Goal: Transaction & Acquisition: Purchase product/service

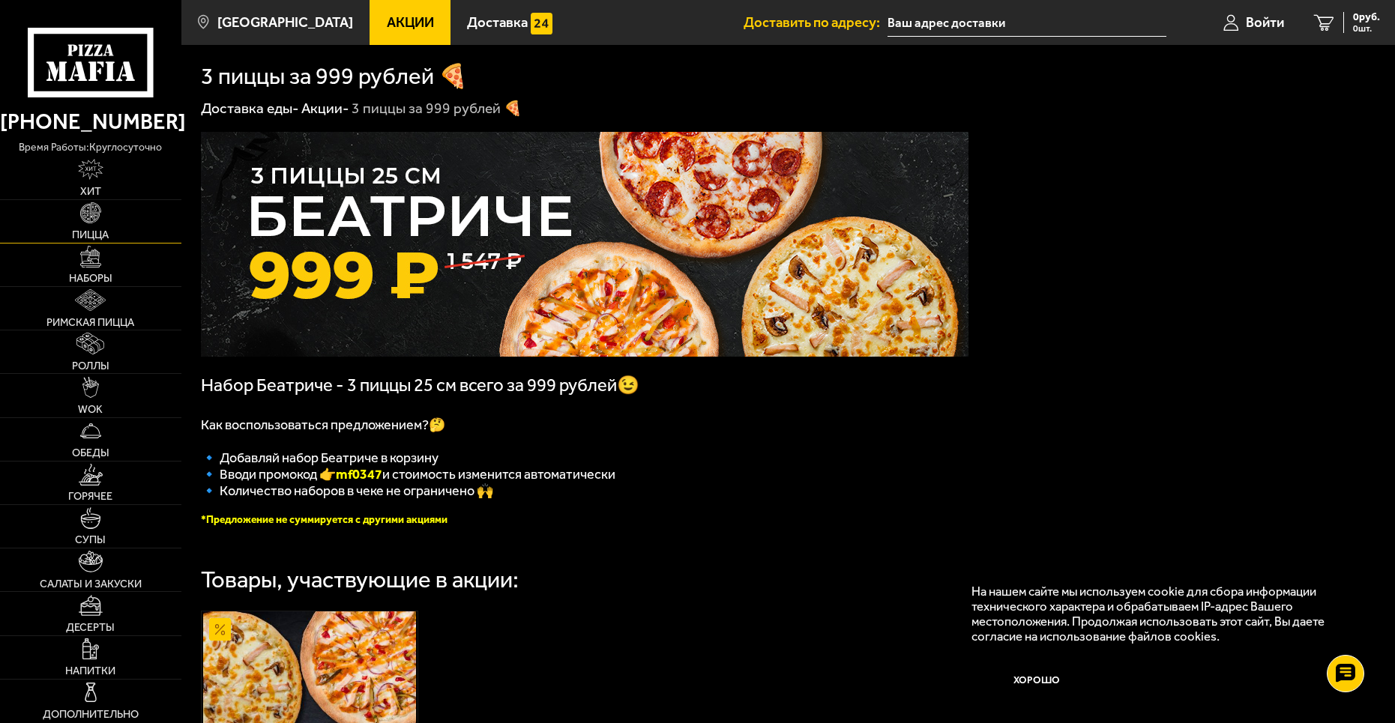
click at [105, 219] on link "Пицца" at bounding box center [90, 221] width 181 height 43
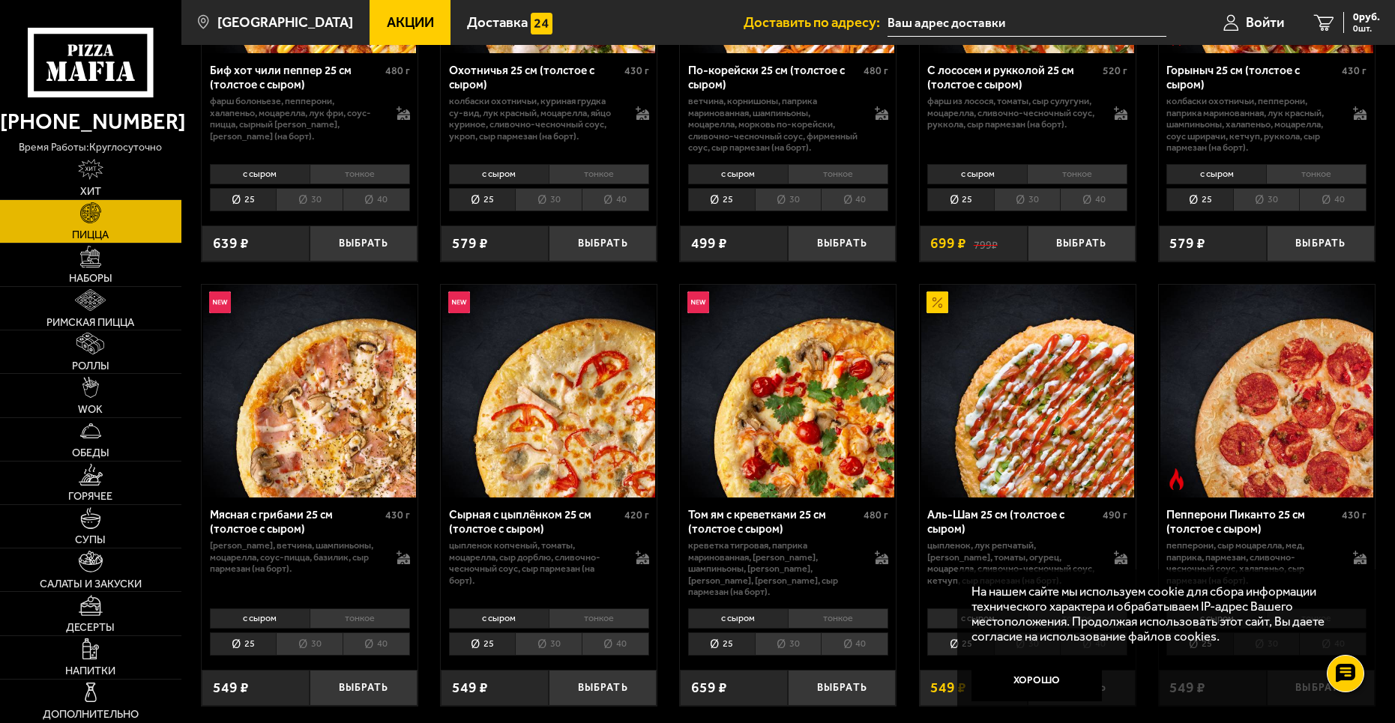
scroll to position [300, 0]
click at [1020, 676] on button "Хорошо" at bounding box center [1036, 679] width 130 height 43
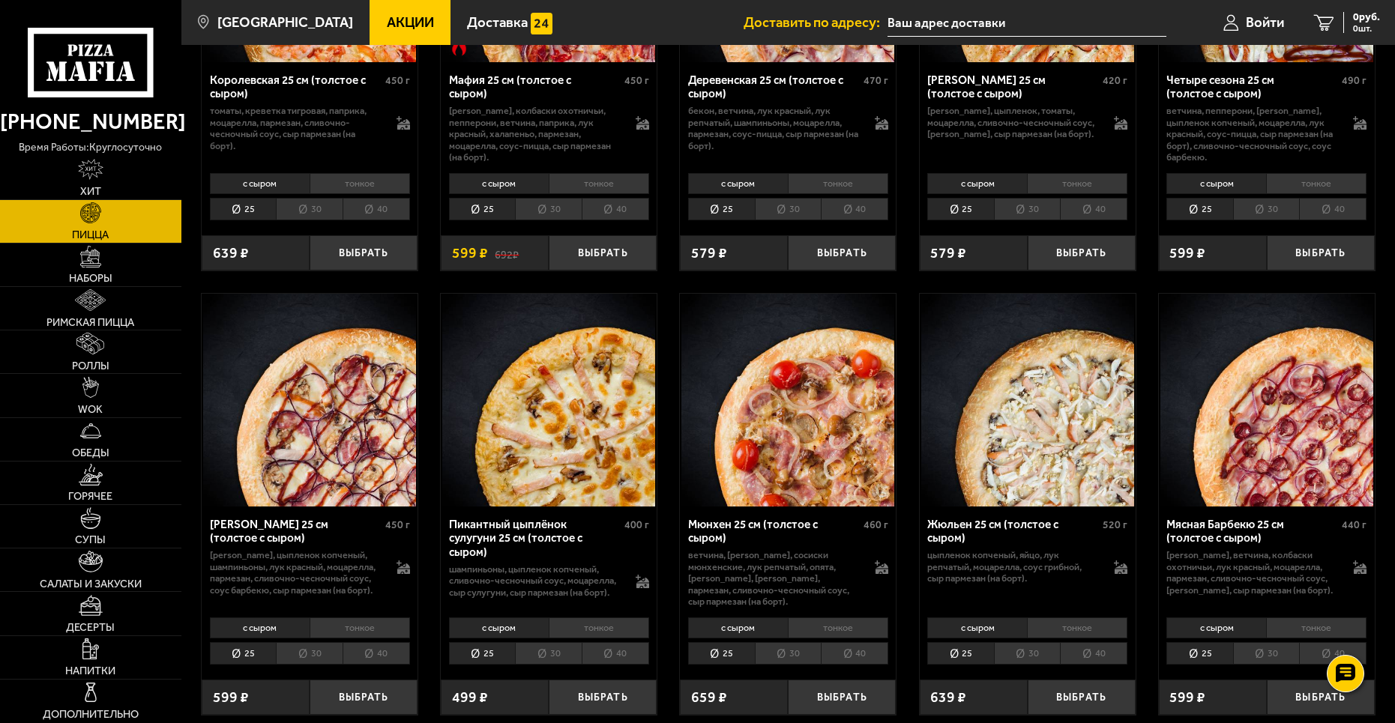
scroll to position [2099, 0]
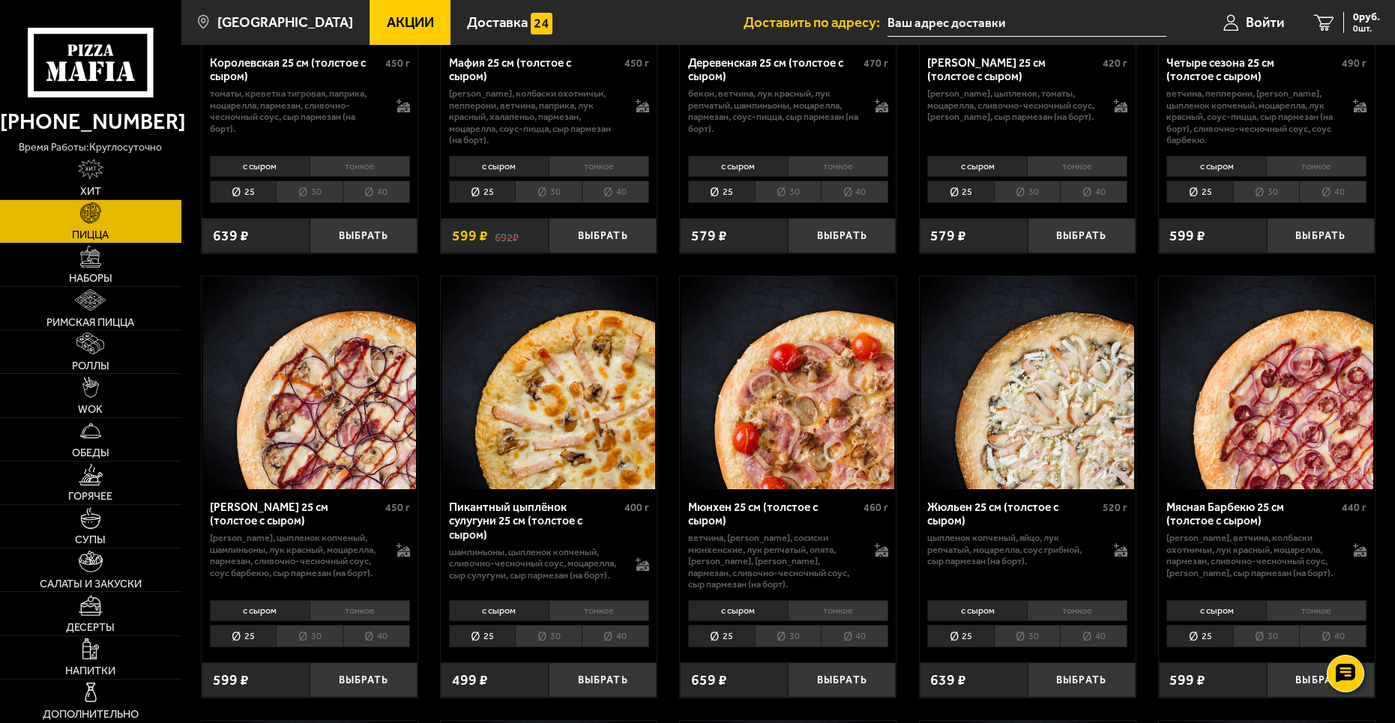
click at [822, 605] on li "тонкое" at bounding box center [838, 610] width 100 height 21
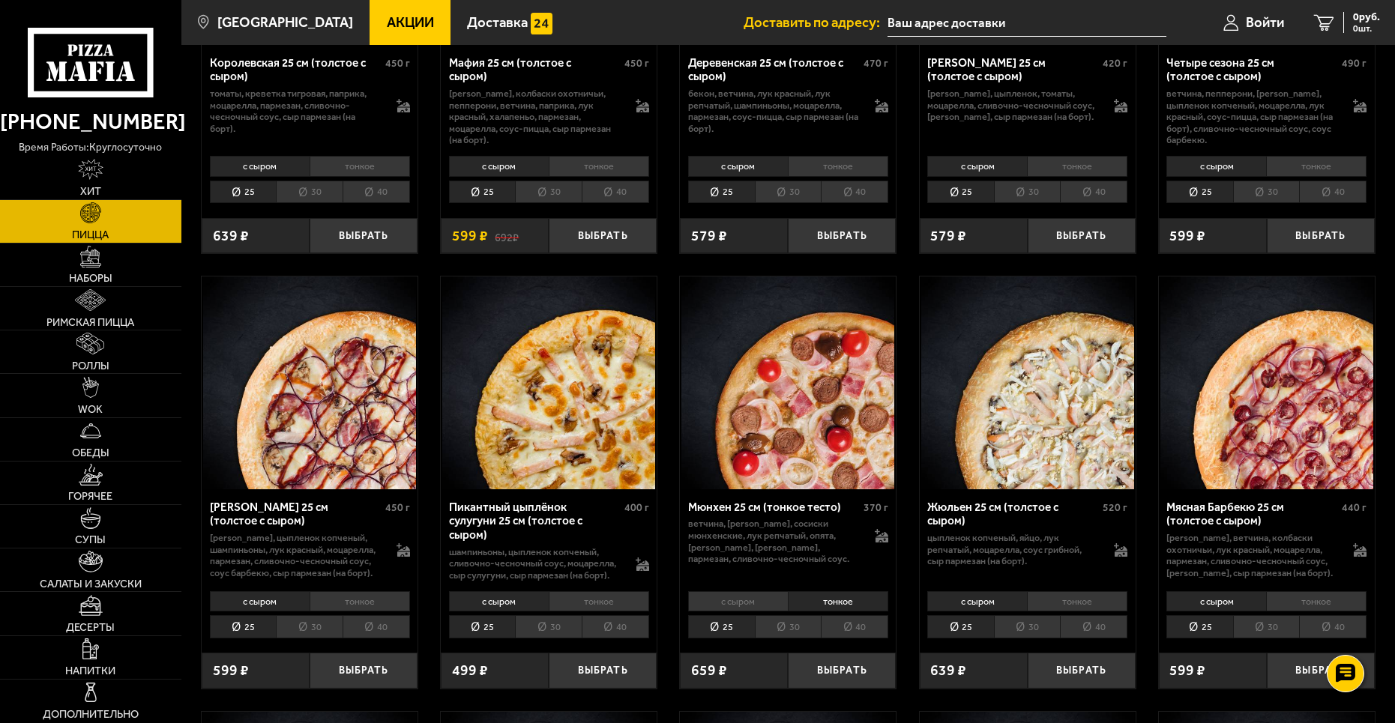
click at [749, 600] on li "с сыром" at bounding box center [738, 601] width 100 height 21
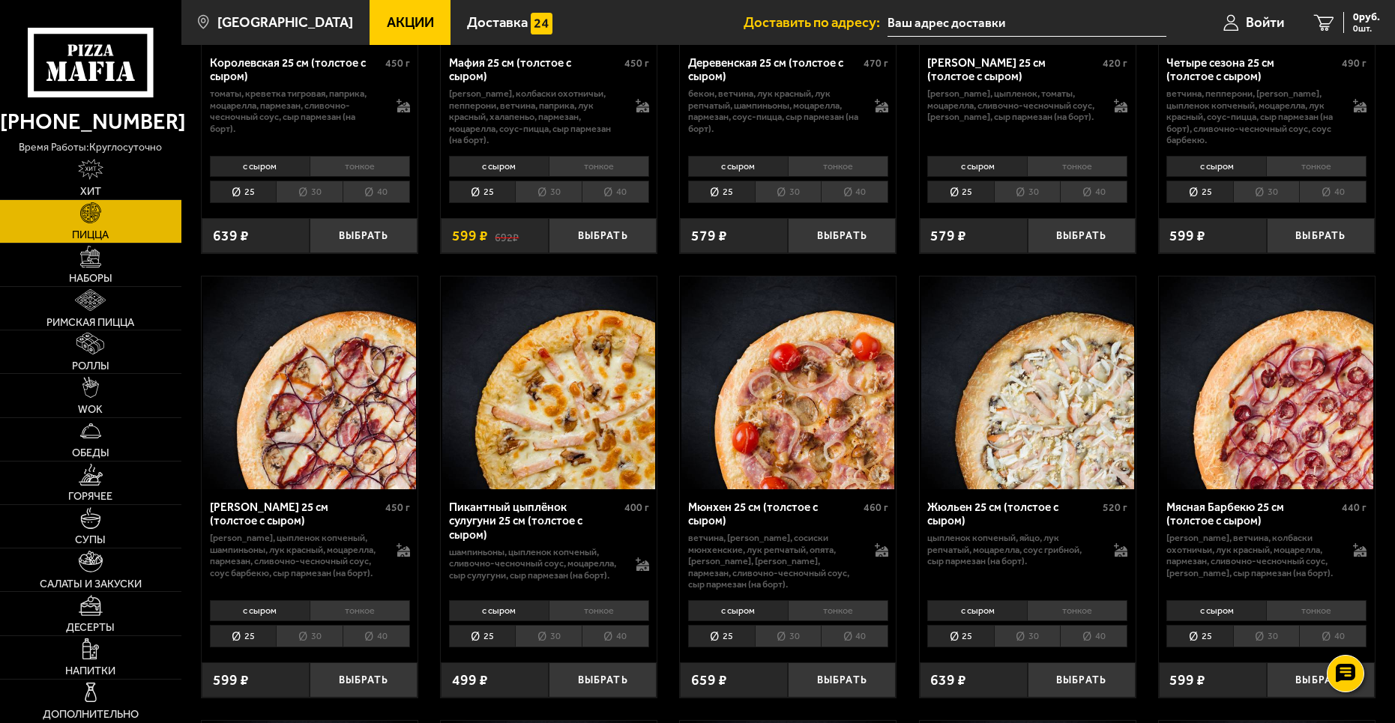
click at [823, 600] on li "тонкое" at bounding box center [838, 610] width 100 height 21
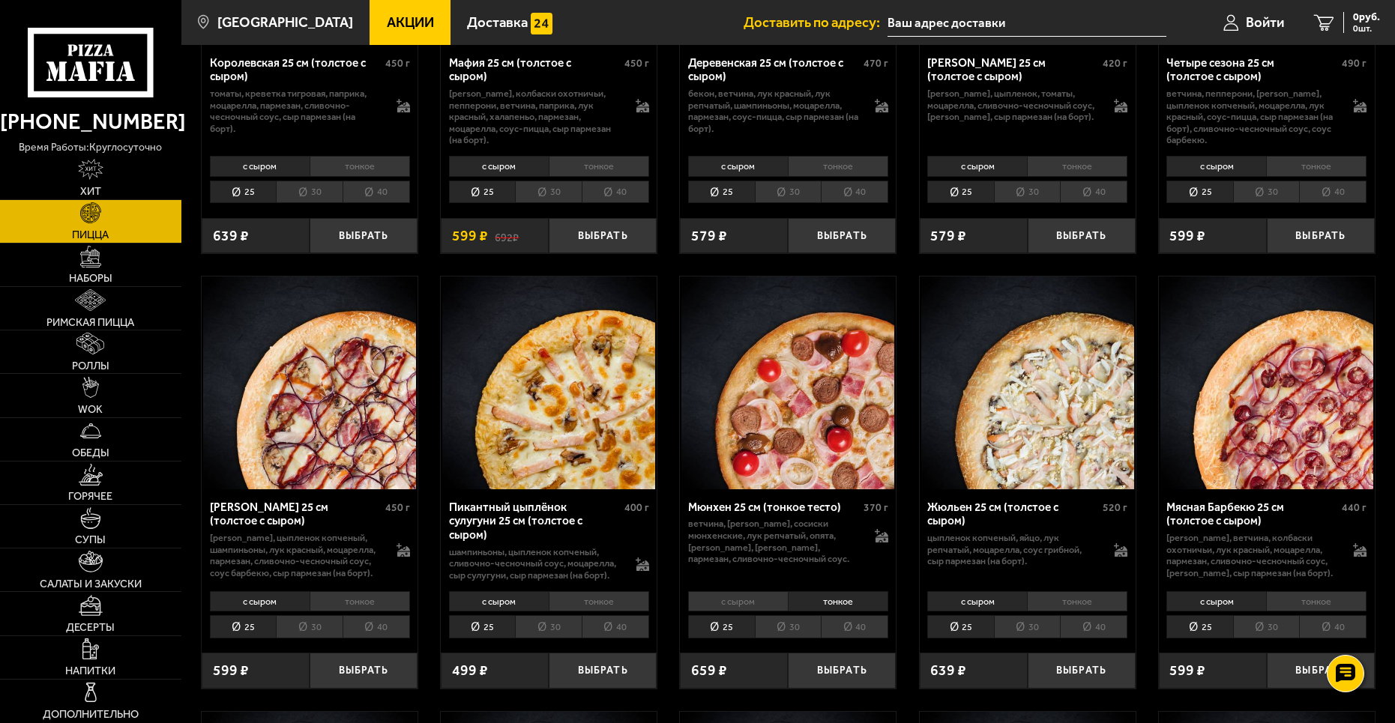
click at [776, 624] on li "30" at bounding box center [788, 626] width 67 height 23
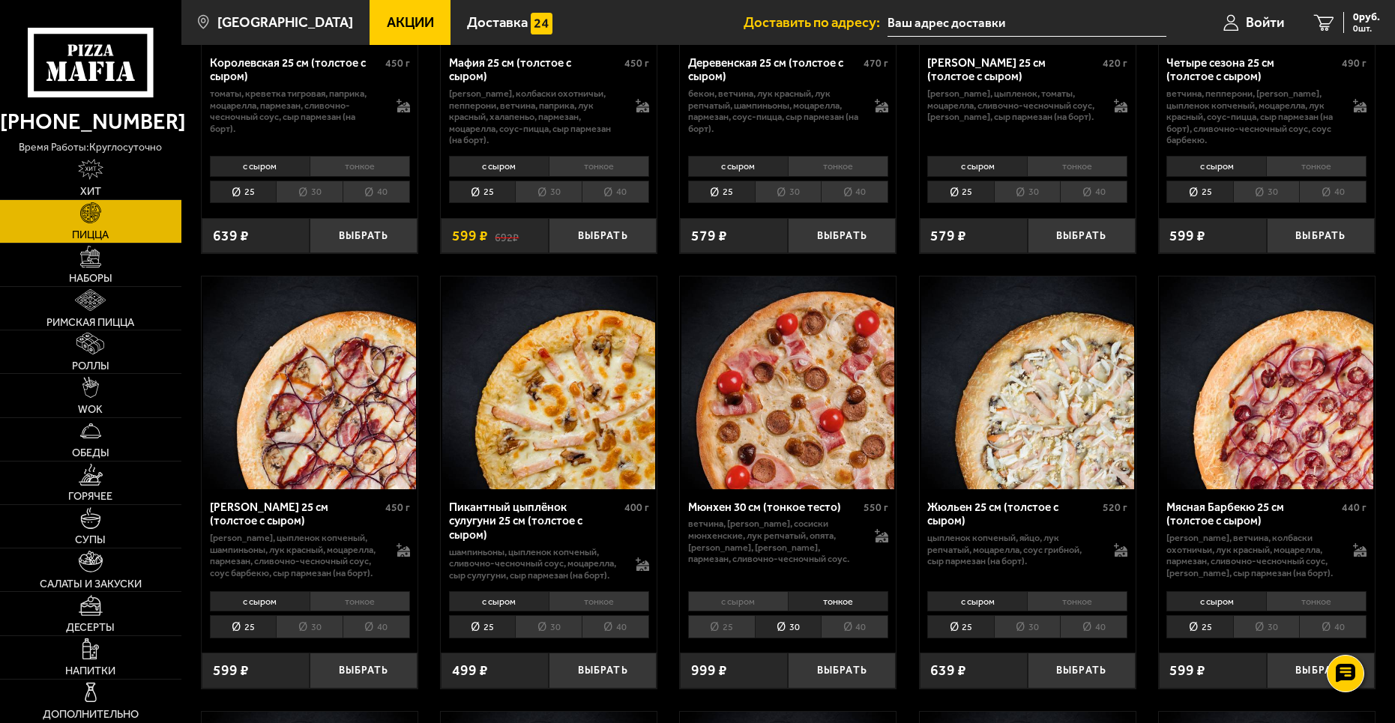
click at [867, 618] on li "40" at bounding box center [854, 626] width 67 height 23
click at [787, 616] on li "30" at bounding box center [788, 626] width 67 height 23
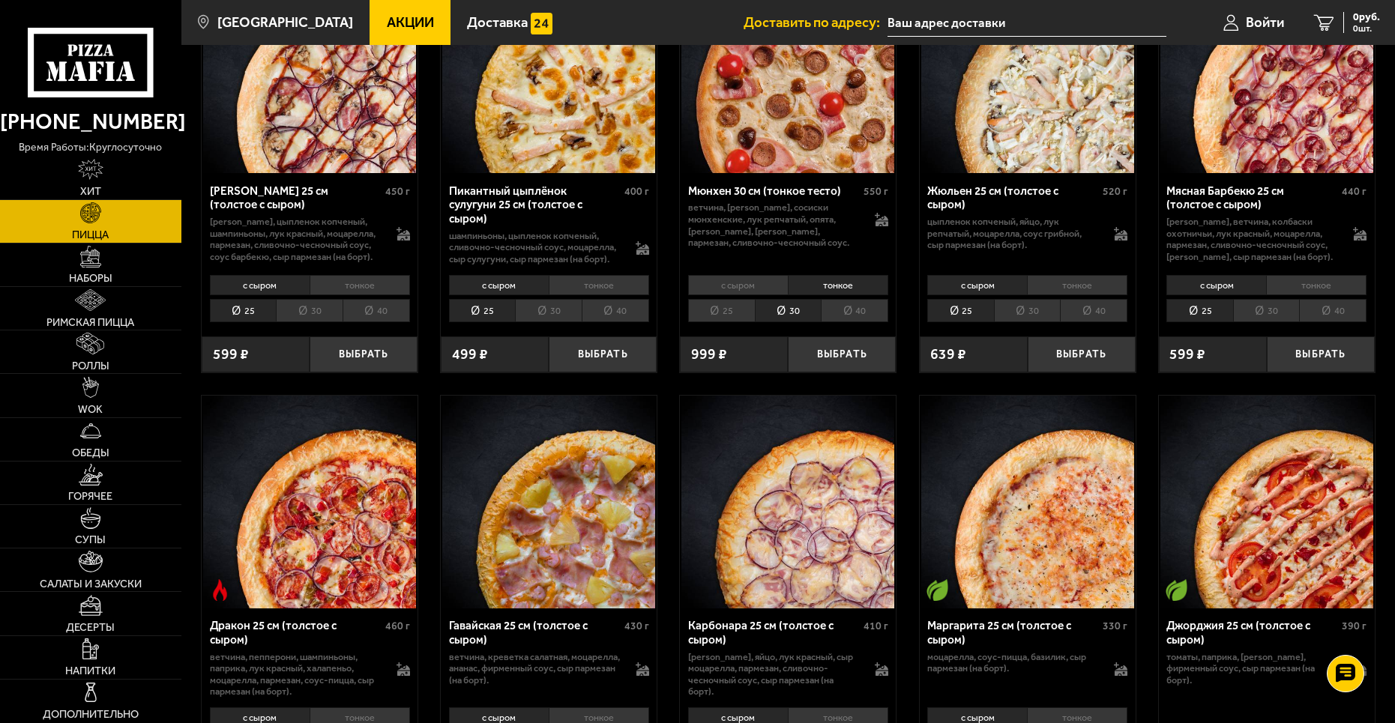
scroll to position [2249, 0]
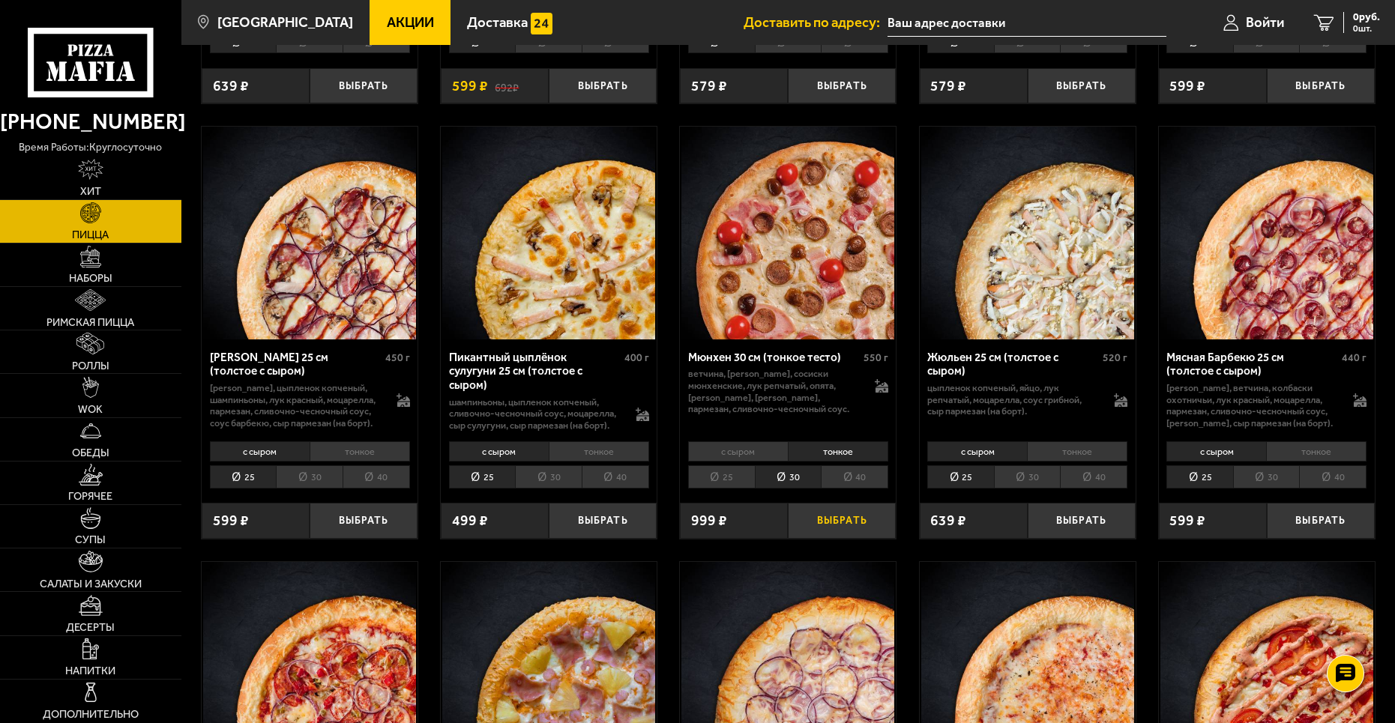
click at [837, 518] on button "Выбрать" at bounding box center [842, 520] width 108 height 35
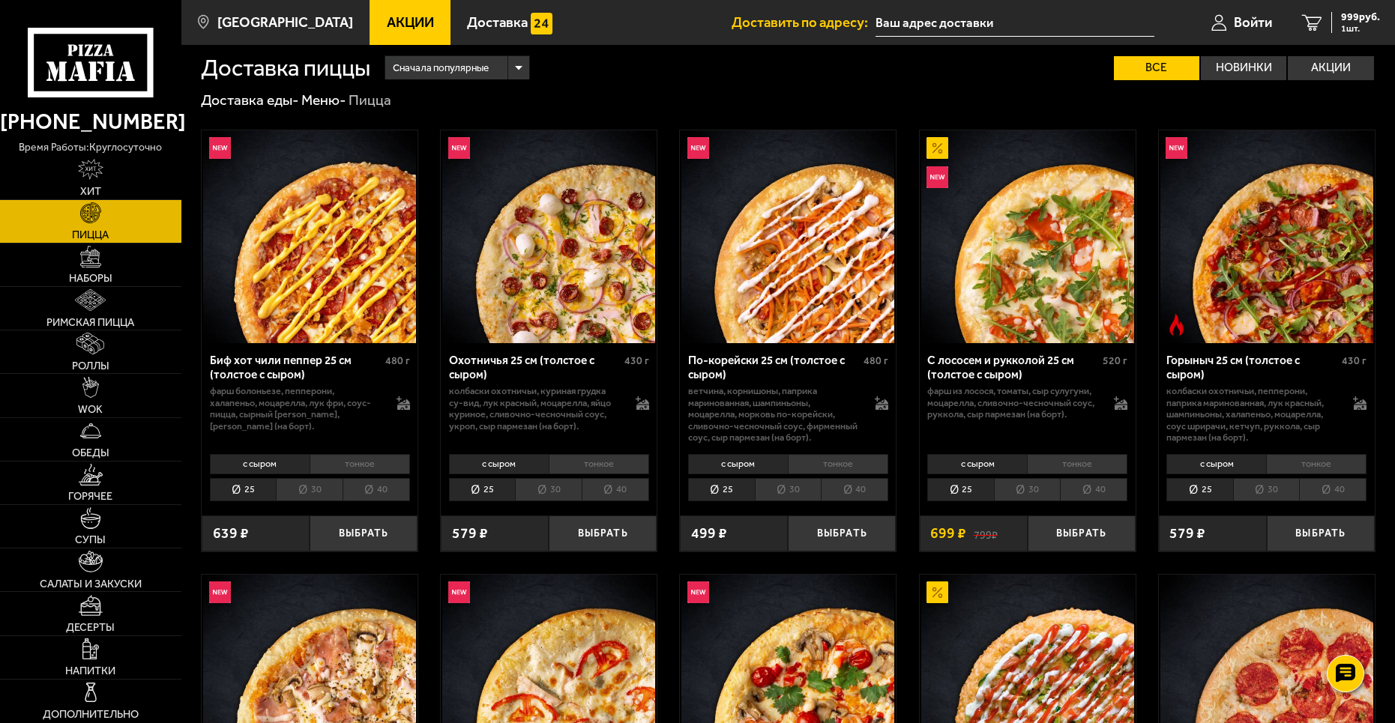
scroll to position [0, 0]
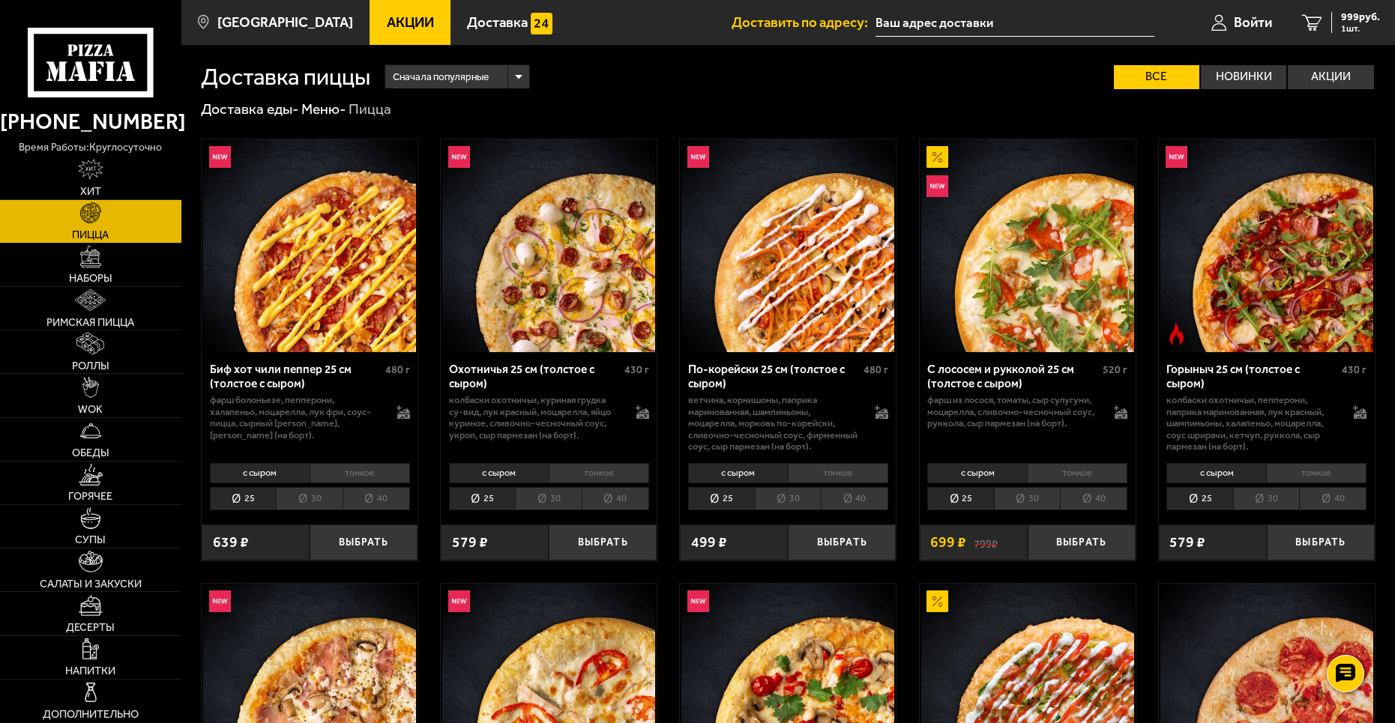
click at [1075, 477] on li "тонкое" at bounding box center [1077, 473] width 100 height 21
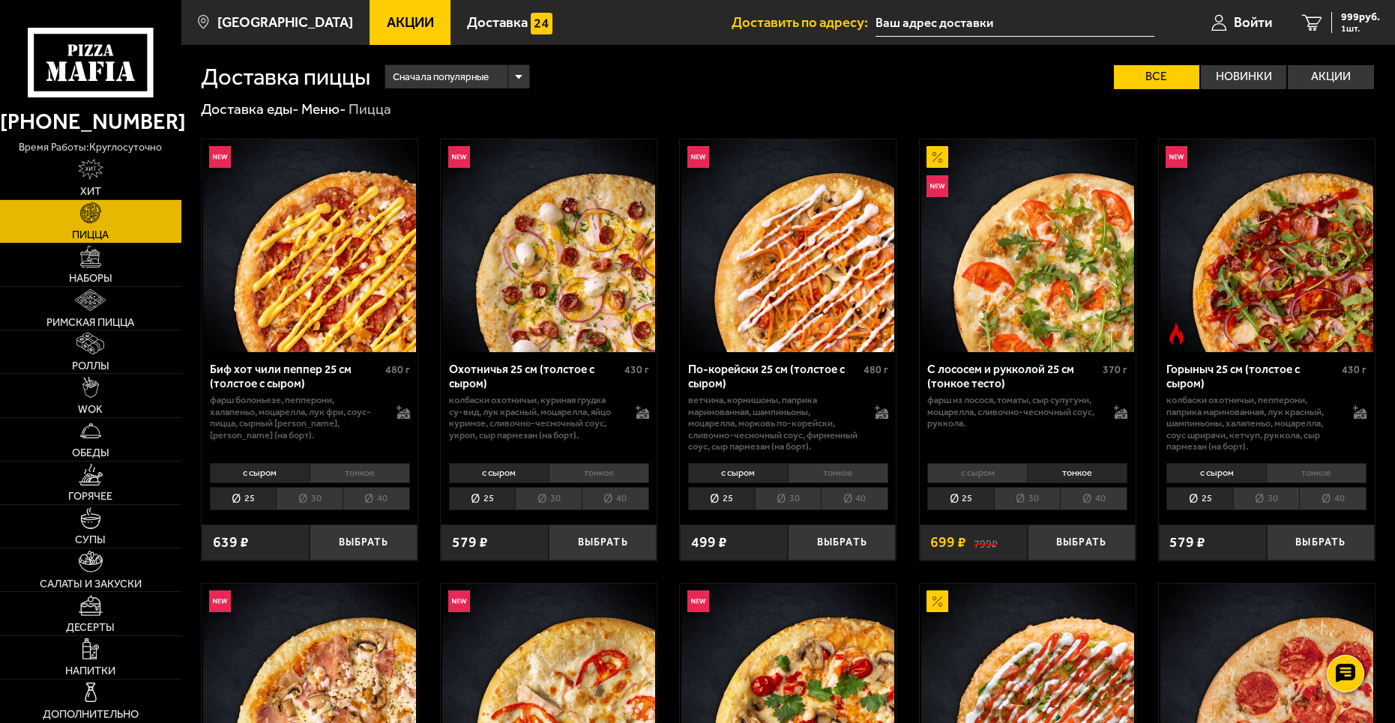
click at [997, 475] on li "с сыром" at bounding box center [977, 473] width 100 height 21
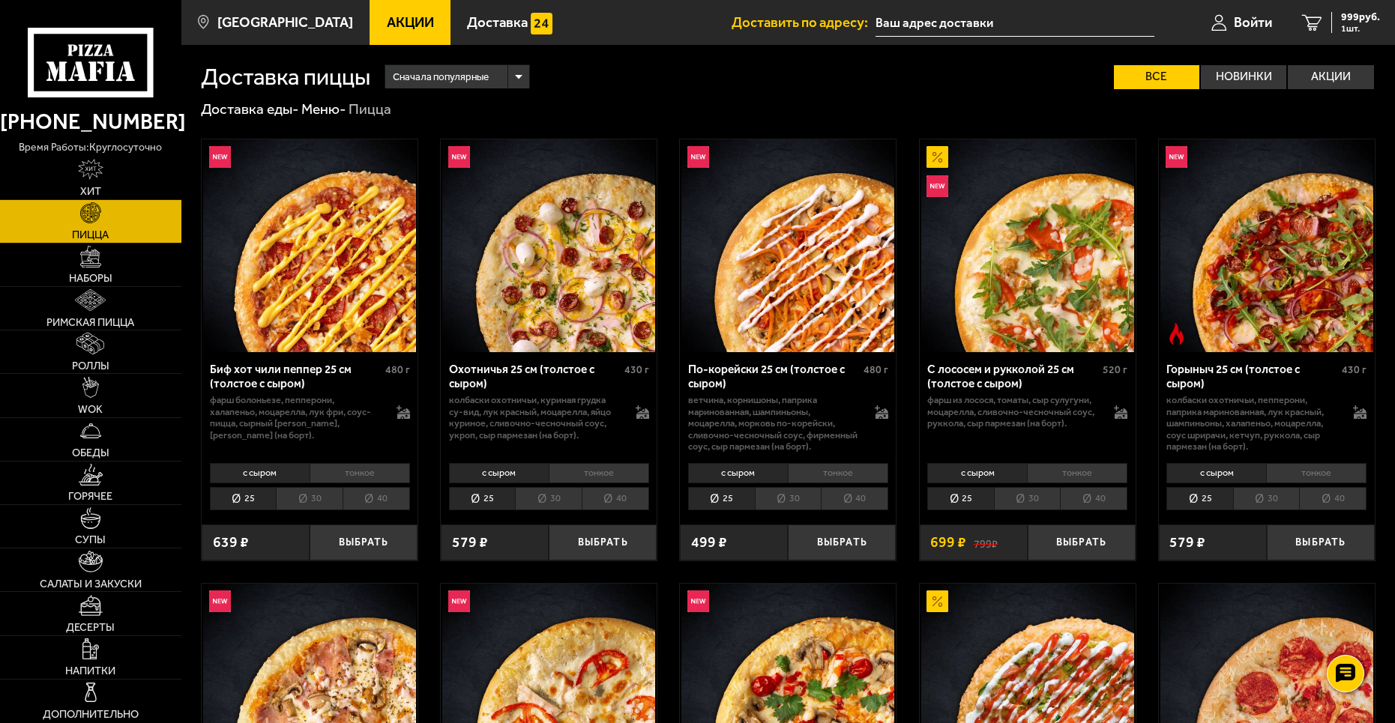
click at [1059, 474] on li "тонкое" at bounding box center [1077, 473] width 100 height 21
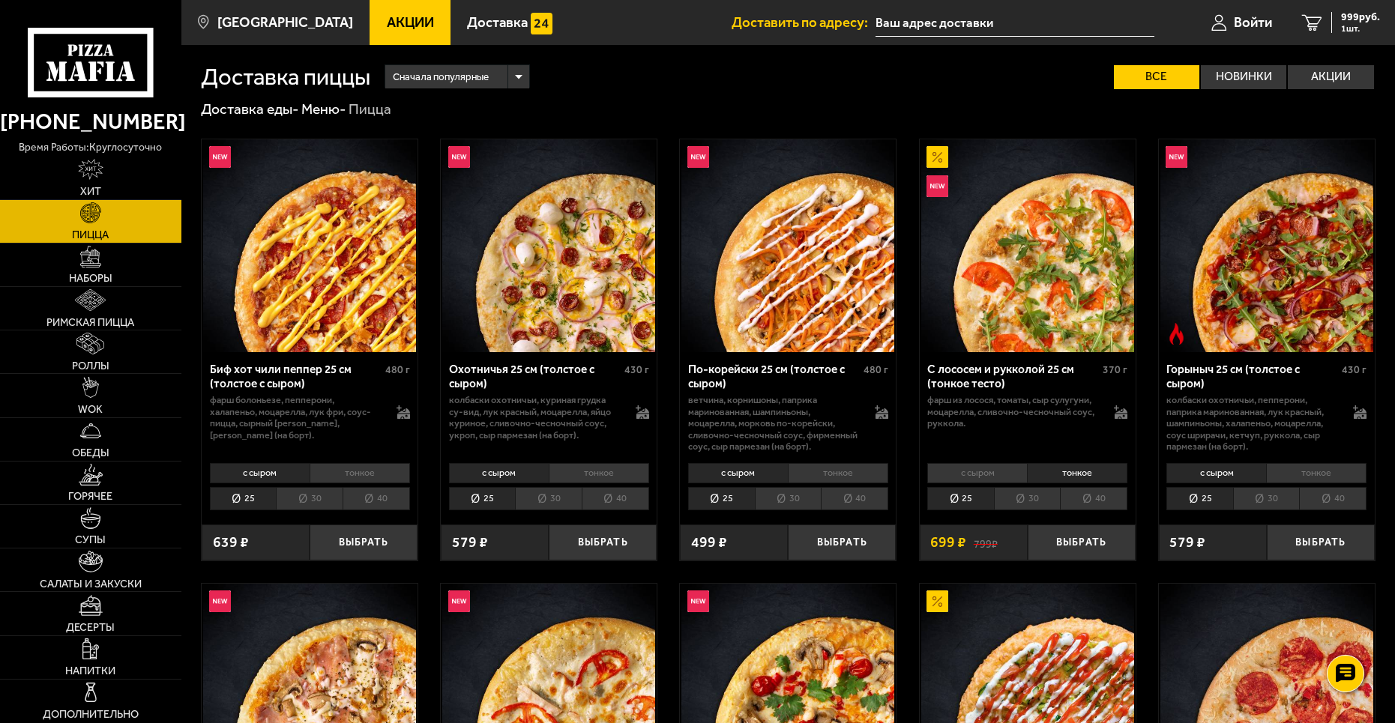
click at [995, 474] on li "с сыром" at bounding box center [977, 473] width 100 height 21
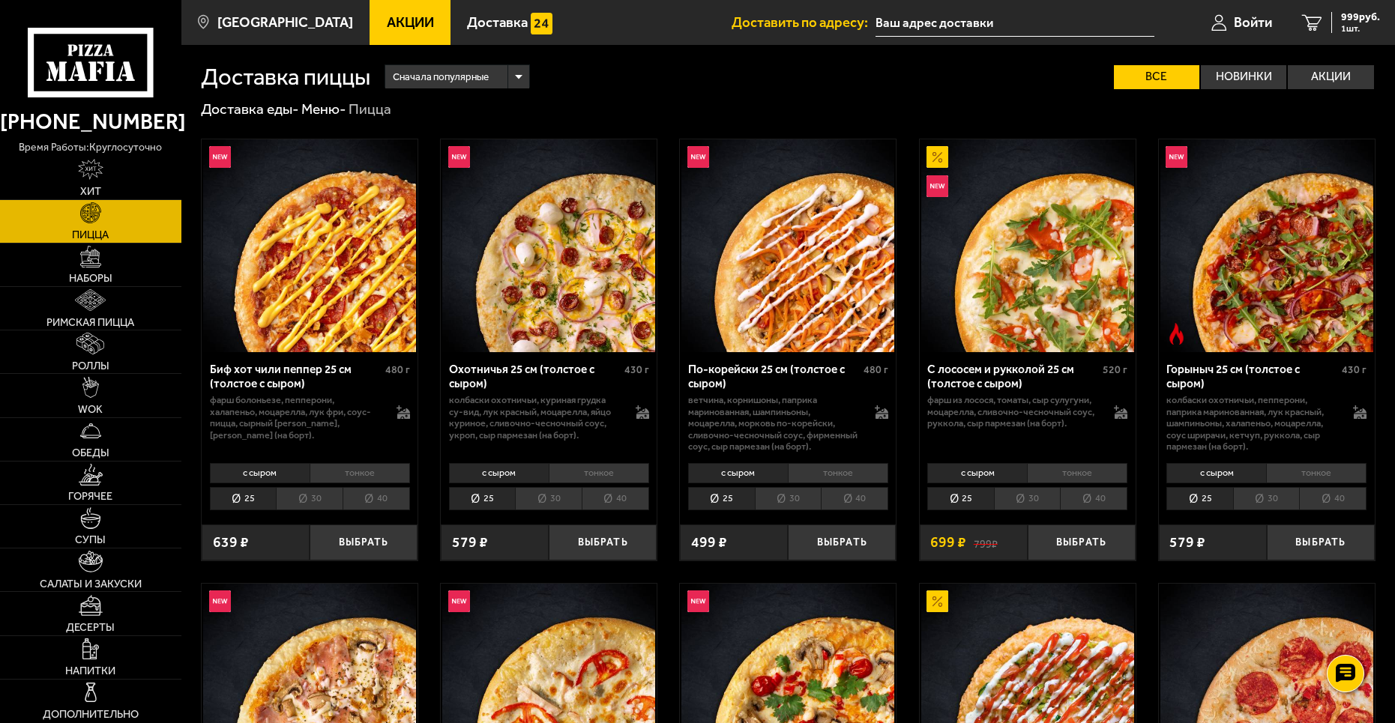
click at [1031, 501] on li "30" at bounding box center [1027, 498] width 67 height 23
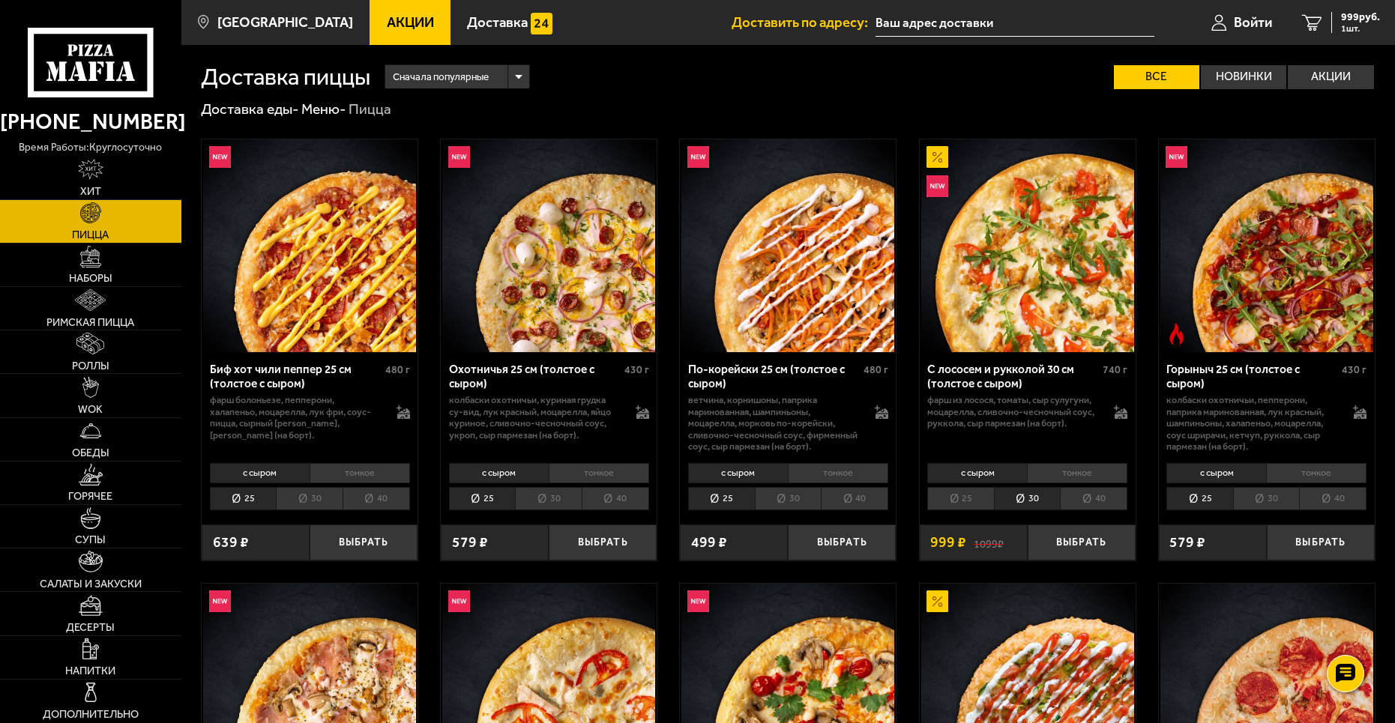
click at [963, 471] on li "с сыром" at bounding box center [977, 473] width 100 height 21
click at [990, 470] on li "с сыром" at bounding box center [977, 473] width 100 height 21
click at [974, 493] on li "25" at bounding box center [960, 498] width 67 height 23
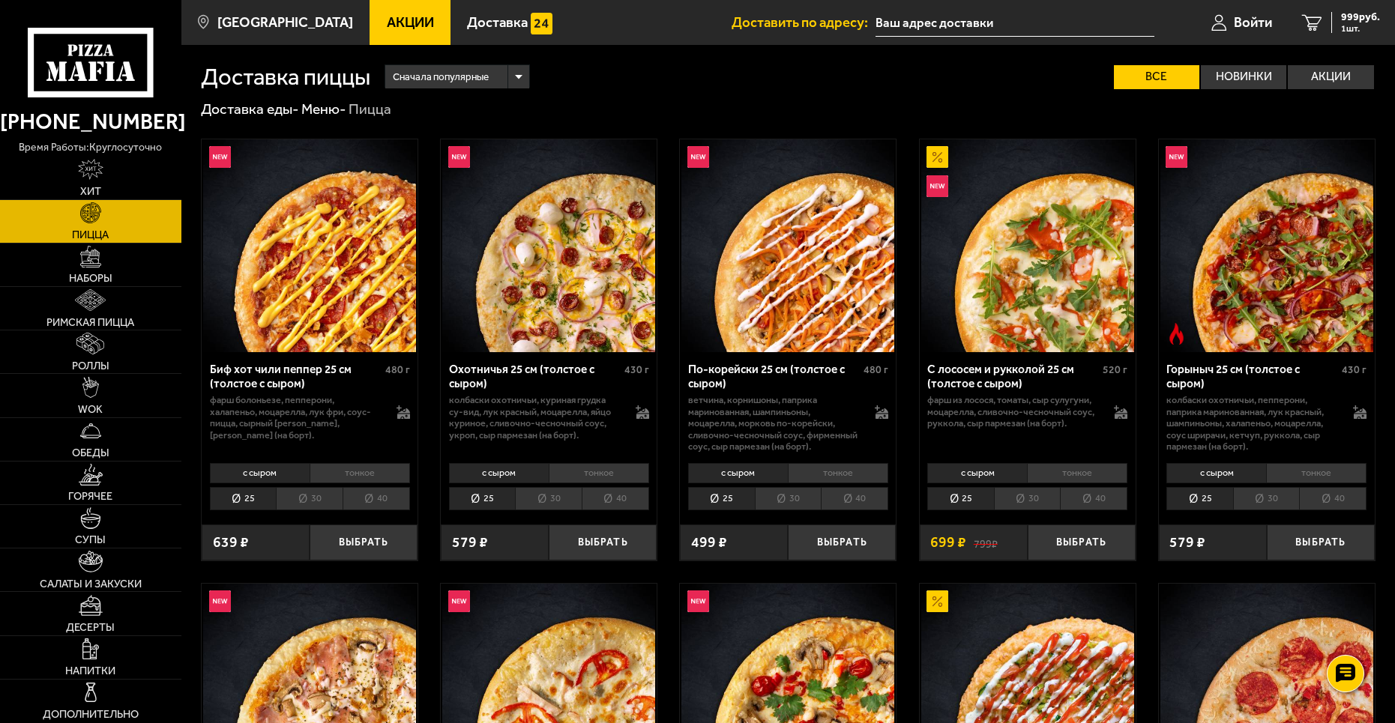
click at [1031, 496] on li "30" at bounding box center [1027, 498] width 67 height 23
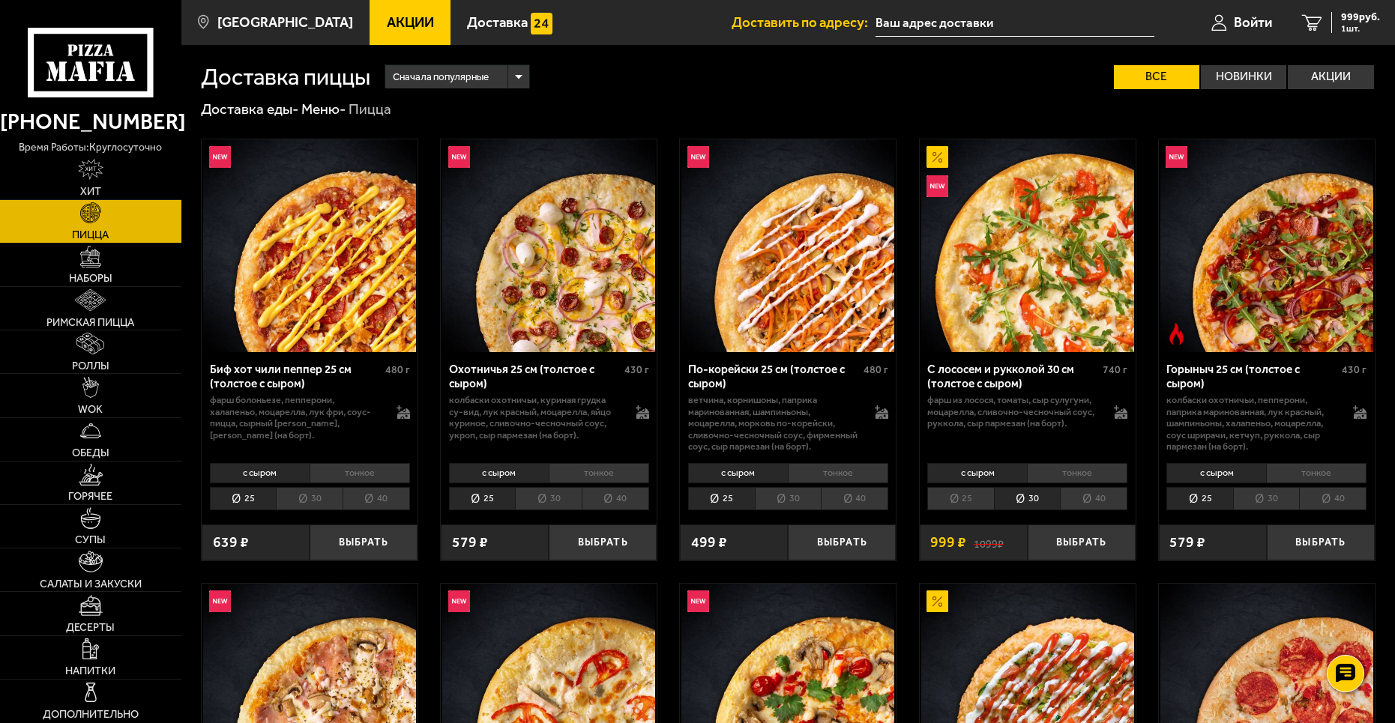
click at [1066, 474] on li "тонкое" at bounding box center [1077, 473] width 100 height 21
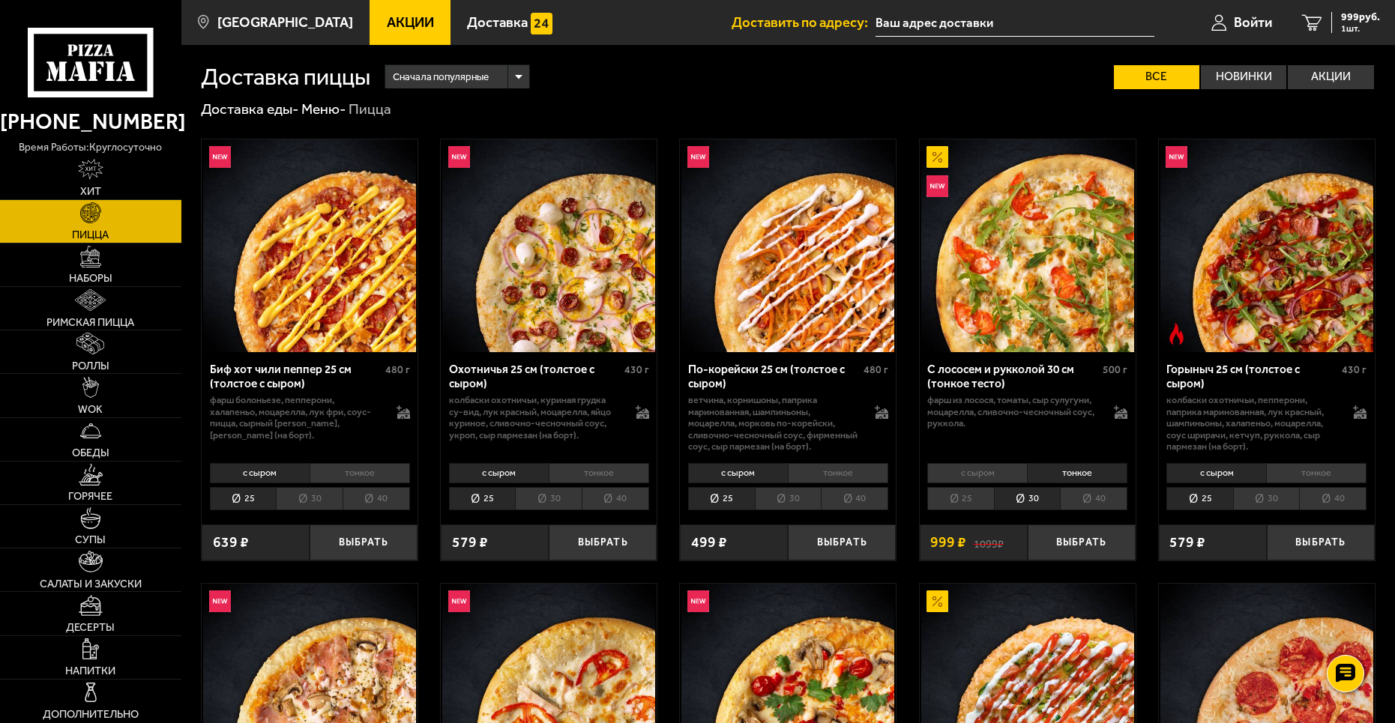
click at [974, 475] on li "с сыром" at bounding box center [977, 473] width 100 height 21
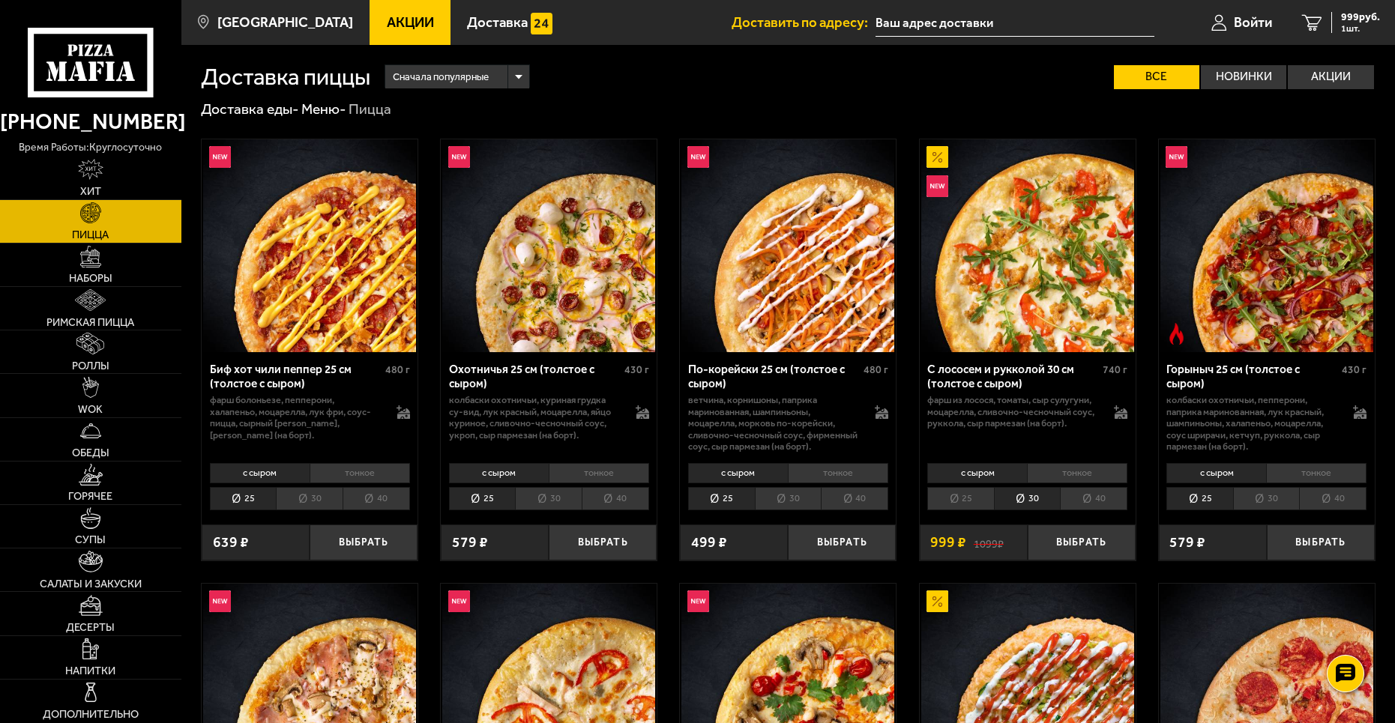
click at [1060, 472] on li "тонкое" at bounding box center [1077, 473] width 100 height 21
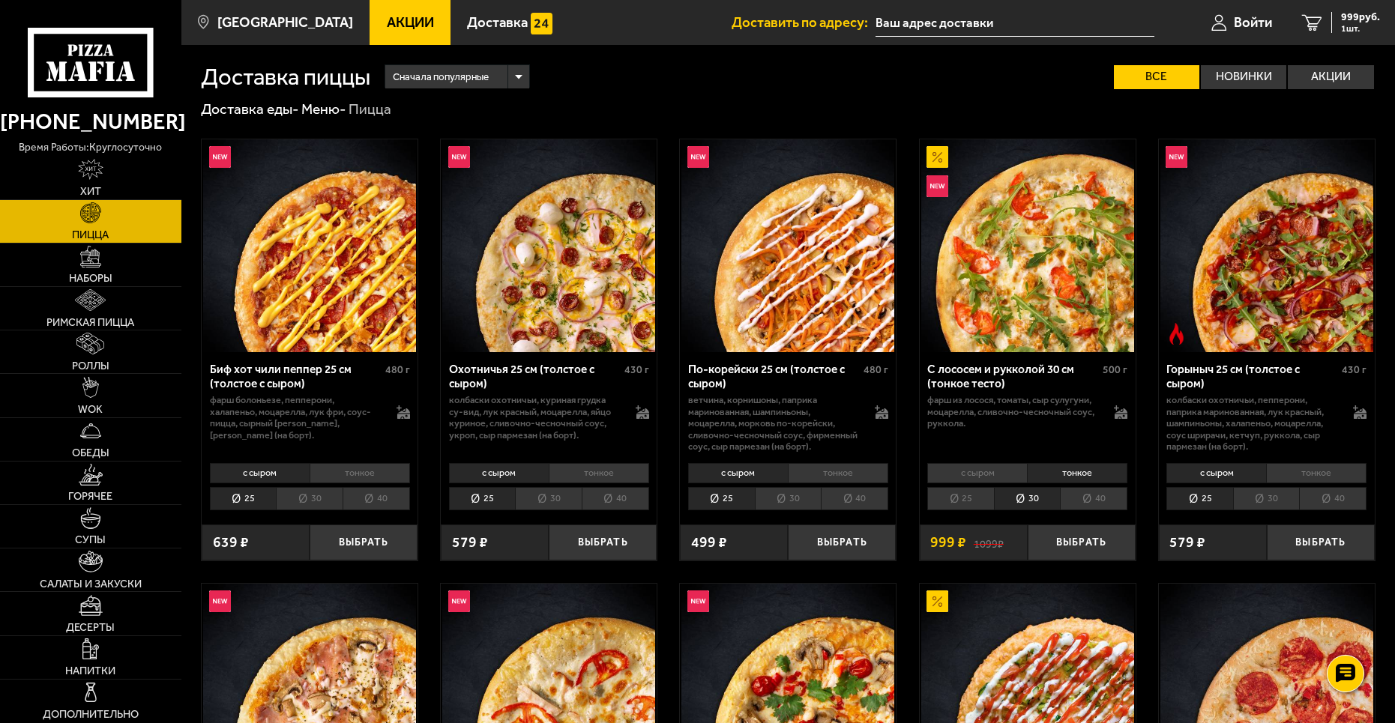
click at [970, 498] on li "25" at bounding box center [960, 498] width 67 height 23
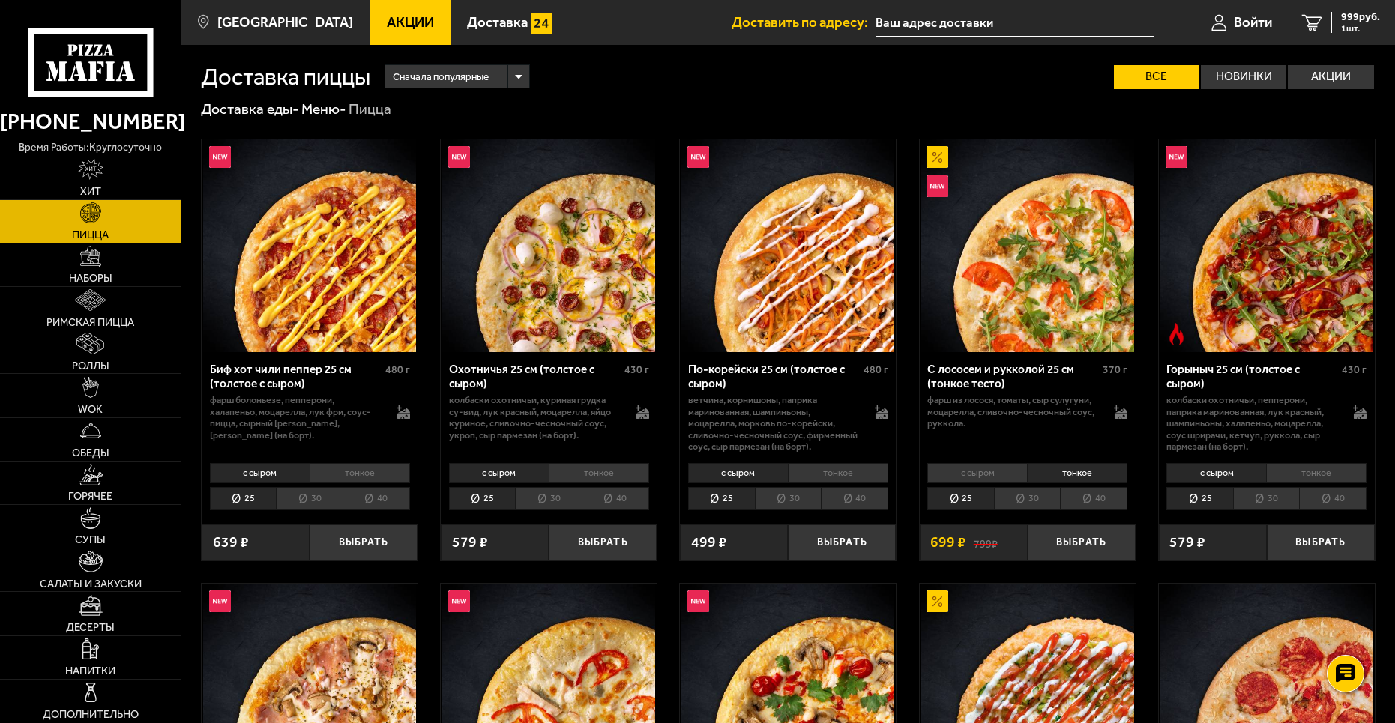
click at [977, 474] on li "с сыром" at bounding box center [977, 473] width 100 height 21
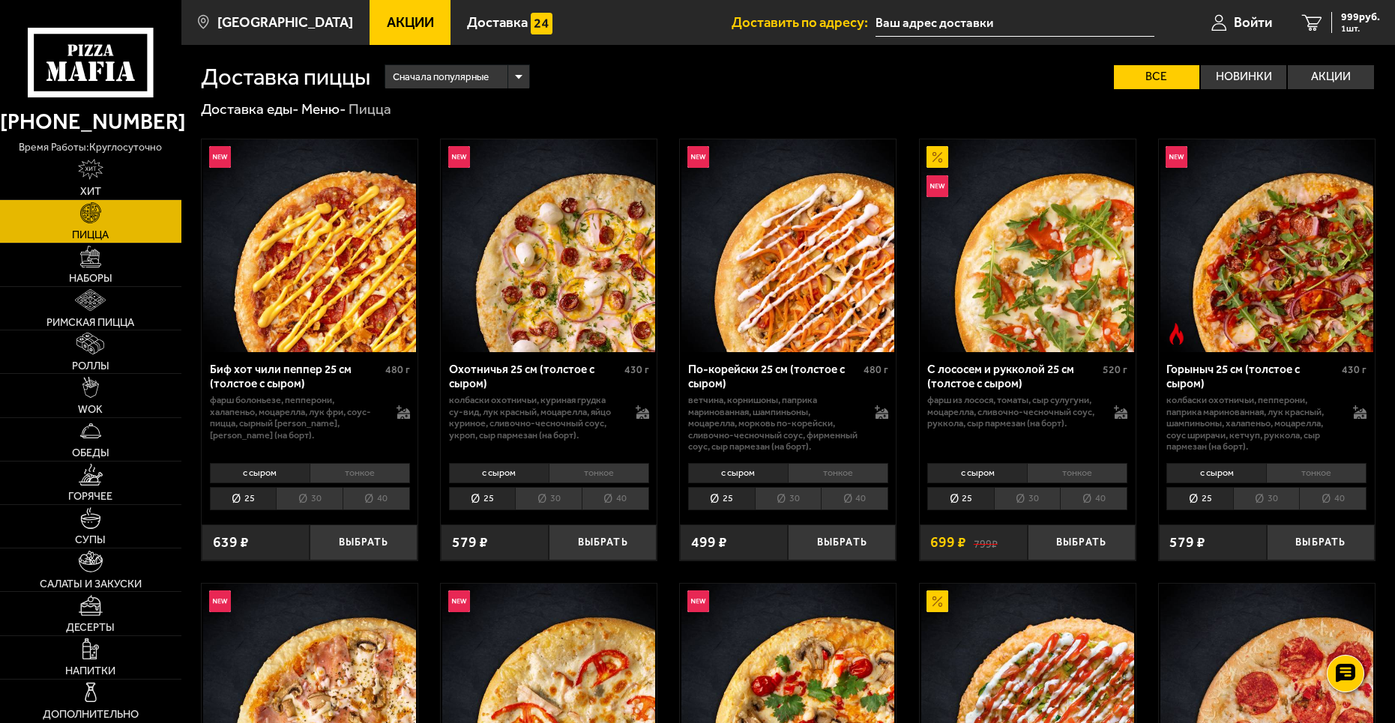
click at [1065, 473] on li "тонкое" at bounding box center [1077, 473] width 100 height 21
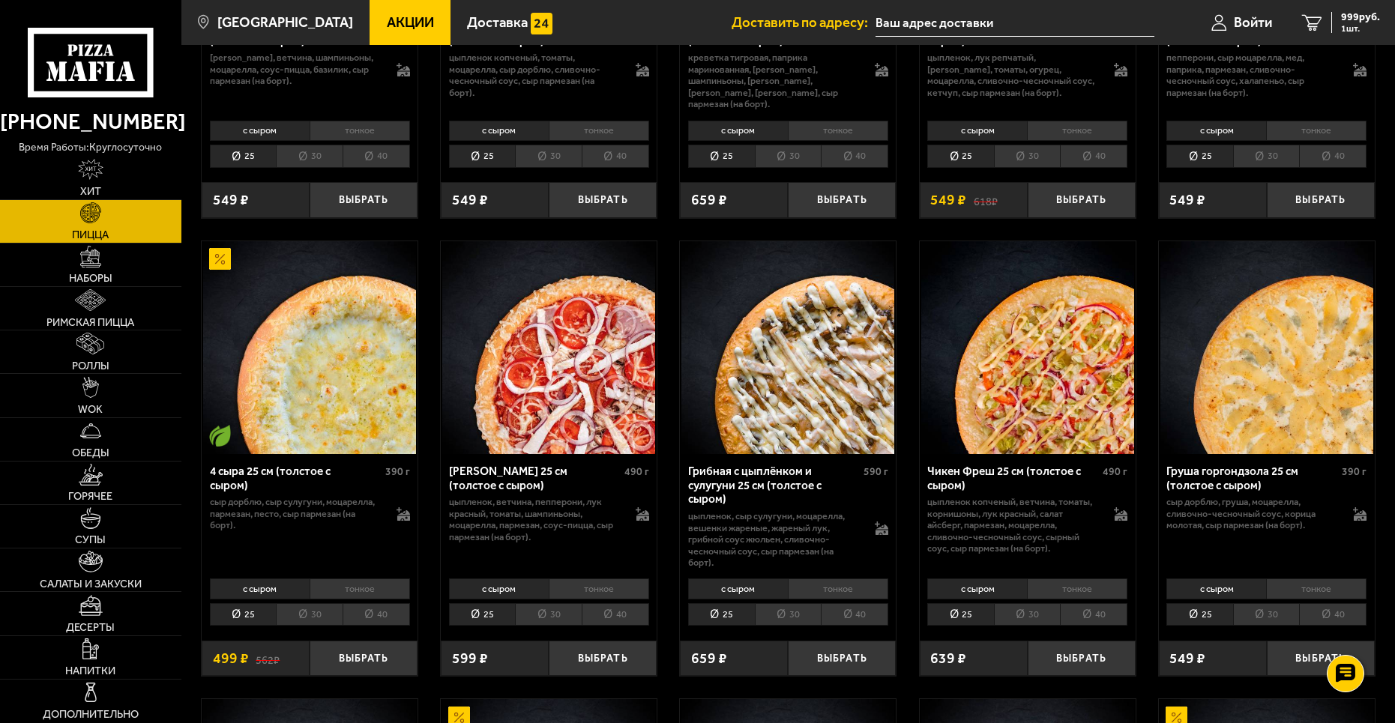
scroll to position [825, 0]
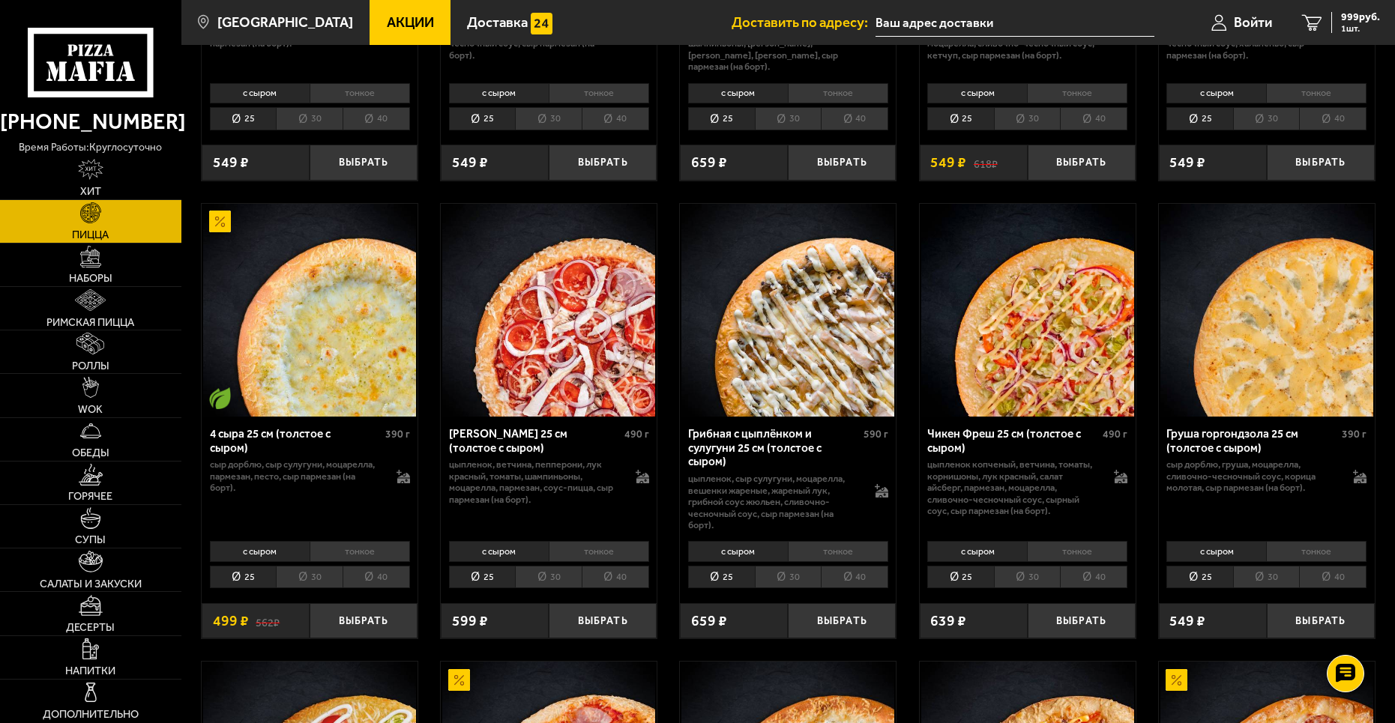
click at [575, 543] on li "тонкое" at bounding box center [599, 551] width 100 height 21
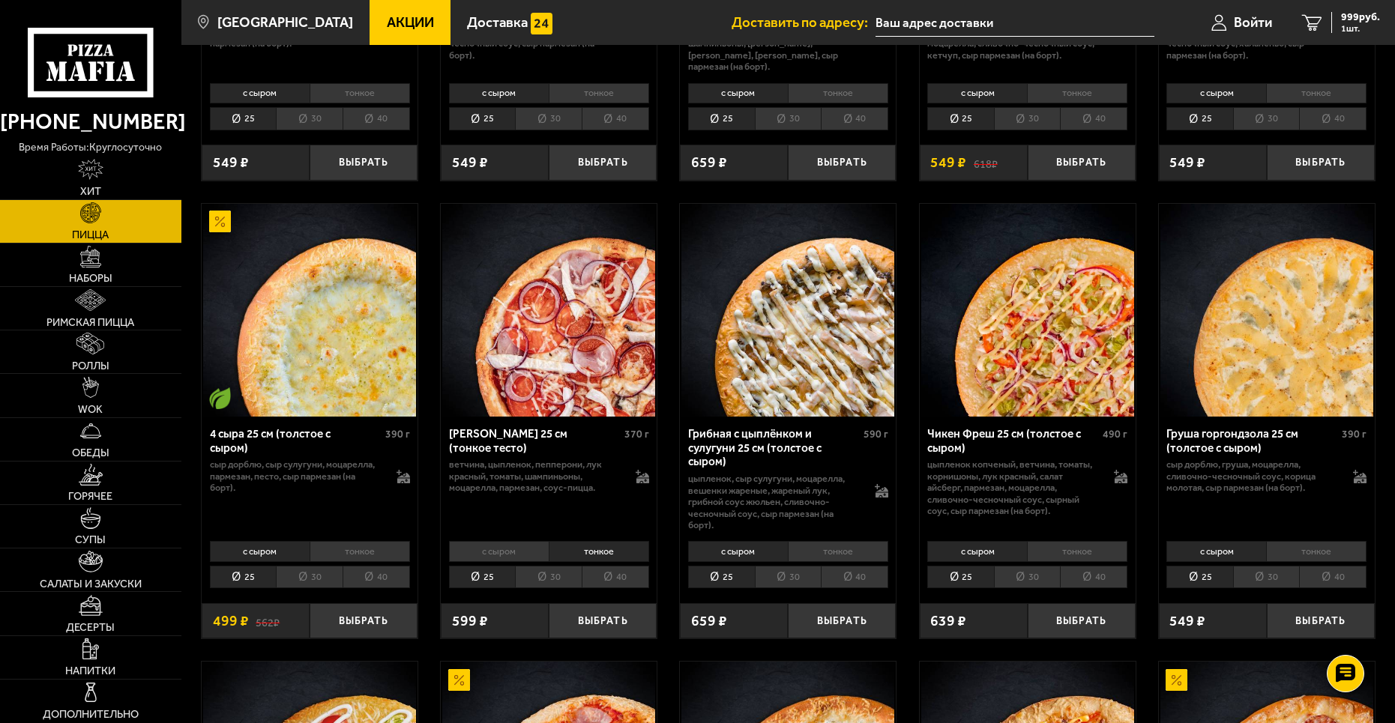
click at [550, 567] on li "30" at bounding box center [548, 577] width 67 height 23
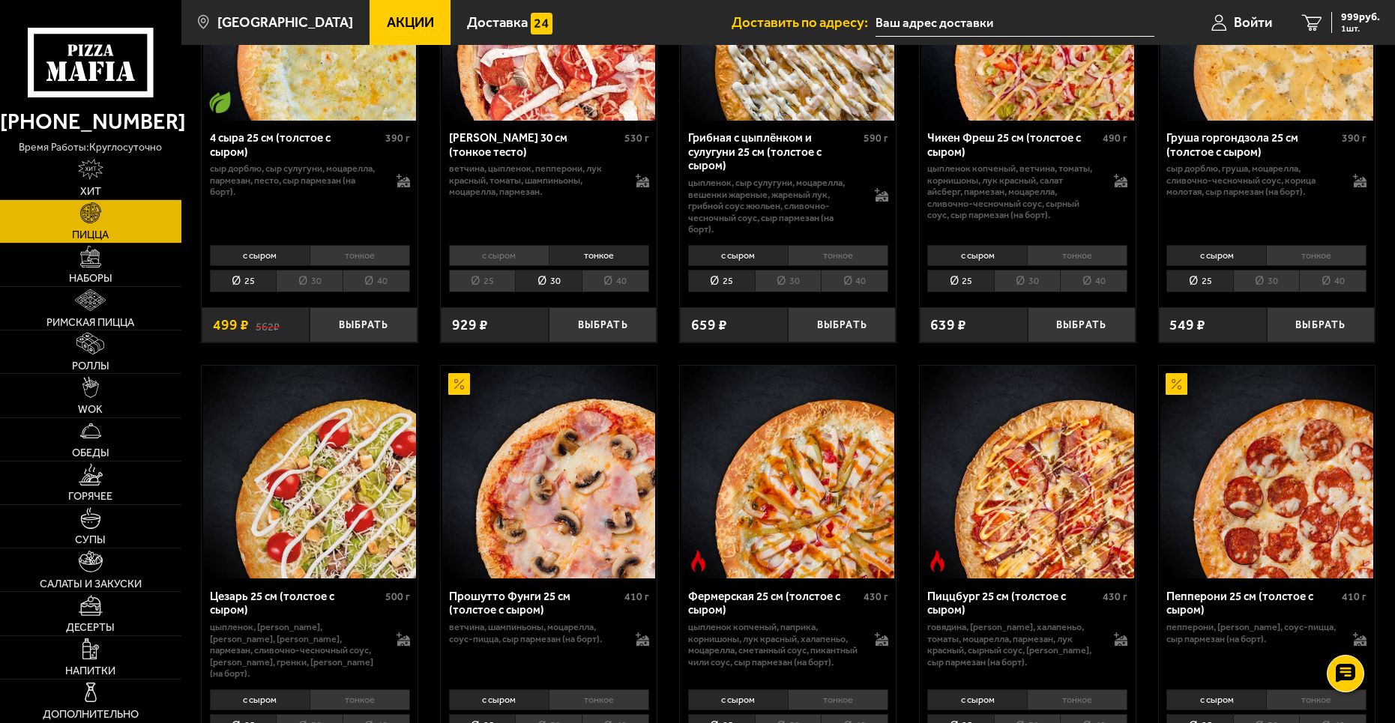
scroll to position [1124, 0]
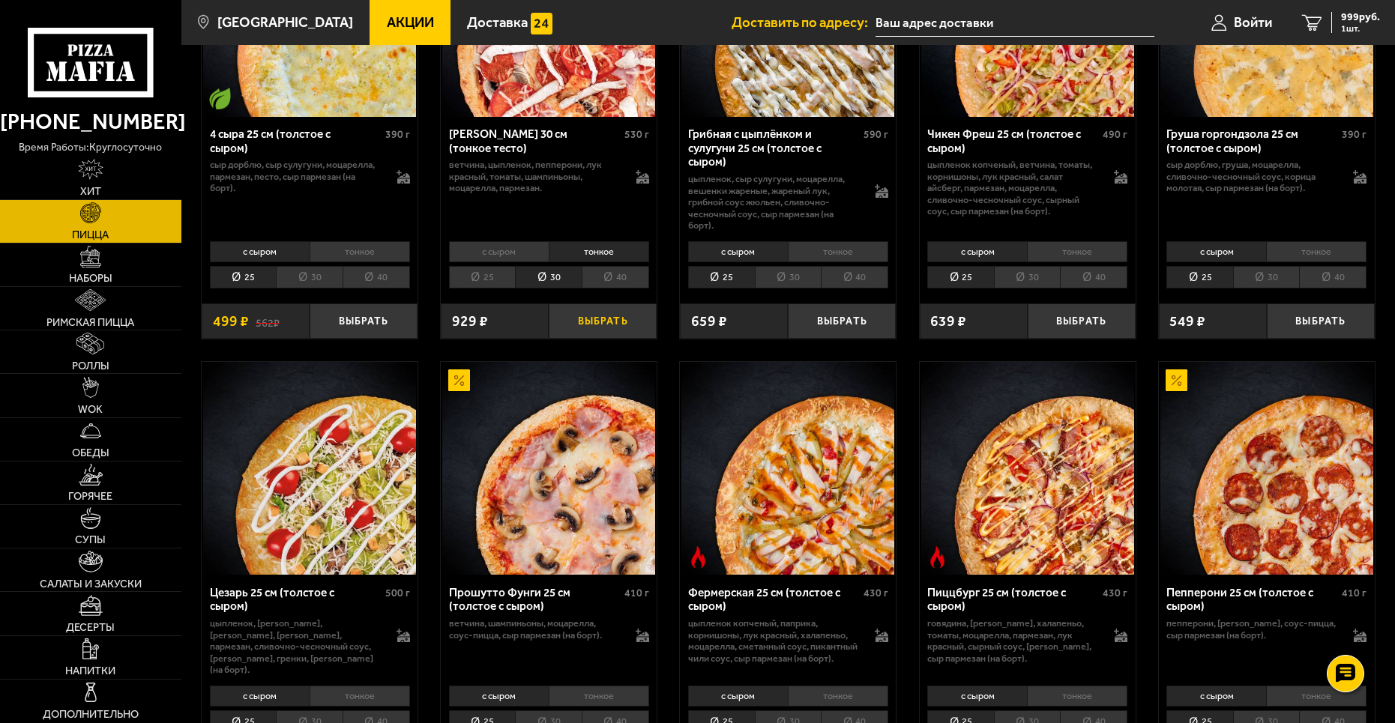
click at [600, 312] on button "Выбрать" at bounding box center [603, 321] width 108 height 35
click at [1355, 23] on div "1928 руб. 2 шт." at bounding box center [1352, 22] width 55 height 21
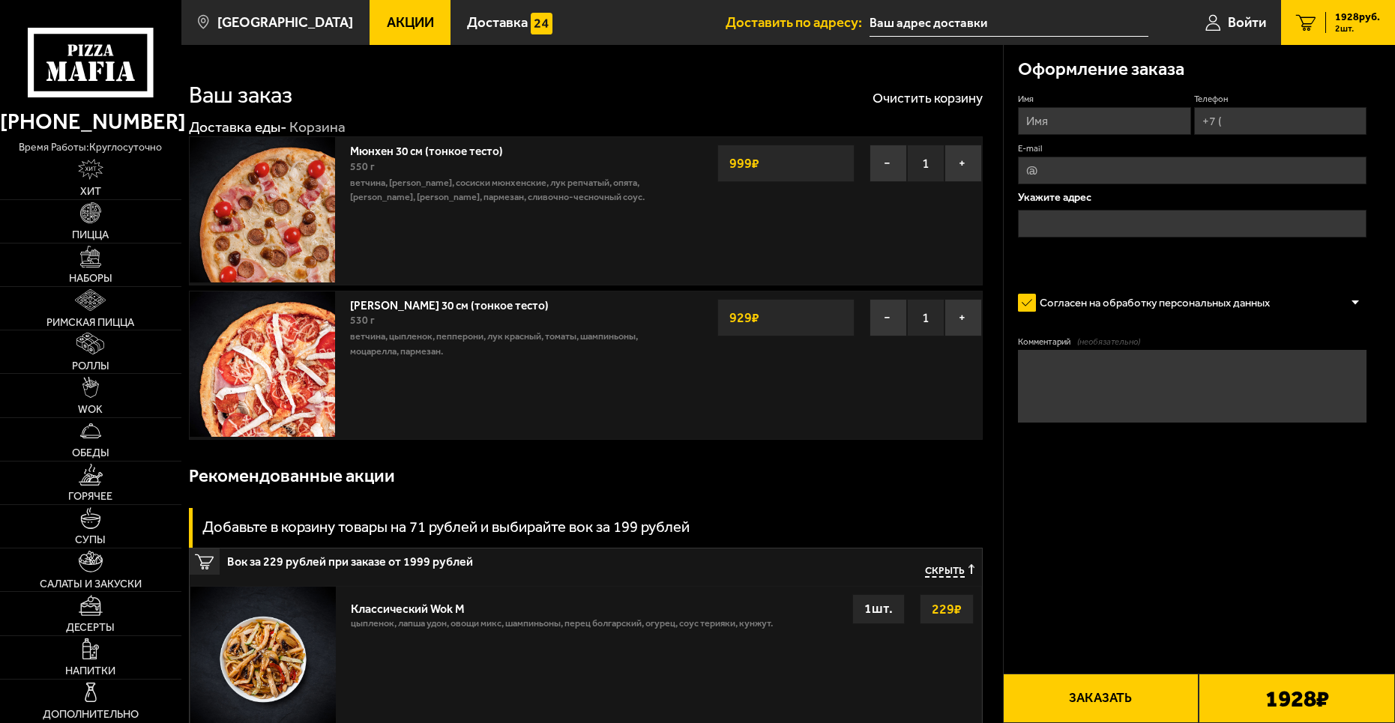
click at [1093, 113] on input "Имя" at bounding box center [1104, 121] width 173 height 28
type input "[PERSON_NAME]"
click at [1237, 123] on input "Телефон" at bounding box center [1280, 121] width 173 height 28
type input "[PHONE_NUMBER]"
click at [1143, 175] on input "E-mail" at bounding box center [1192, 171] width 349 height 28
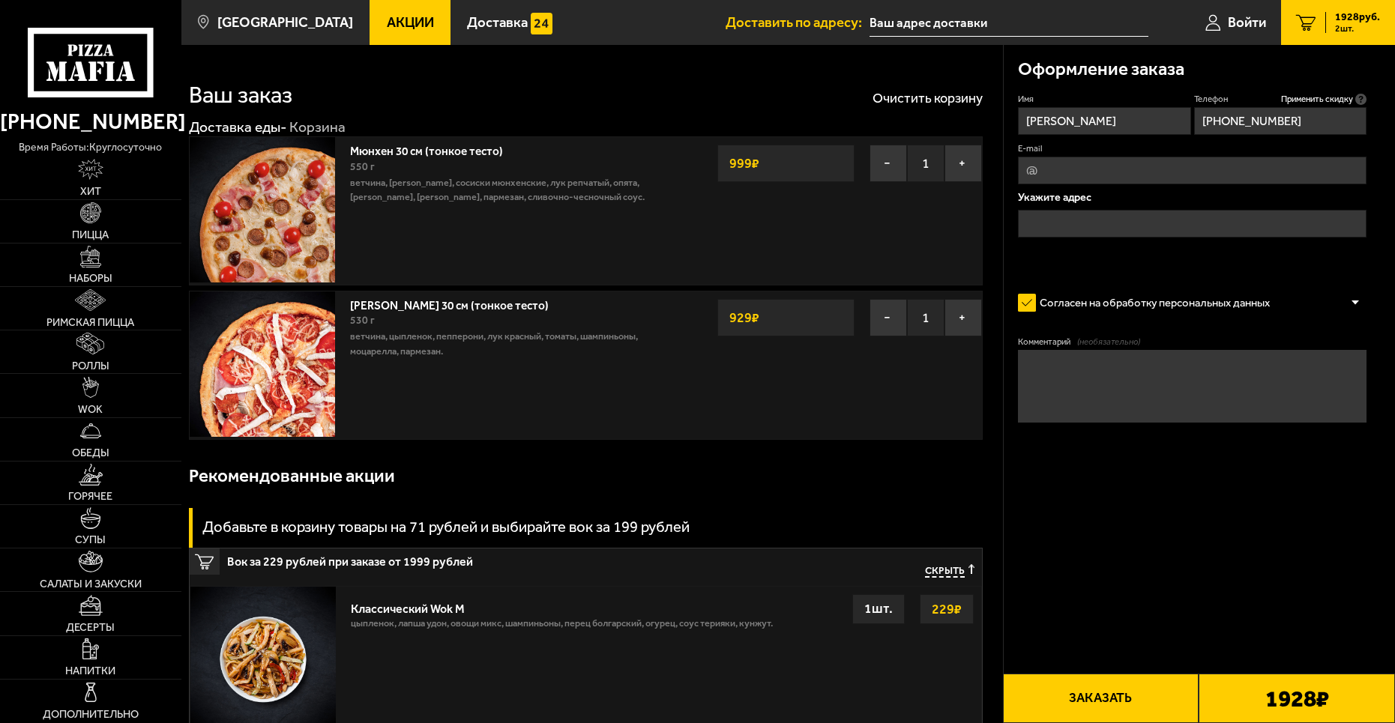
type input "[EMAIL_ADDRESS][DOMAIN_NAME]"
click at [1097, 219] on input "text" at bounding box center [1192, 224] width 349 height 28
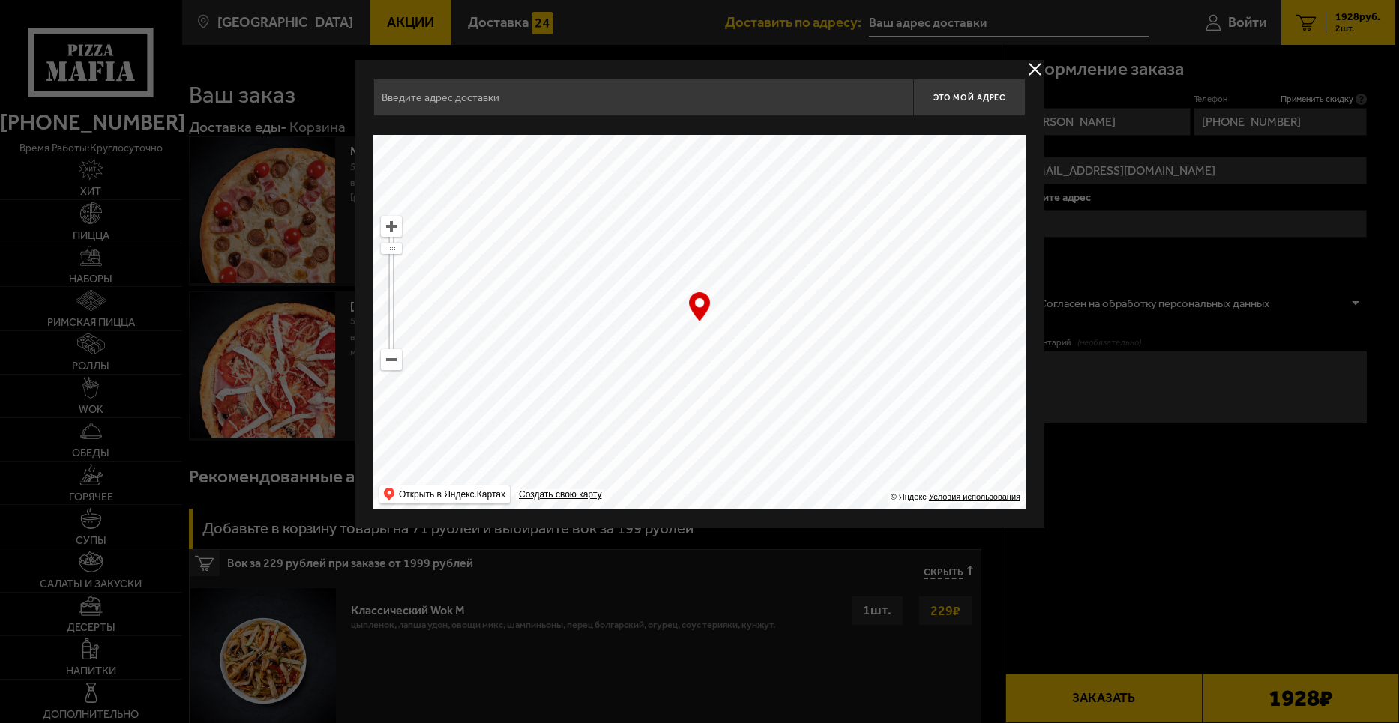
click at [399, 363] on ymaps at bounding box center [391, 359] width 19 height 19
click at [399, 361] on ymaps at bounding box center [391, 359] width 19 height 19
drag, startPoint x: 679, startPoint y: 392, endPoint x: 1018, endPoint y: 180, distance: 399.7
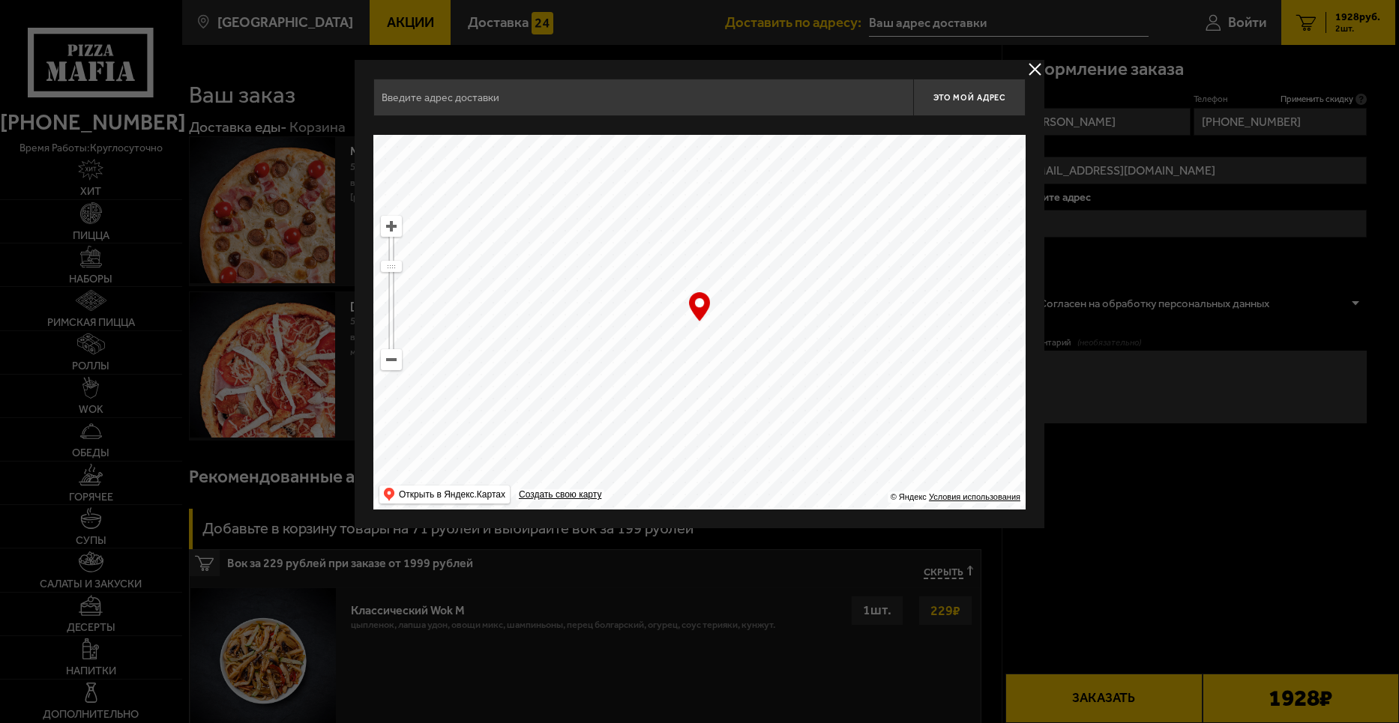
click at [1018, 180] on ymaps at bounding box center [699, 322] width 652 height 375
drag, startPoint x: 793, startPoint y: 326, endPoint x: 652, endPoint y: 194, distance: 193.0
click at [652, 194] on ymaps at bounding box center [699, 322] width 652 height 375
drag, startPoint x: 709, startPoint y: 298, endPoint x: 891, endPoint y: 228, distance: 194.6
click at [891, 222] on ymaps at bounding box center [699, 322] width 652 height 375
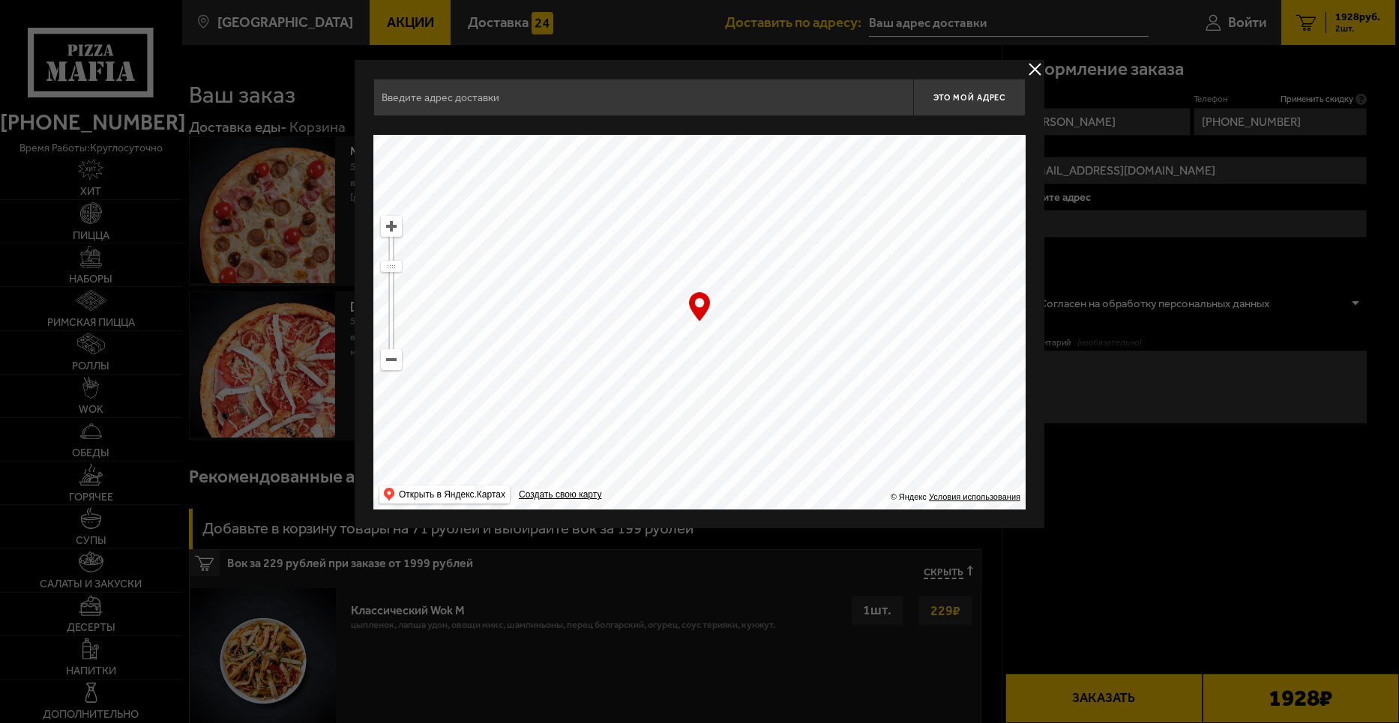
drag, startPoint x: 650, startPoint y: 284, endPoint x: 729, endPoint y: 357, distance: 107.2
click at [729, 357] on ymaps at bounding box center [699, 322] width 652 height 375
type input "[STREET_ADDRESS]"
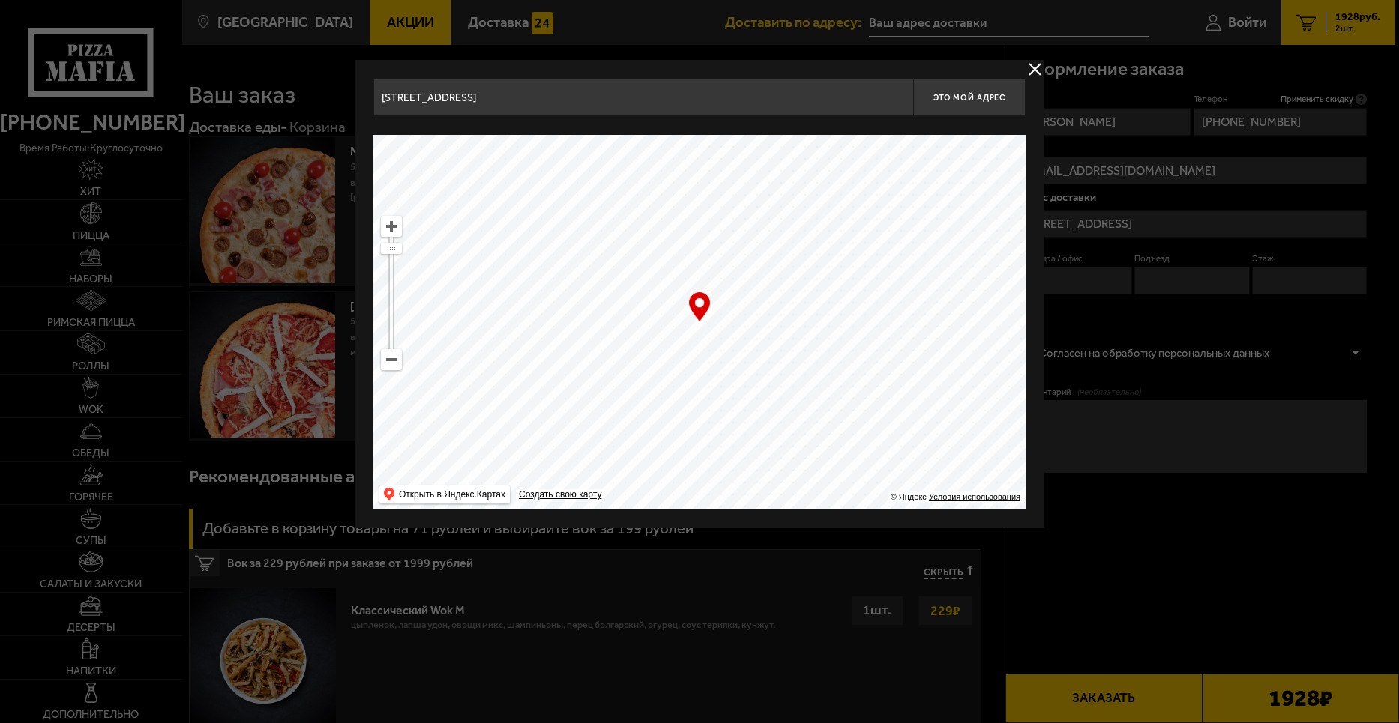
drag, startPoint x: 702, startPoint y: 374, endPoint x: 711, endPoint y: 253, distance: 121.0
click at [711, 253] on ymaps at bounding box center [699, 322] width 652 height 375
type input "[STREET_ADDRESS]"
click at [394, 229] on ymaps at bounding box center [391, 226] width 19 height 19
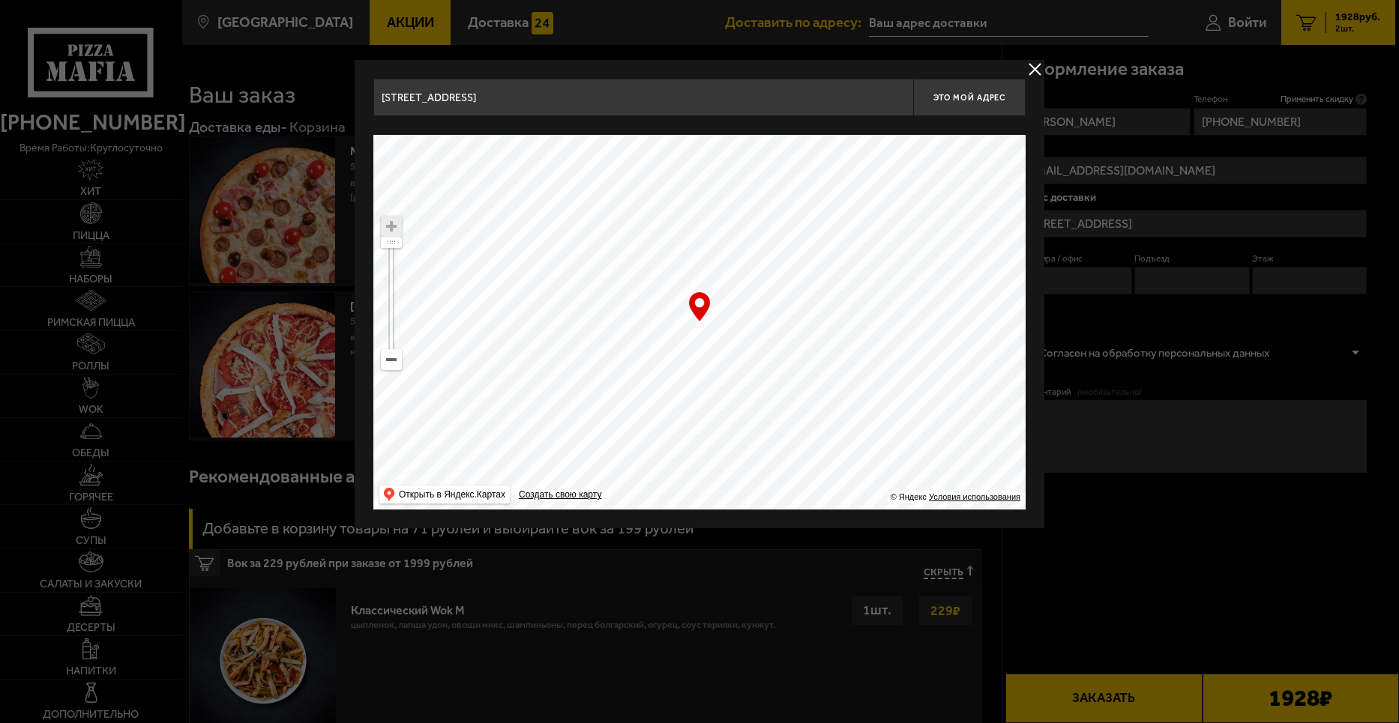
drag, startPoint x: 556, startPoint y: 349, endPoint x: 706, endPoint y: 372, distance: 151.7
click at [706, 372] on ymaps at bounding box center [699, 322] width 652 height 375
type input "[STREET_ADDRESS][PERSON_NAME]"
drag, startPoint x: 744, startPoint y: 301, endPoint x: 725, endPoint y: 369, distance: 70.7
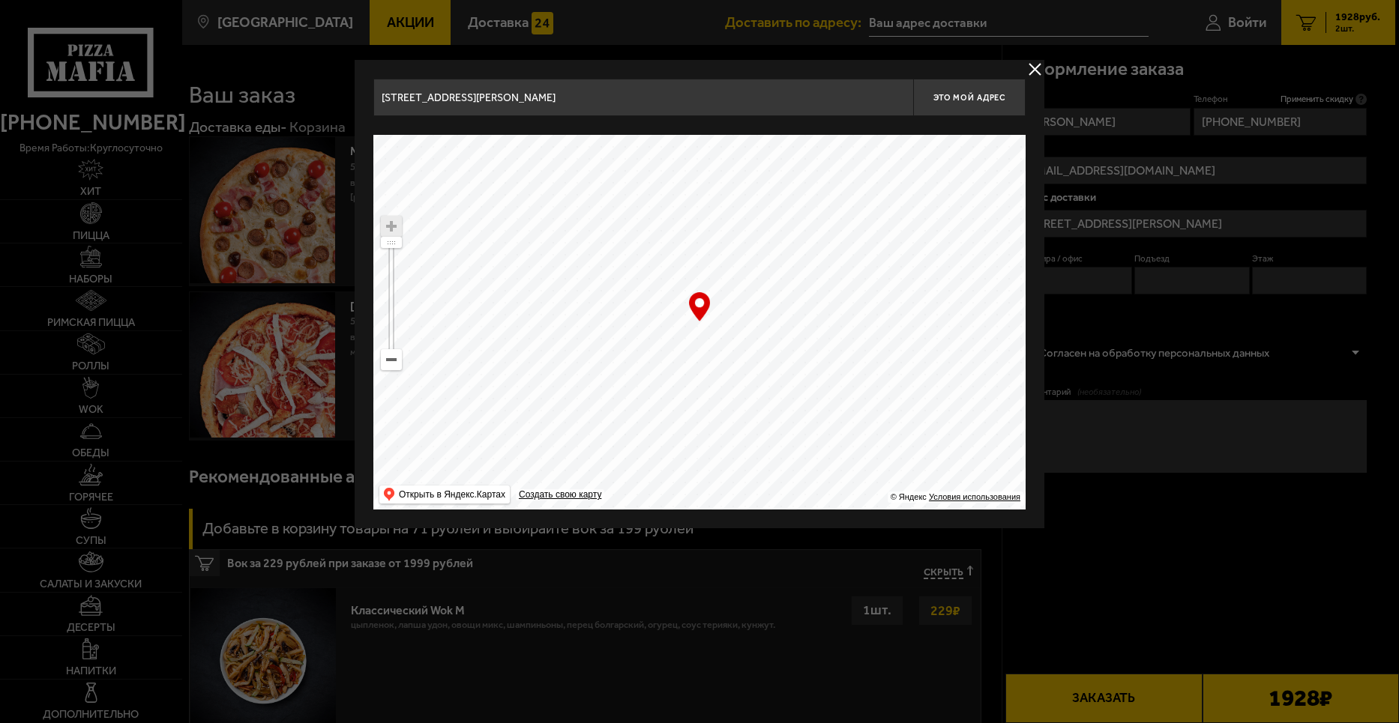
click at [725, 369] on ymaps at bounding box center [699, 322] width 652 height 375
type input "[STREET_ADDRESS][PERSON_NAME]"
click at [686, 316] on ymaps at bounding box center [699, 322] width 652 height 375
drag, startPoint x: 694, startPoint y: 301, endPoint x: 682, endPoint y: 298, distance: 12.4
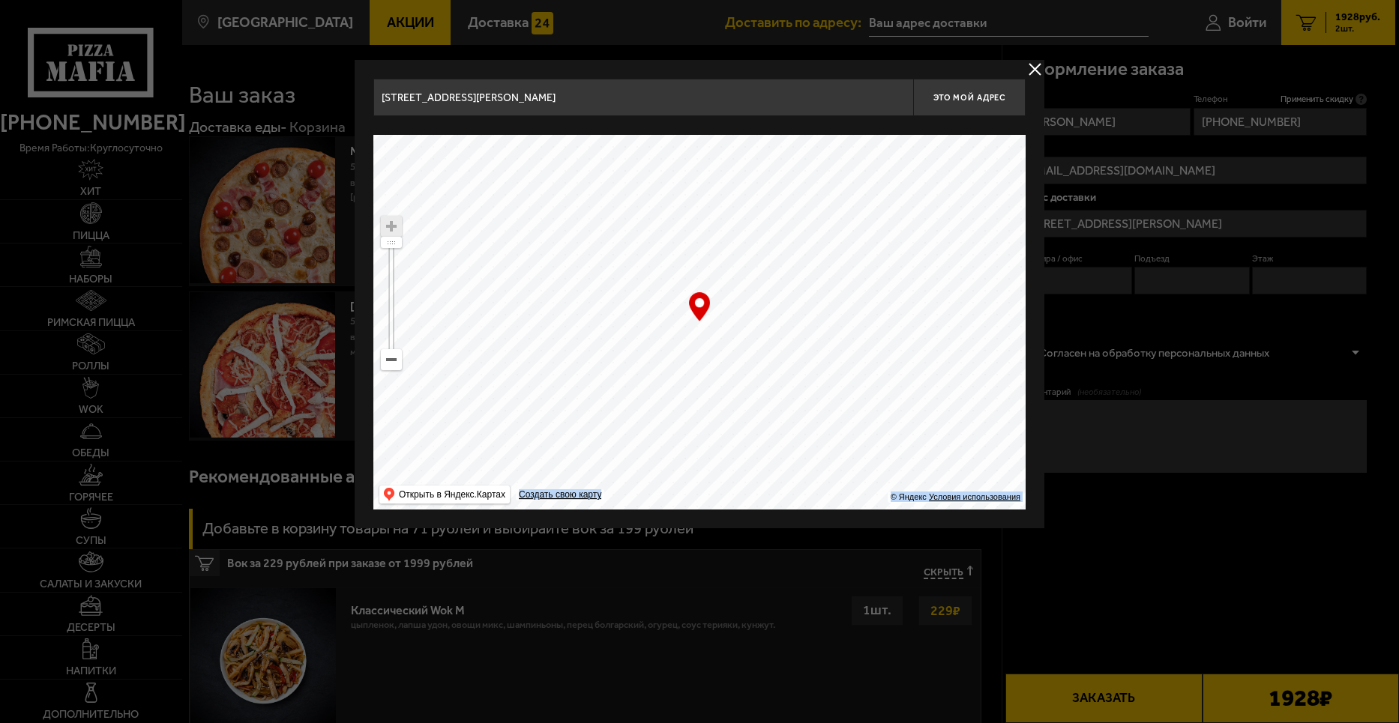
click at [682, 298] on div "… © Яндекс Условия использования Открыть в Яндекс.Картах Создать свою карту" at bounding box center [699, 322] width 652 height 375
click at [684, 313] on ymaps at bounding box center [699, 322] width 652 height 375
click at [709, 340] on ymaps at bounding box center [699, 322] width 652 height 375
type input "[STREET_ADDRESS][PERSON_NAME]"
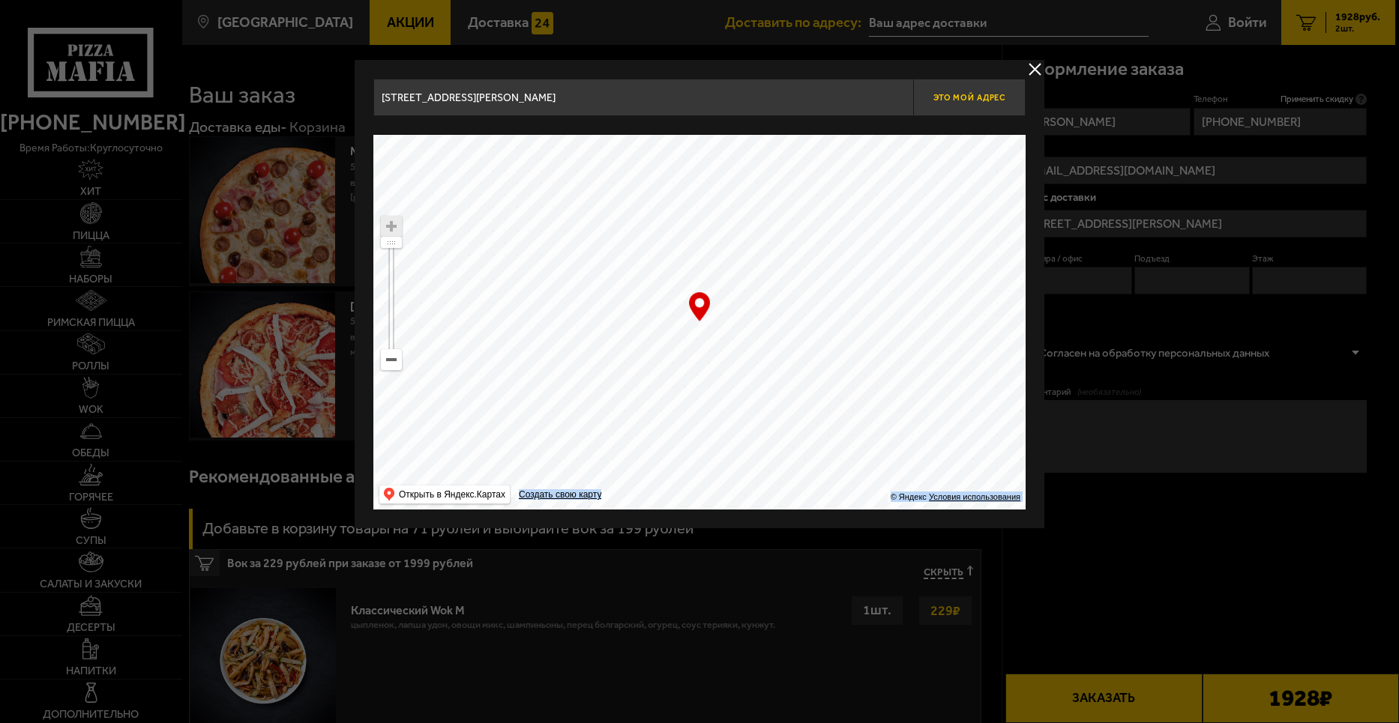
click at [993, 105] on button "Это мой адрес" at bounding box center [969, 97] width 112 height 37
type input "[STREET_ADDRESS][PERSON_NAME]"
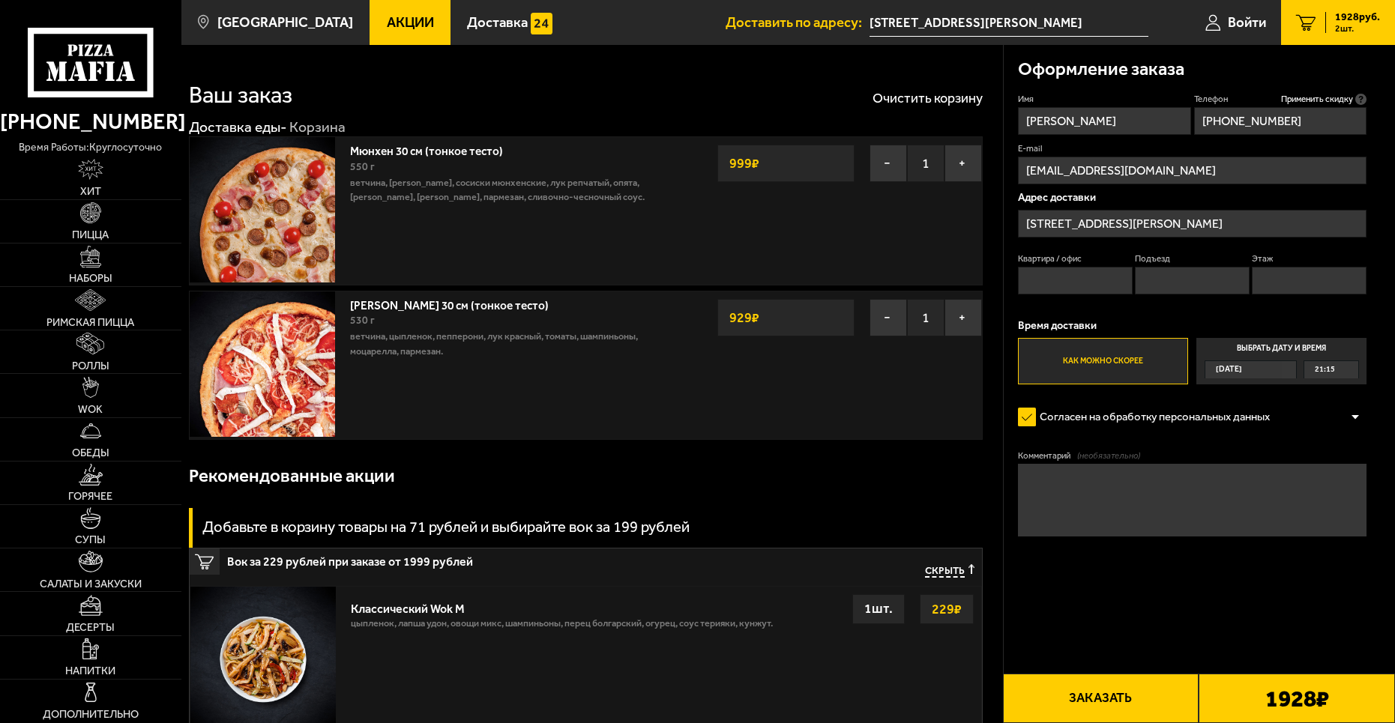
click at [1099, 273] on input "Квартира / офис" at bounding box center [1075, 281] width 115 height 28
type input "1001"
click at [1190, 282] on input "Подъезд" at bounding box center [1192, 281] width 115 height 28
type input "7"
click at [1311, 269] on input "Этаж" at bounding box center [1309, 281] width 115 height 28
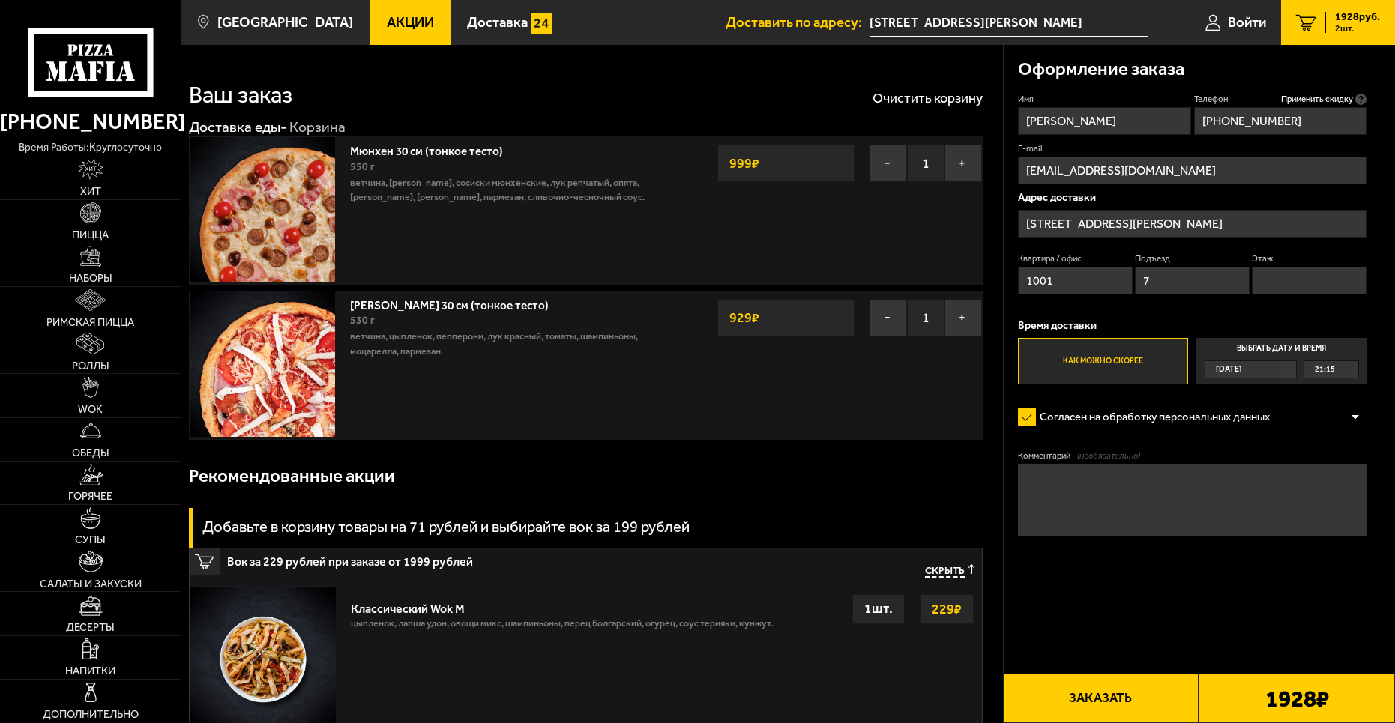
type input "11"
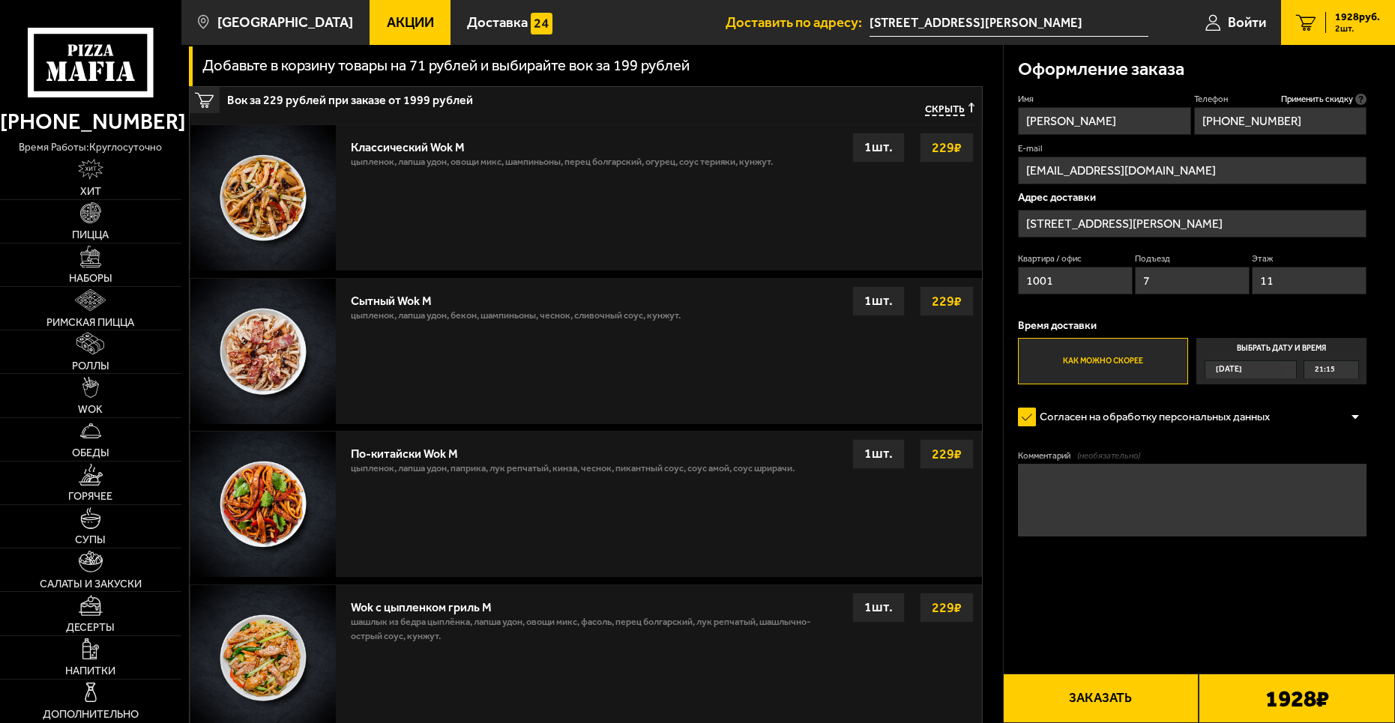
scroll to position [450, 0]
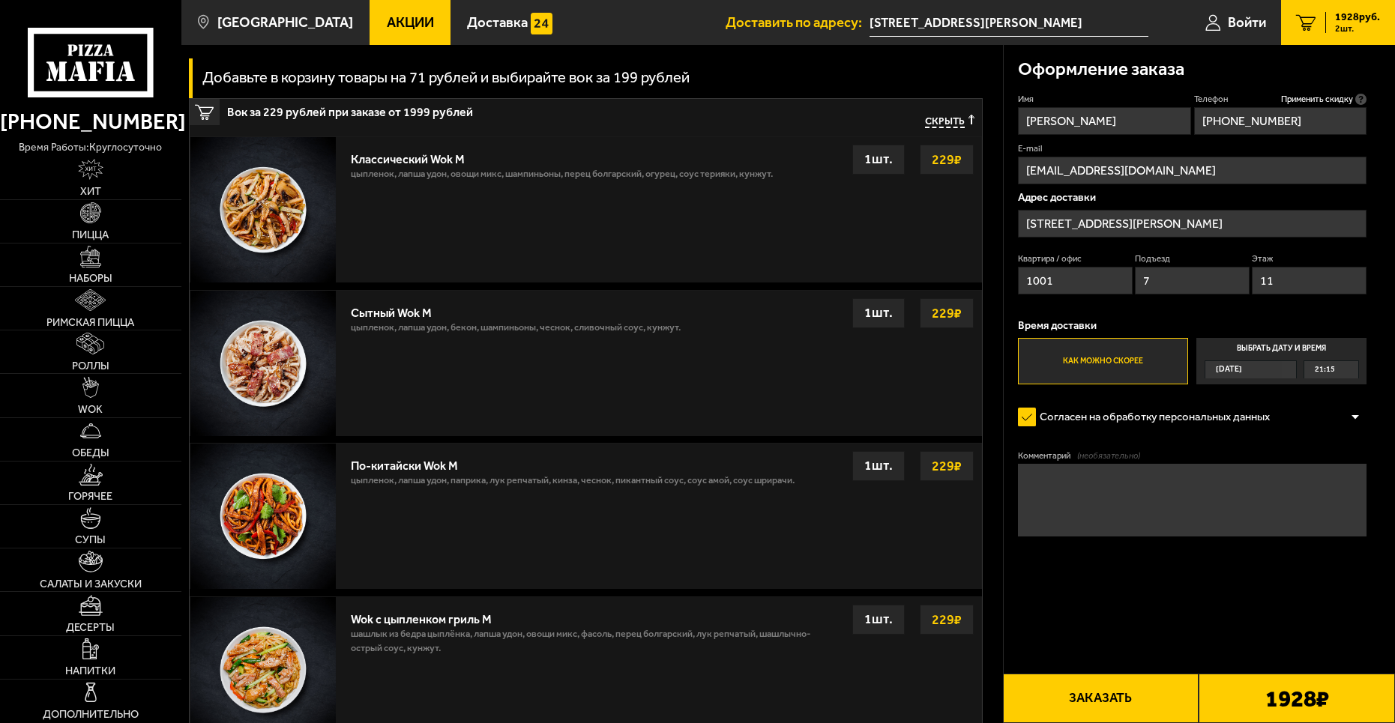
click at [291, 219] on img at bounding box center [262, 209] width 145 height 145
click at [943, 163] on strong "229 ₽" at bounding box center [946, 159] width 37 height 28
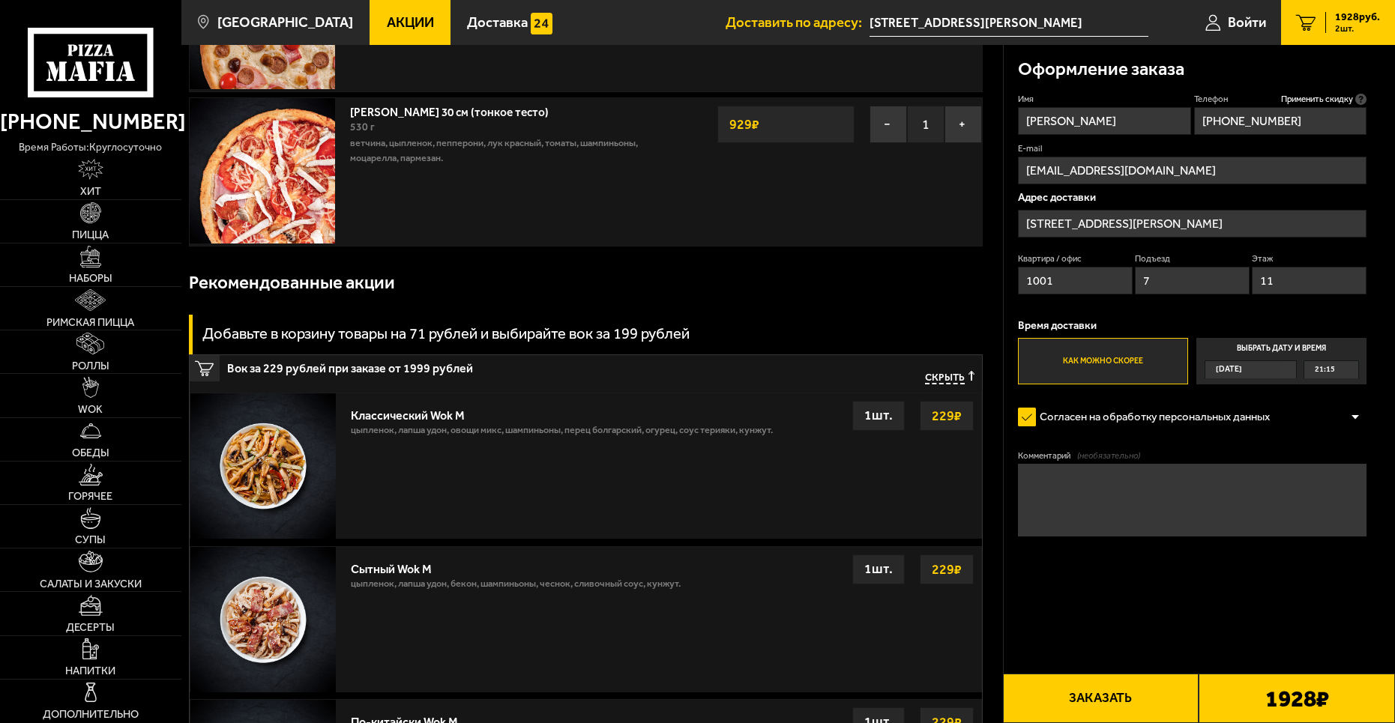
scroll to position [172, 0]
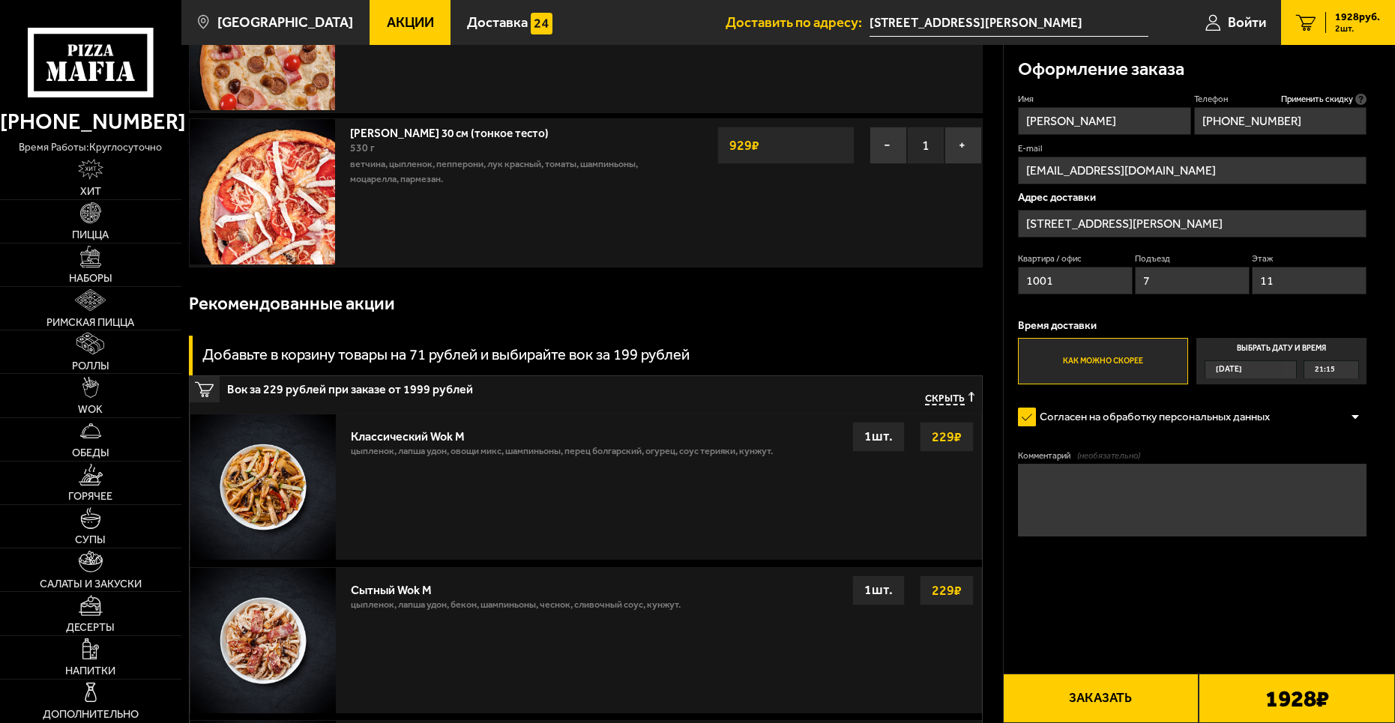
click at [399, 434] on div "Классический Wok M" at bounding box center [562, 433] width 422 height 22
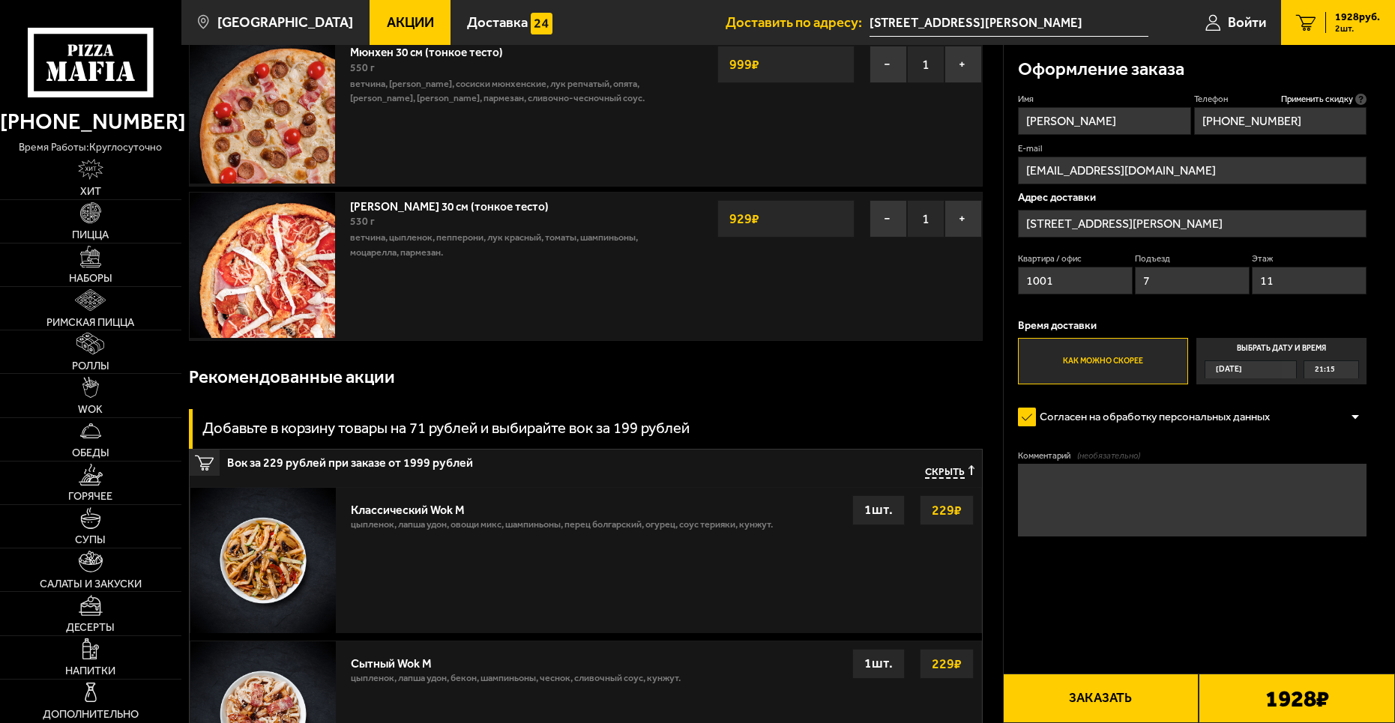
scroll to position [97, 0]
click at [248, 552] on img at bounding box center [262, 561] width 145 height 145
click at [382, 522] on p "цыпленок, лапша удон, овощи микс, шампиньоны, перец болгарский, огурец, соус те…" at bounding box center [562, 530] width 422 height 22
click at [392, 511] on div "Классический Wok M" at bounding box center [562, 508] width 422 height 22
click at [294, 511] on img at bounding box center [262, 561] width 145 height 145
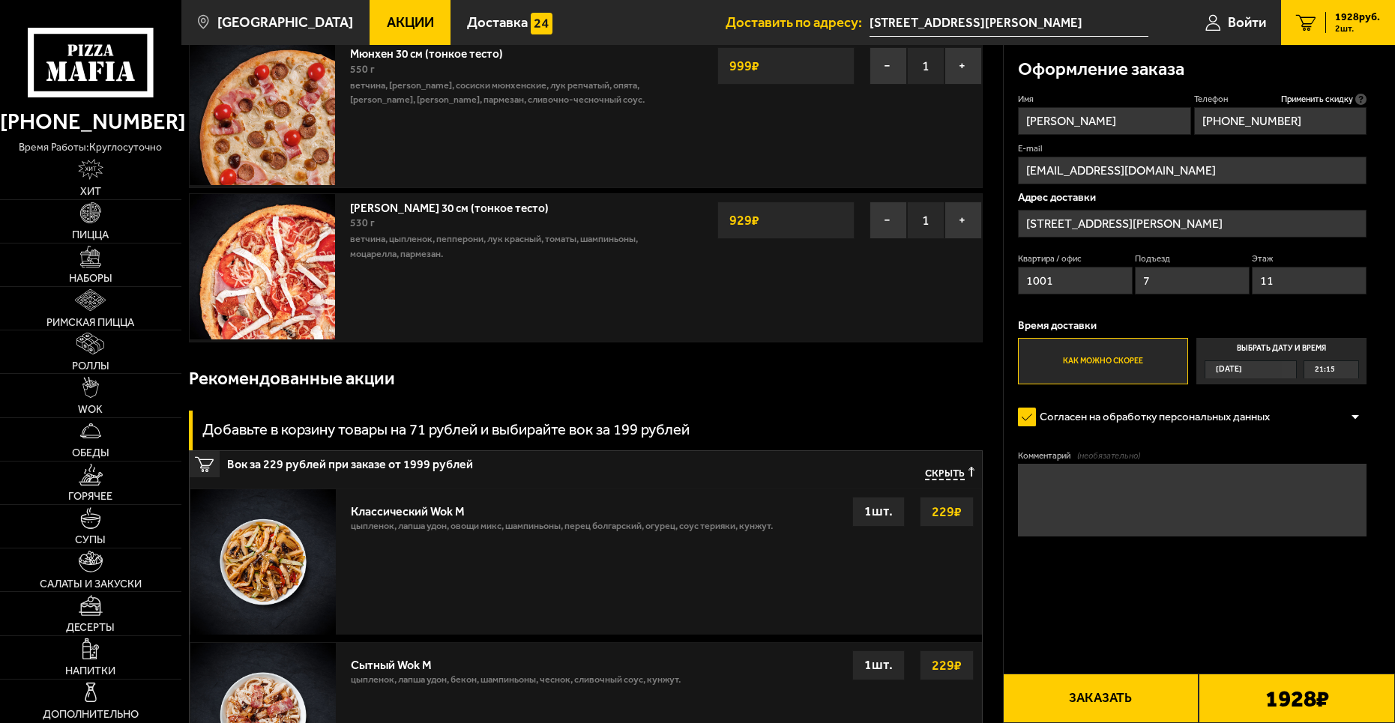
click at [216, 479] on div "Вок за 229 рублей при заказе от 1999 рублей Скрыть" at bounding box center [586, 469] width 792 height 37
click at [884, 518] on div "1 шт." at bounding box center [878, 512] width 52 height 30
click at [942, 477] on span "Скрыть" at bounding box center [945, 473] width 40 height 13
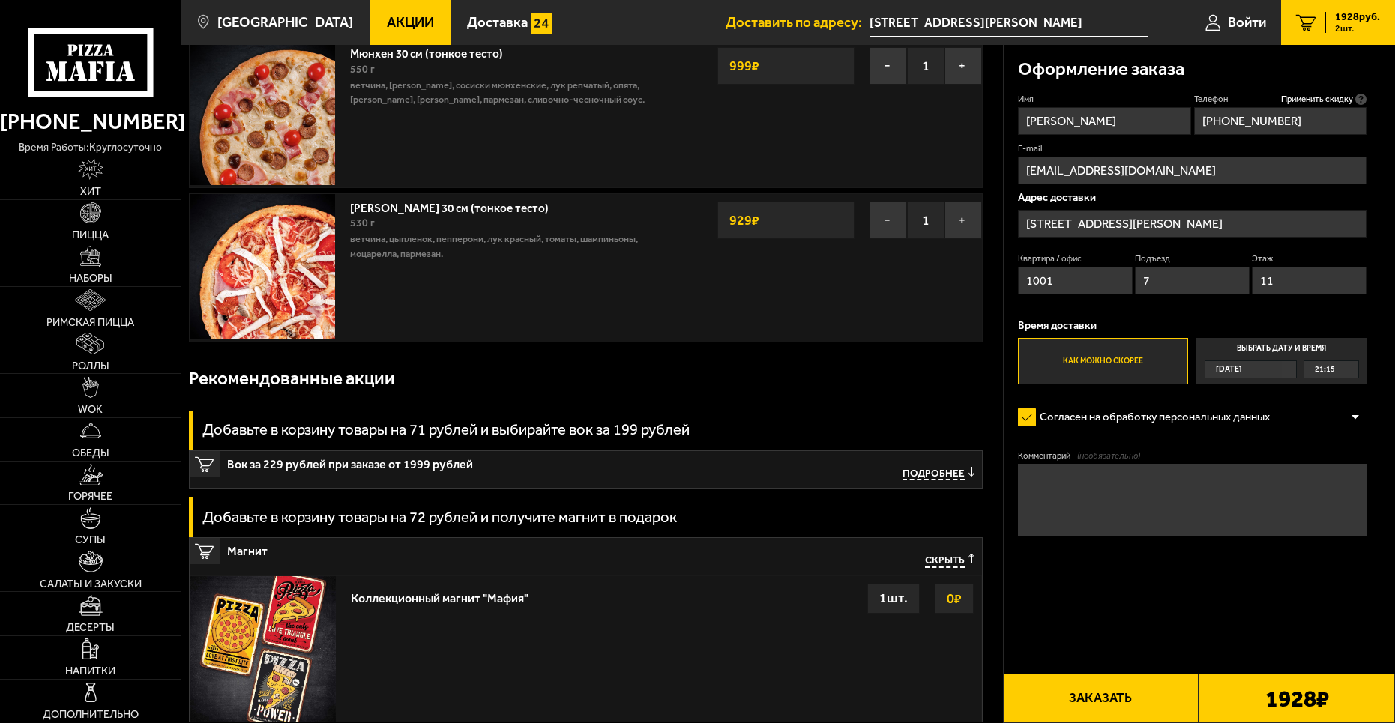
click at [953, 468] on span "Подробнее" at bounding box center [934, 473] width 62 height 13
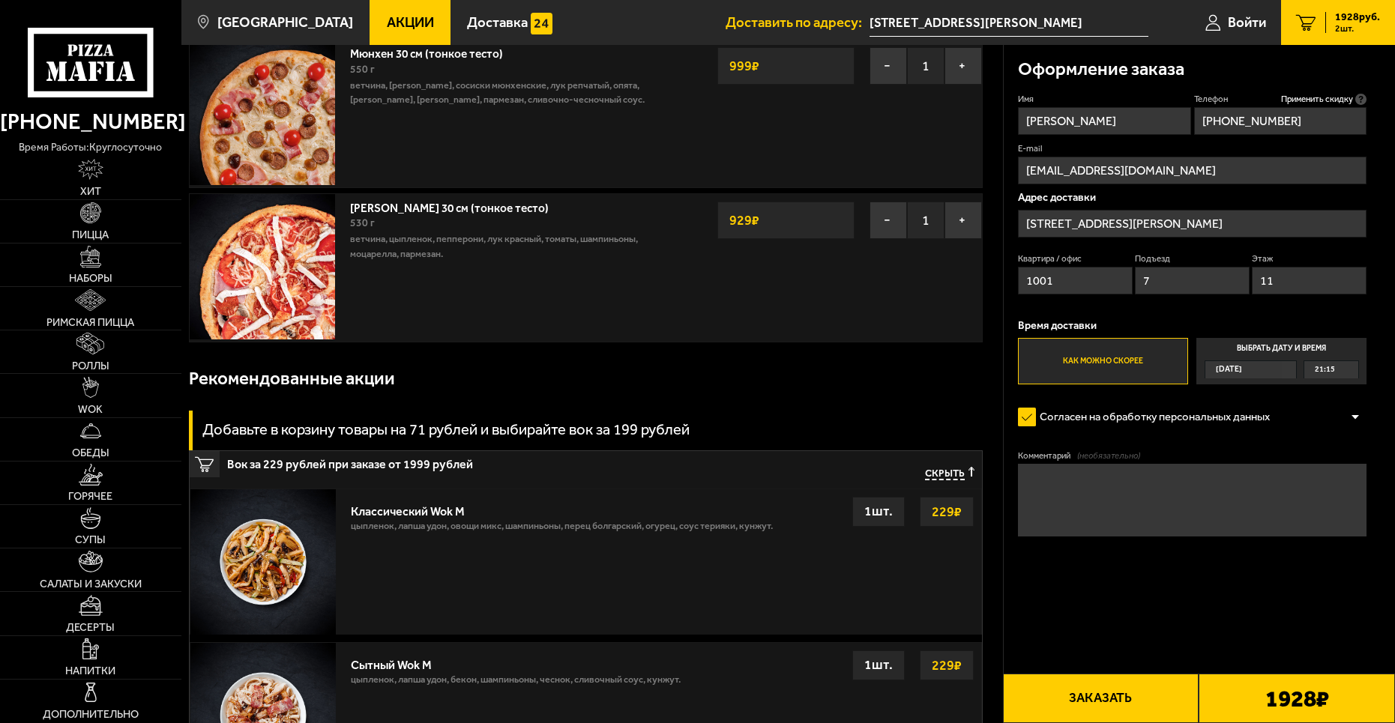
click at [423, 513] on div "Классический Wok M" at bounding box center [562, 508] width 422 height 22
click at [88, 397] on img at bounding box center [90, 388] width 16 height 22
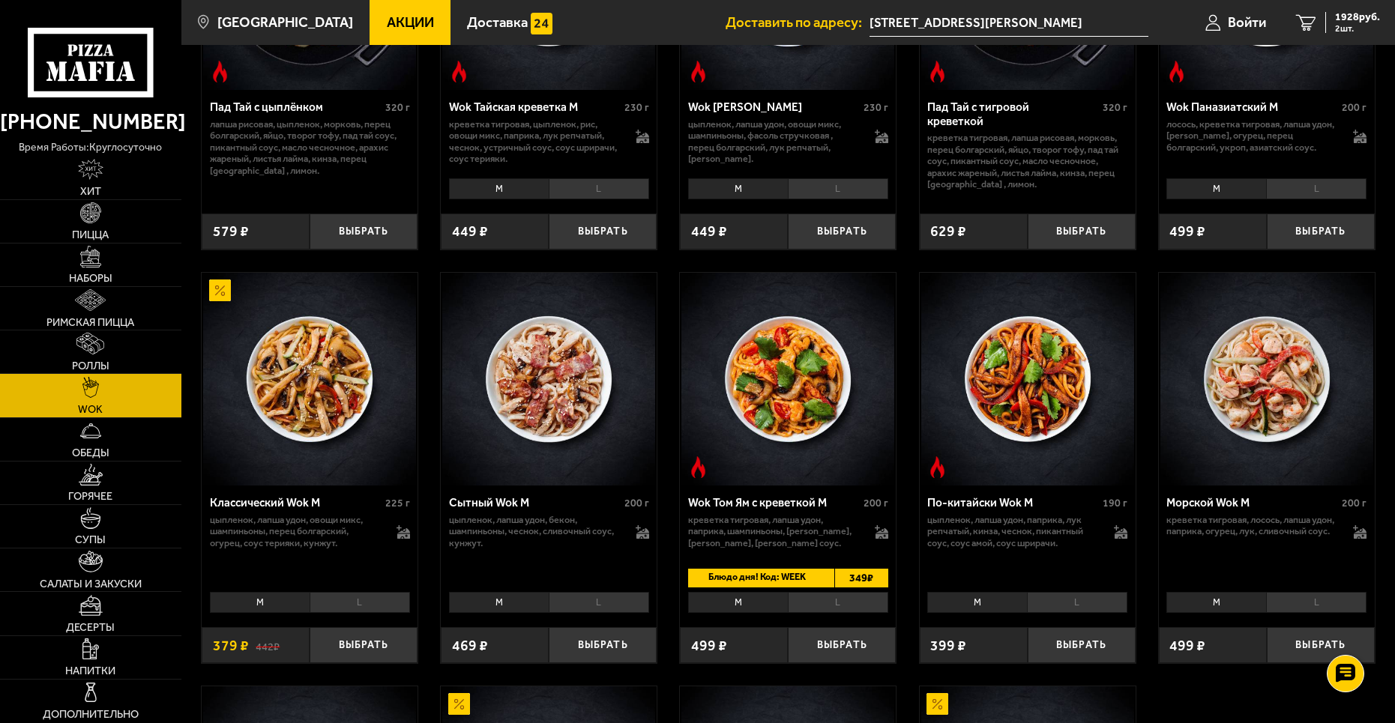
scroll to position [300, 0]
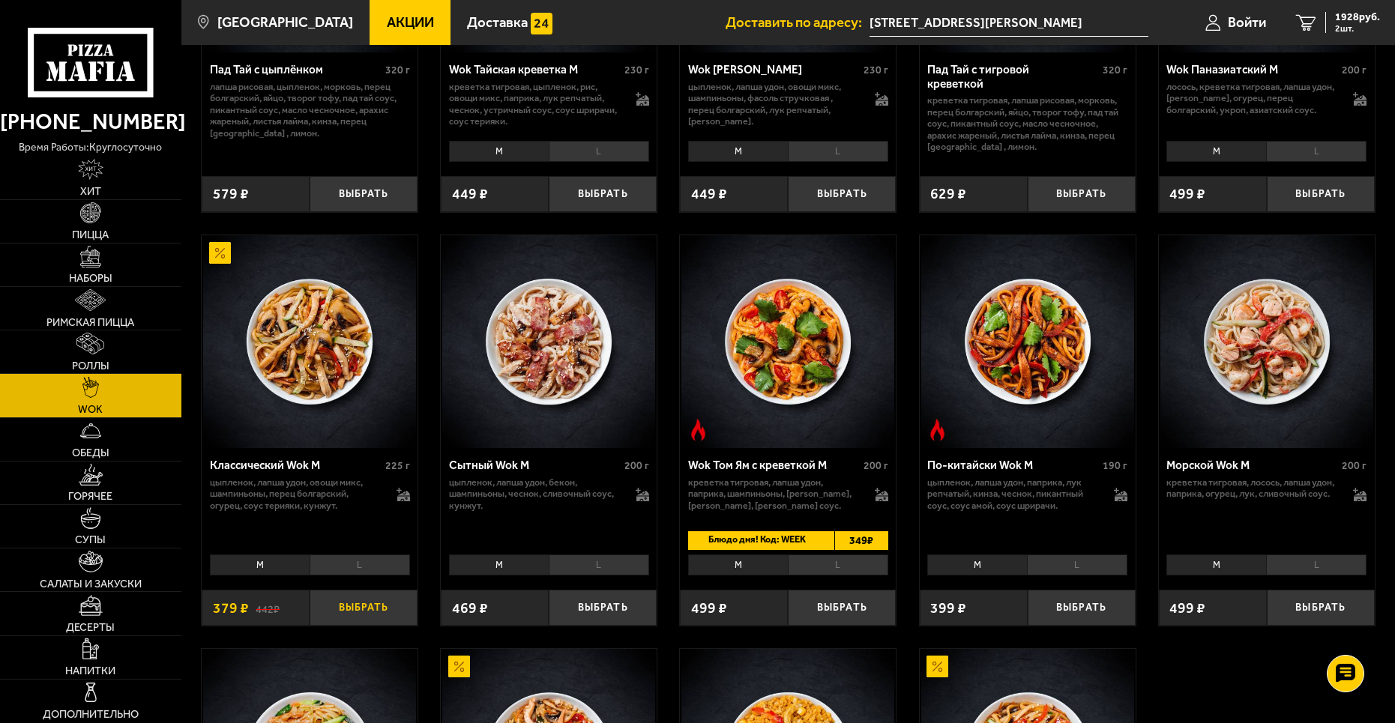
click at [356, 606] on button "Выбрать" at bounding box center [364, 607] width 108 height 35
click at [1341, 20] on span "2307 руб." at bounding box center [1357, 17] width 45 height 10
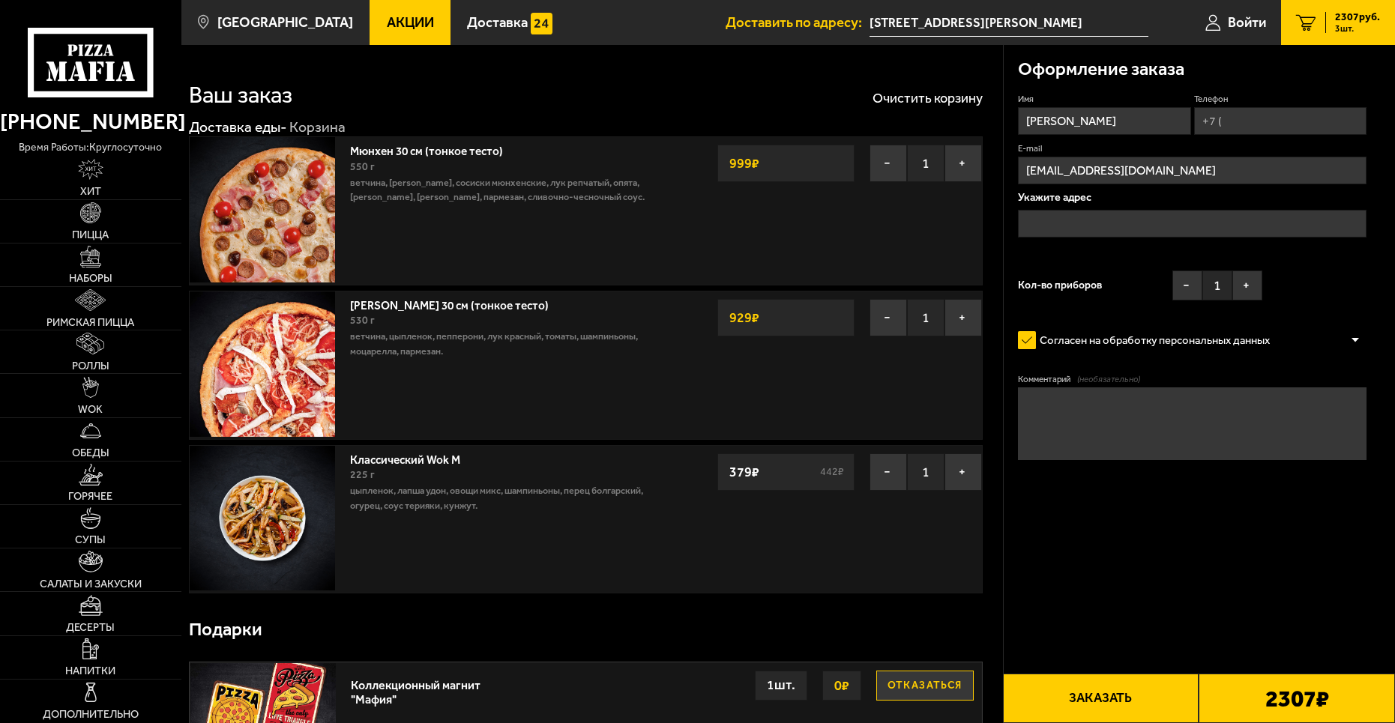
type input "[STREET_ADDRESS][PERSON_NAME]"
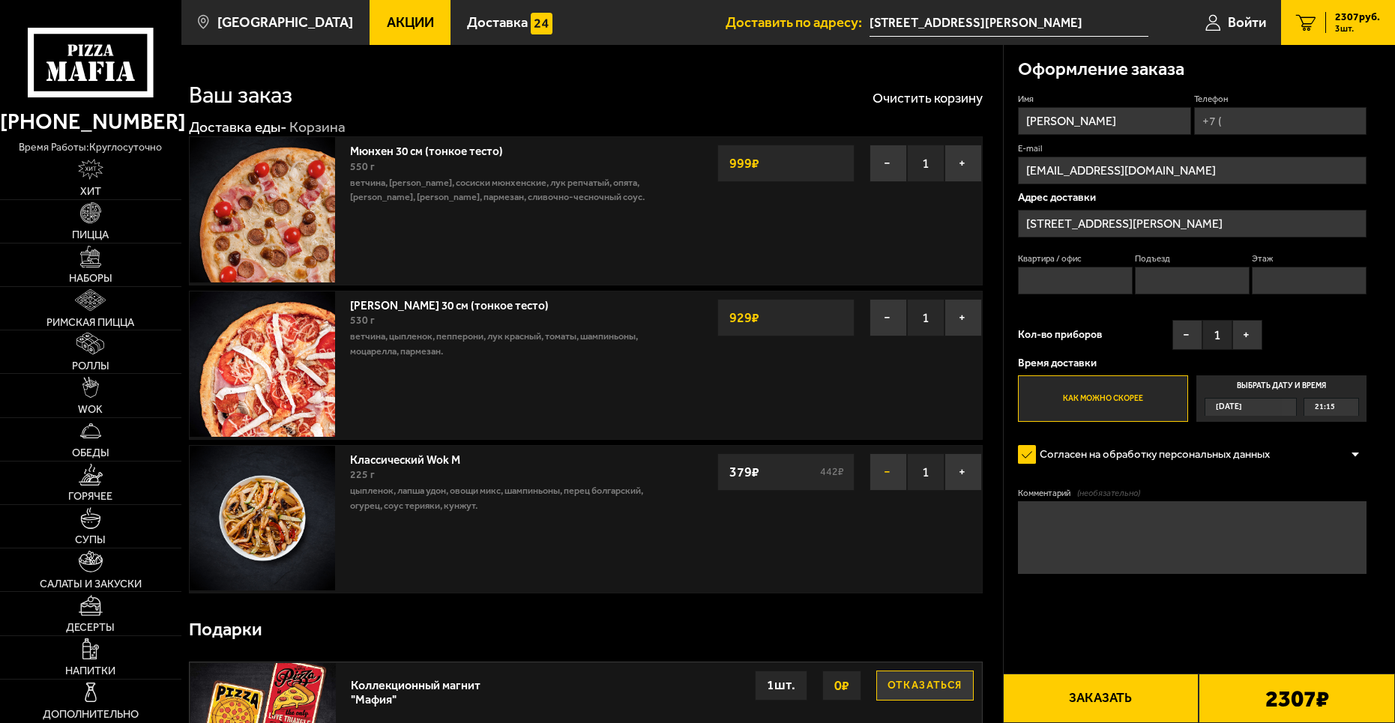
click at [890, 473] on button "−" at bounding box center [888, 472] width 37 height 37
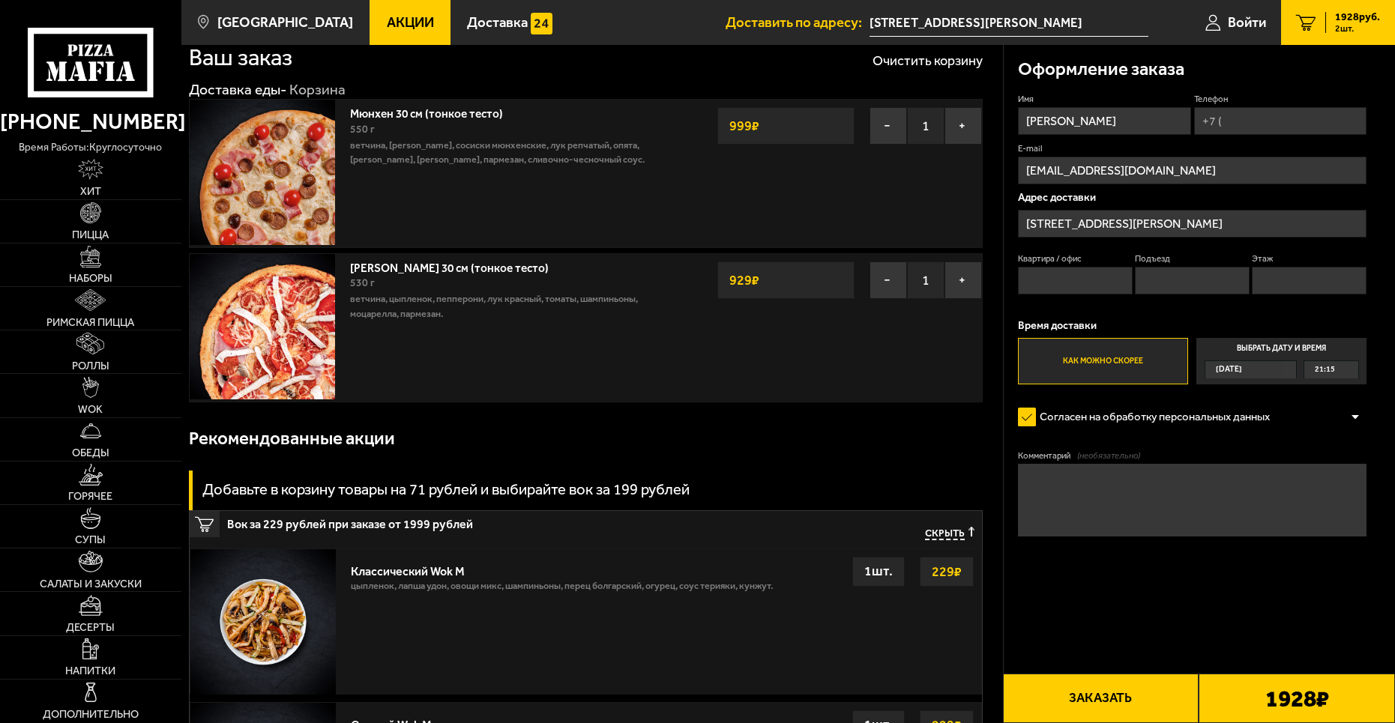
scroll to position [75, 0]
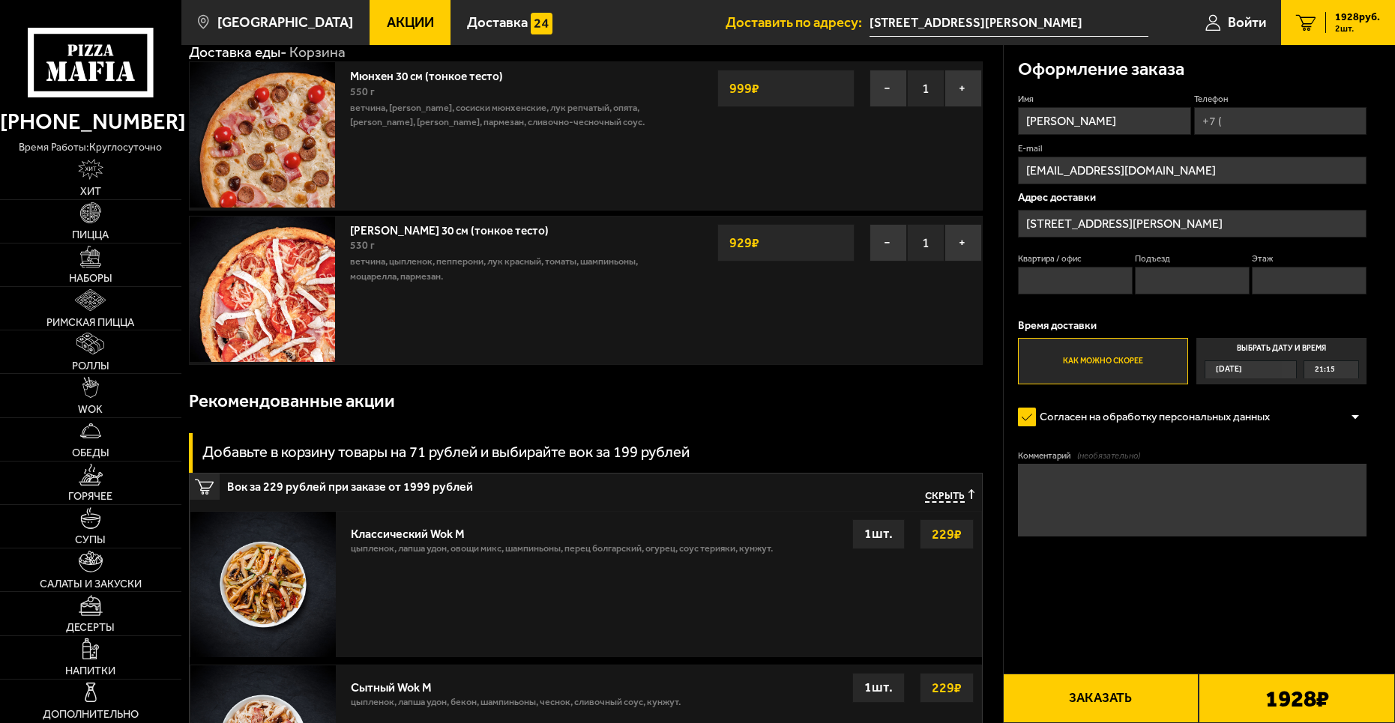
click at [935, 534] on strong "229 ₽" at bounding box center [946, 534] width 37 height 28
click at [862, 537] on div "1 шт." at bounding box center [878, 534] width 52 height 30
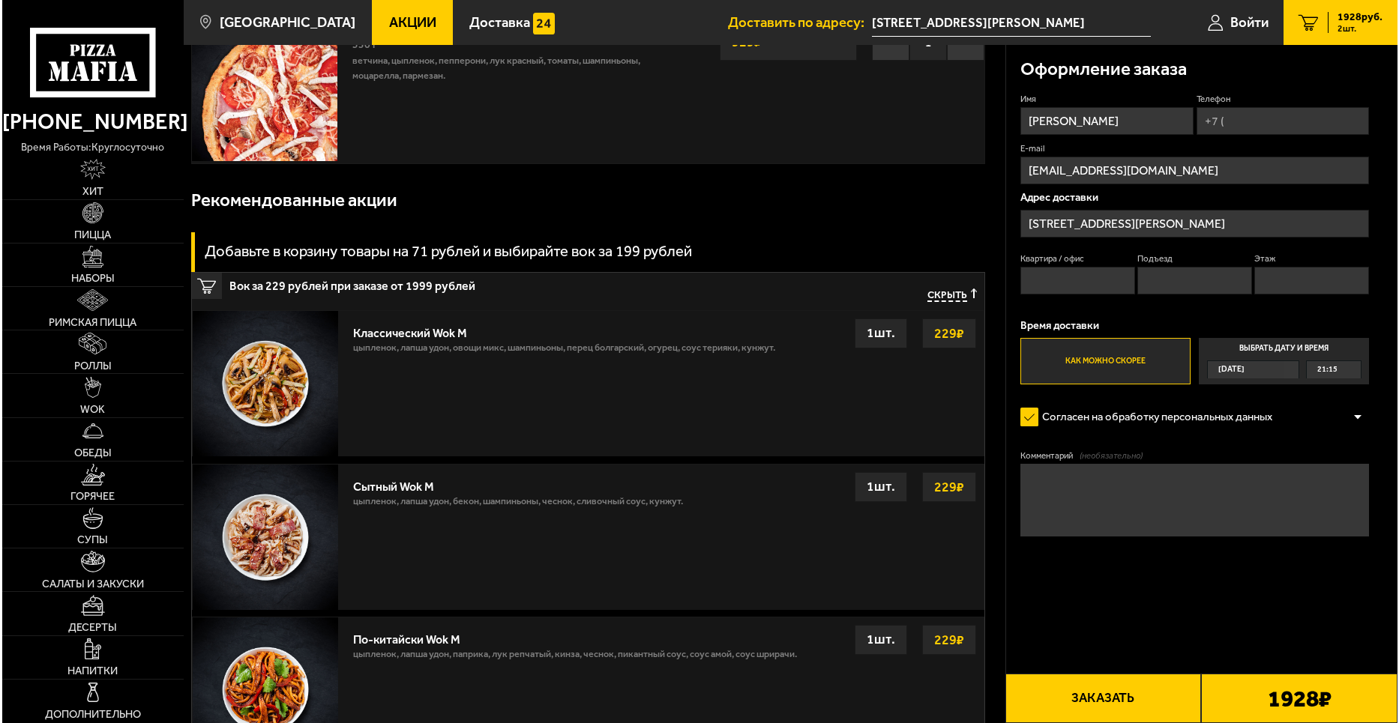
scroll to position [247, 0]
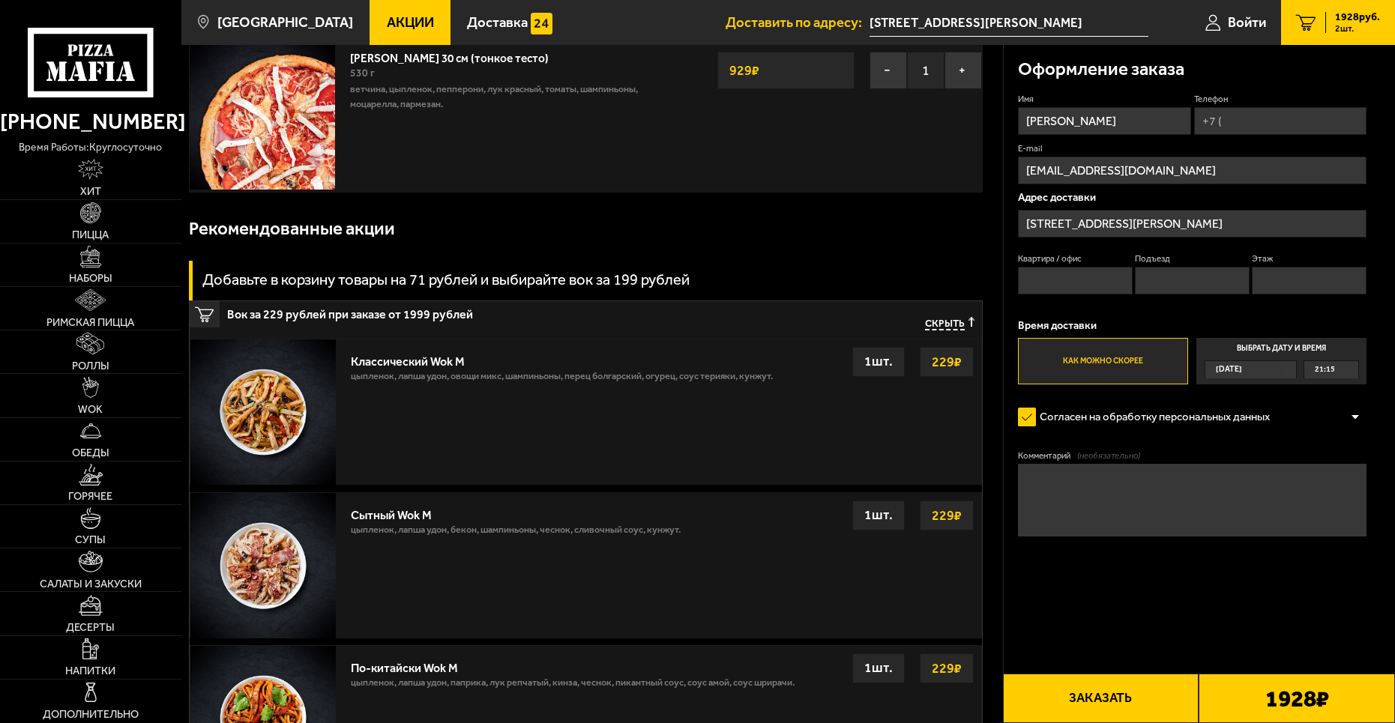
click at [377, 373] on p "цыпленок, лапша удон, овощи микс, шампиньоны, перец болгарский, огурец, соус те…" at bounding box center [562, 380] width 422 height 22
click at [1077, 287] on input "Квартира / офис" at bounding box center [1075, 281] width 115 height 28
type input "1001"
click at [1207, 283] on input "Подъезд" at bounding box center [1192, 281] width 115 height 28
type input "7"
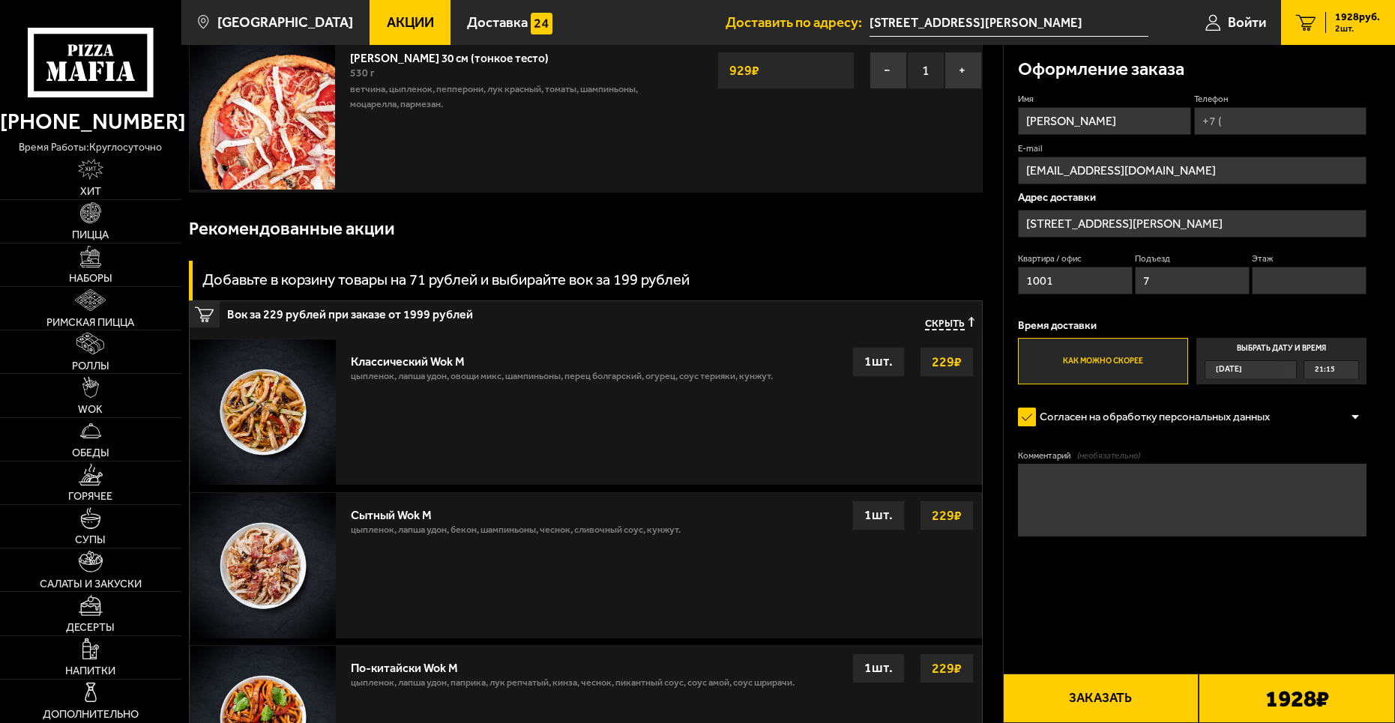
click at [1316, 275] on input "Этаж" at bounding box center [1309, 281] width 115 height 28
type input "11"
click at [1242, 373] on span "[DATE]" at bounding box center [1229, 369] width 26 height 16
click at [0, 0] on input "Выбрать дату и время [DATE] 21:15" at bounding box center [0, 0] width 0 height 0
click at [1122, 361] on label "Как можно скорее" at bounding box center [1103, 361] width 170 height 46
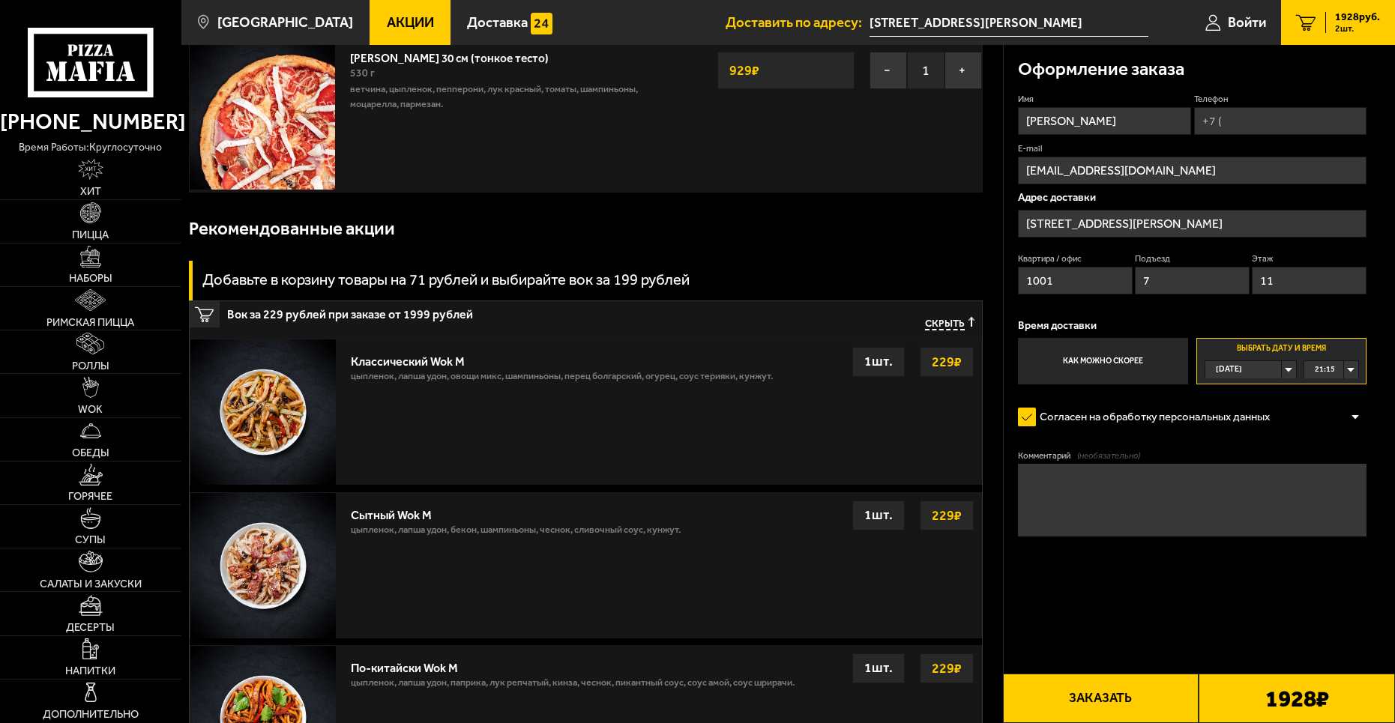
click at [0, 0] on input "Как можно скорее" at bounding box center [0, 0] width 0 height 0
click at [1246, 137] on div "Имя [PERSON_NAME] Телефон E-mail [EMAIL_ADDRESS][DOMAIN_NAME] Адрес доставки [S…" at bounding box center [1192, 239] width 349 height 292
click at [1247, 123] on input "Телефон" at bounding box center [1280, 121] width 173 height 28
type input "[PHONE_NUMBER]"
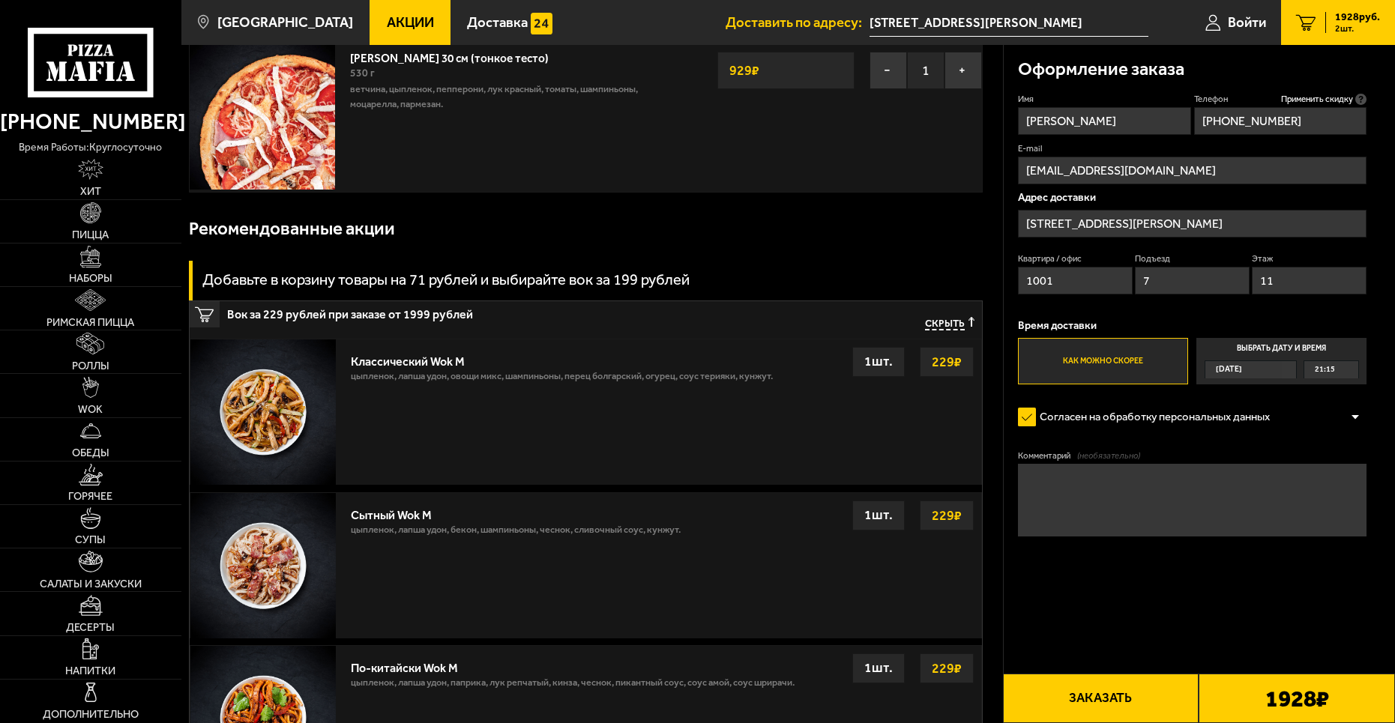
click at [1119, 702] on button "Заказать" at bounding box center [1101, 698] width 196 height 49
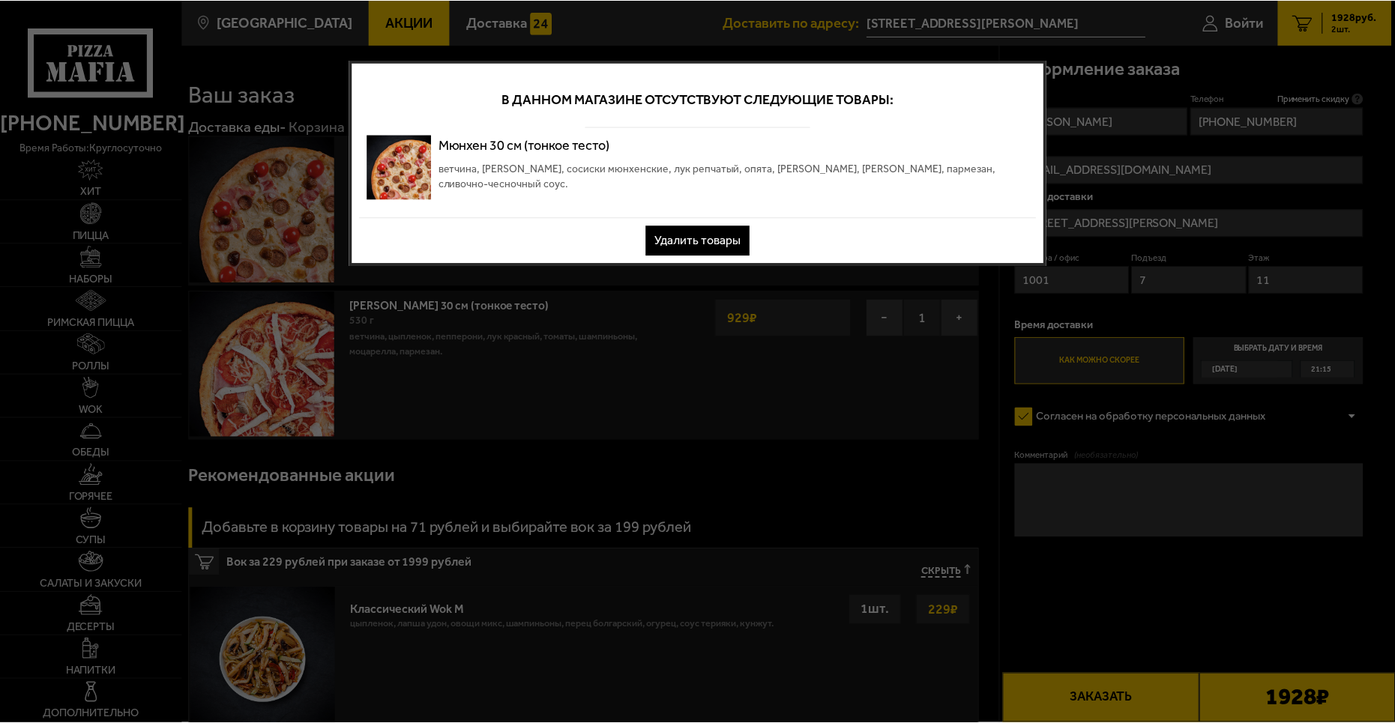
scroll to position [0, 0]
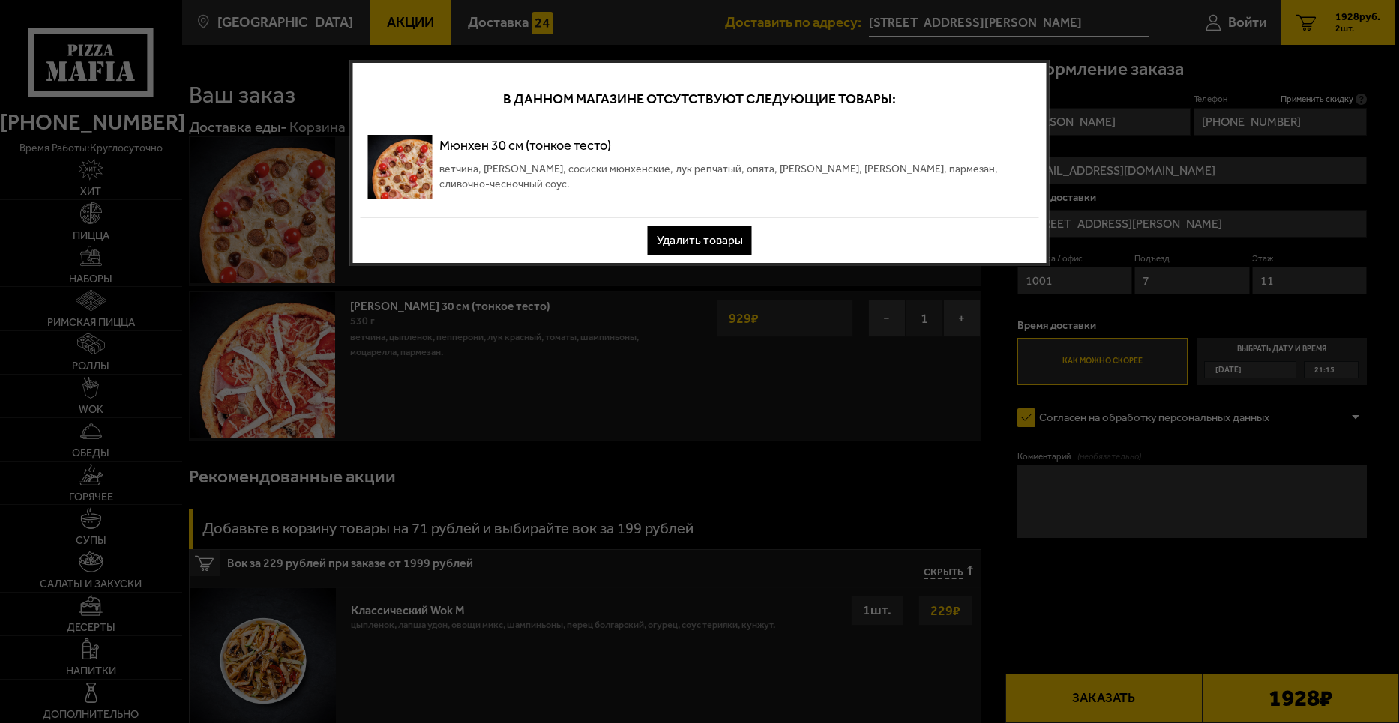
click at [708, 244] on button "Удалить товары" at bounding box center [700, 241] width 104 height 30
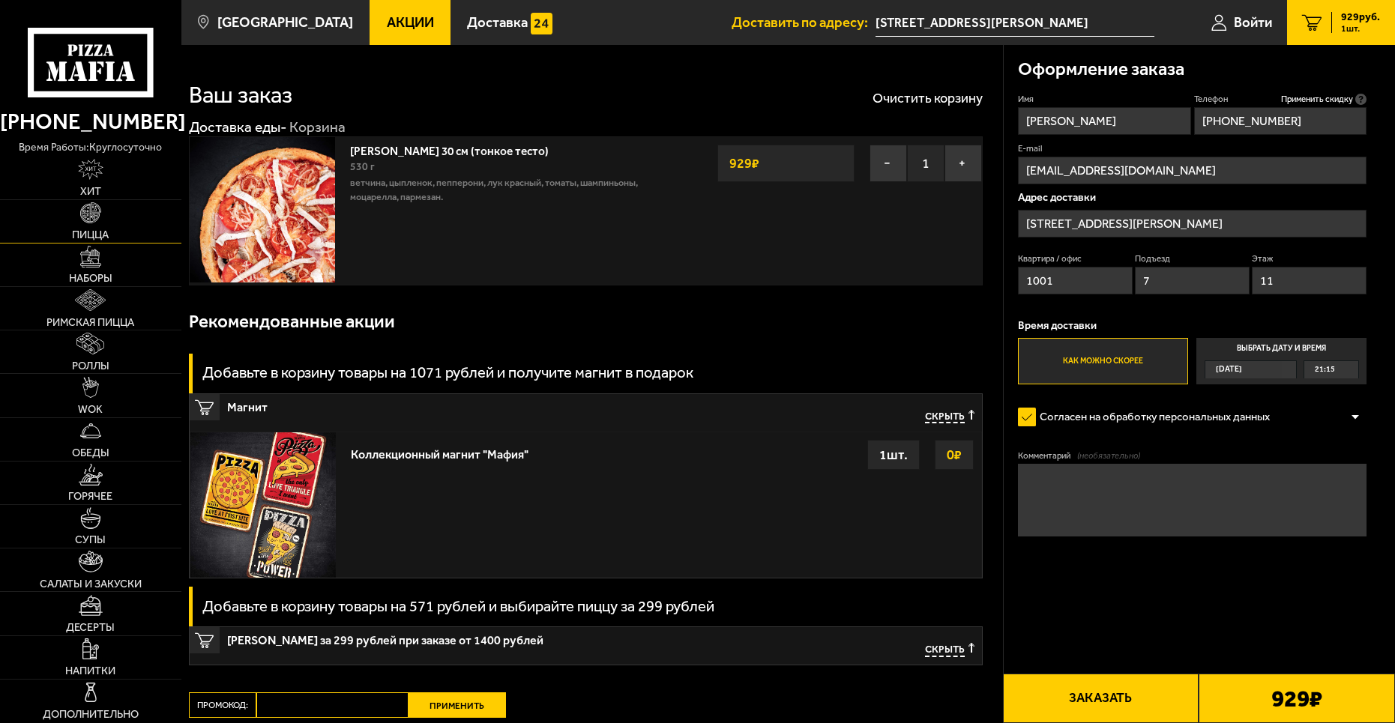
click at [92, 222] on img at bounding box center [91, 213] width 22 height 22
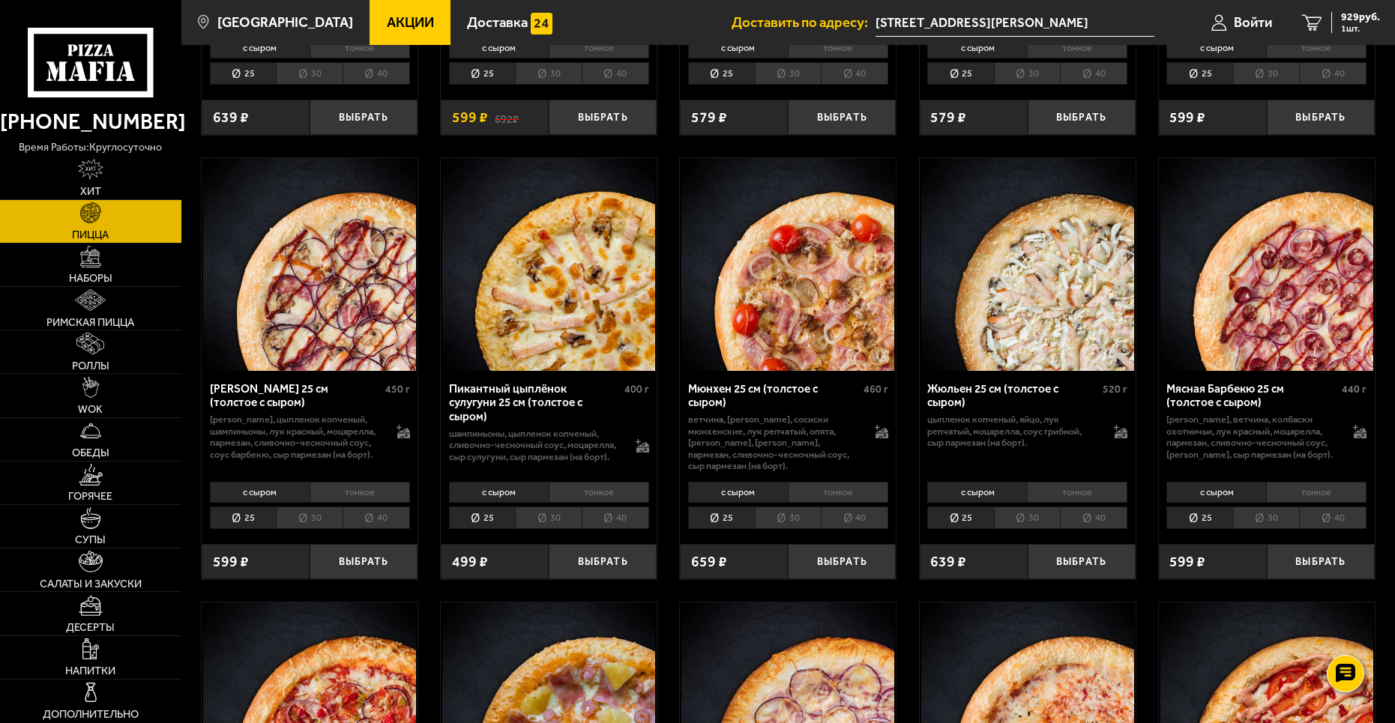
scroll to position [2249, 0]
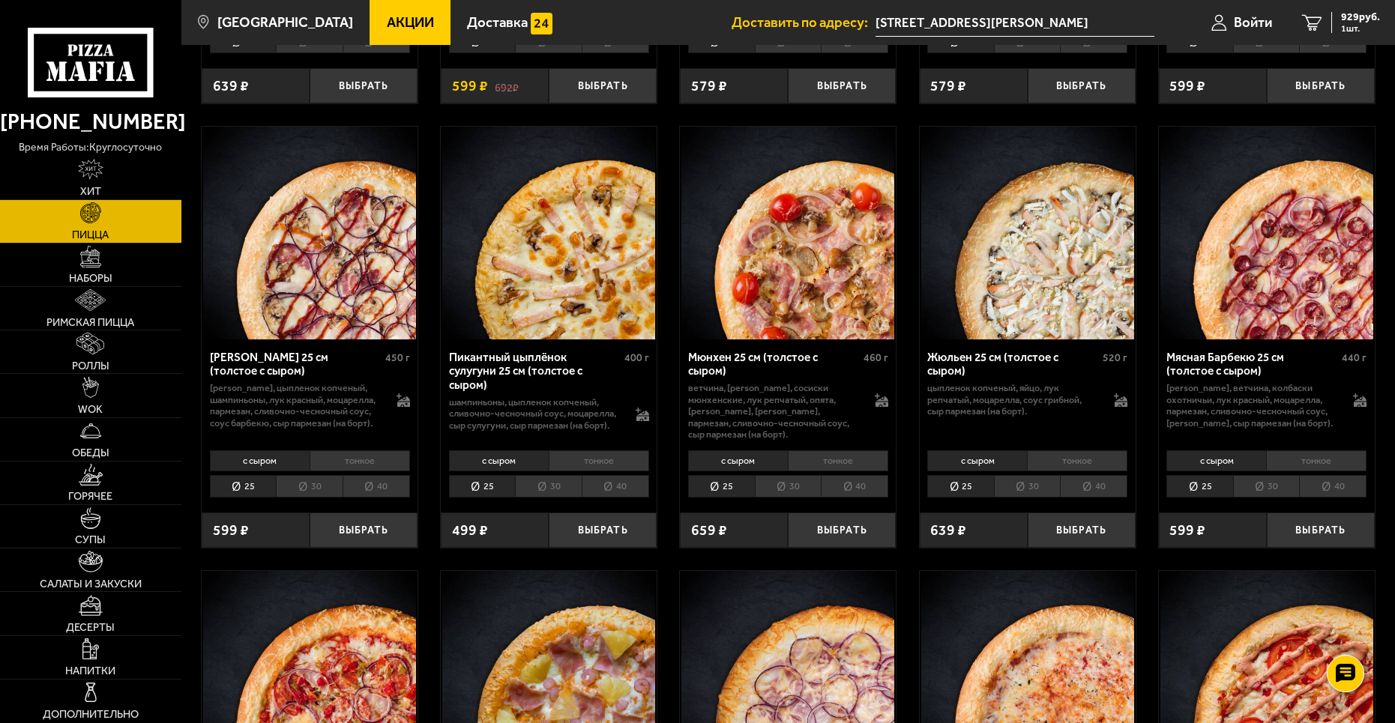
click at [815, 455] on li "тонкое" at bounding box center [838, 461] width 100 height 21
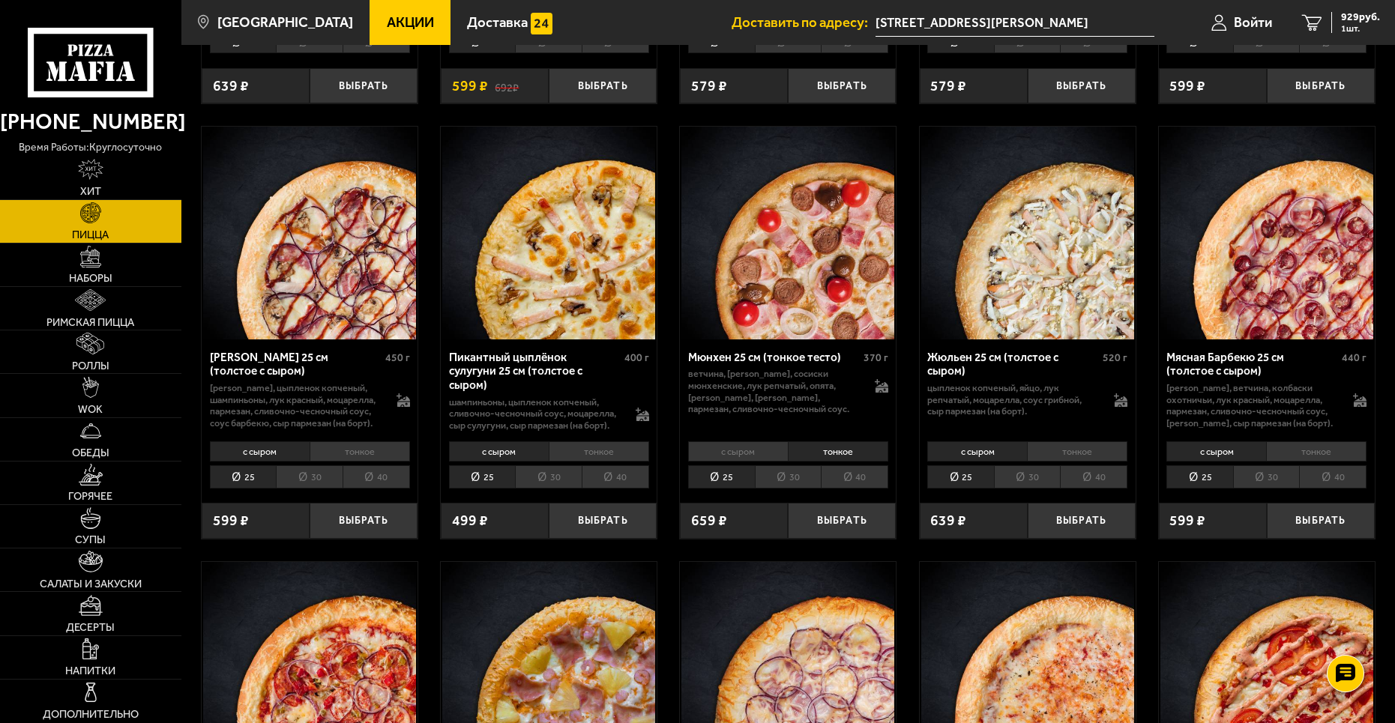
click at [744, 447] on li "с сыром" at bounding box center [738, 452] width 100 height 21
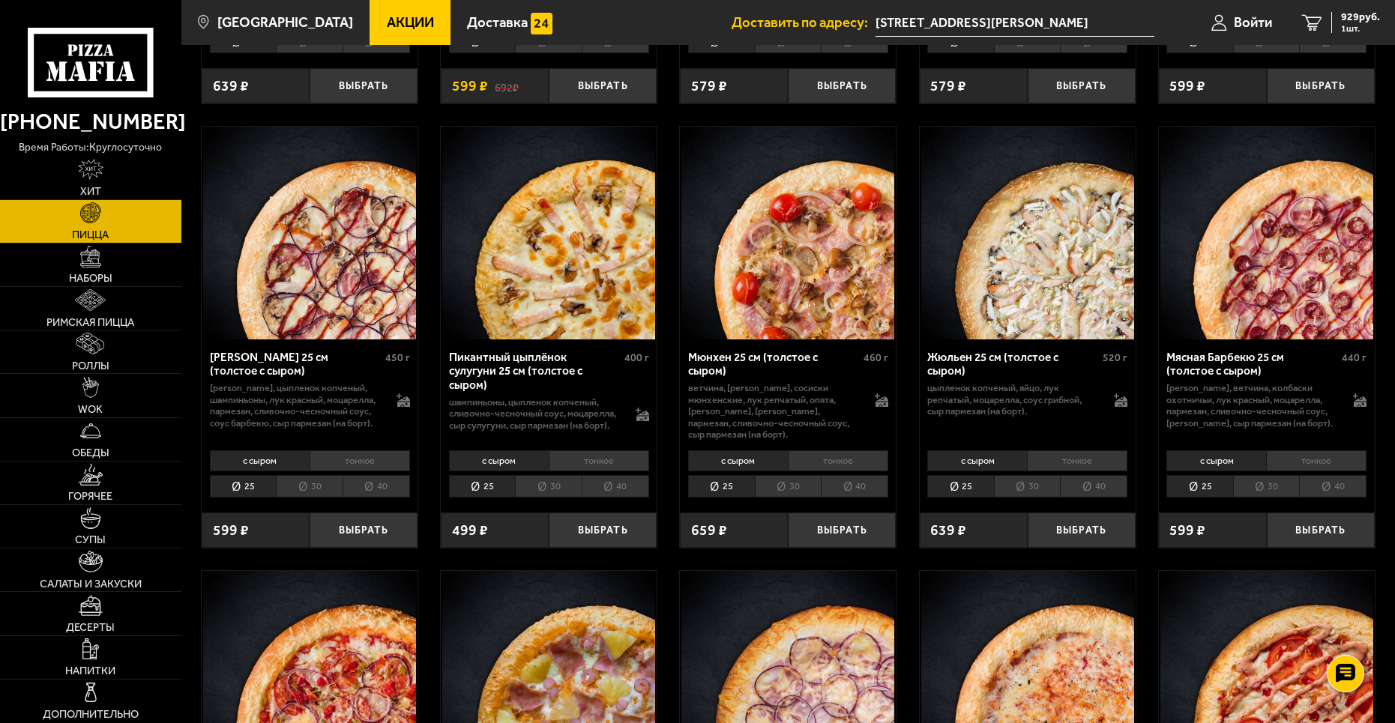
click at [817, 451] on li "тонкое" at bounding box center [838, 461] width 100 height 21
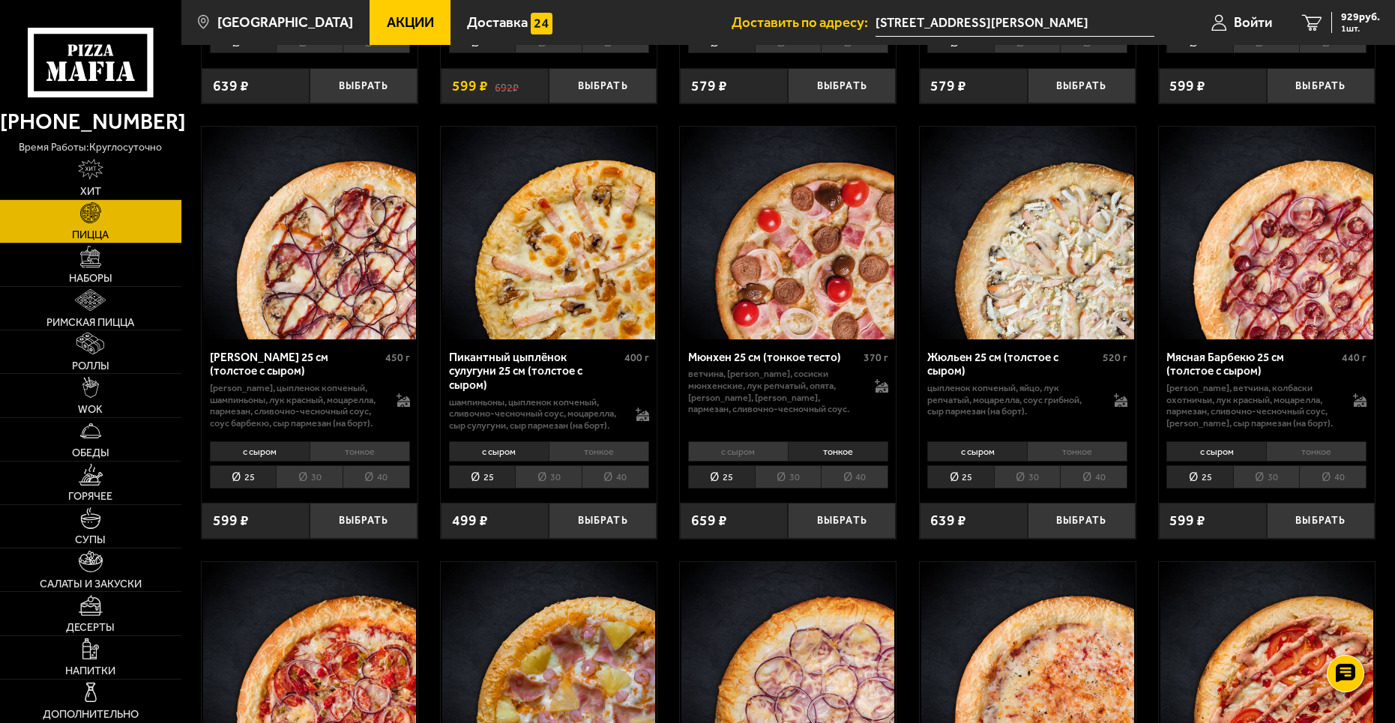
click at [795, 466] on li "30" at bounding box center [788, 476] width 67 height 23
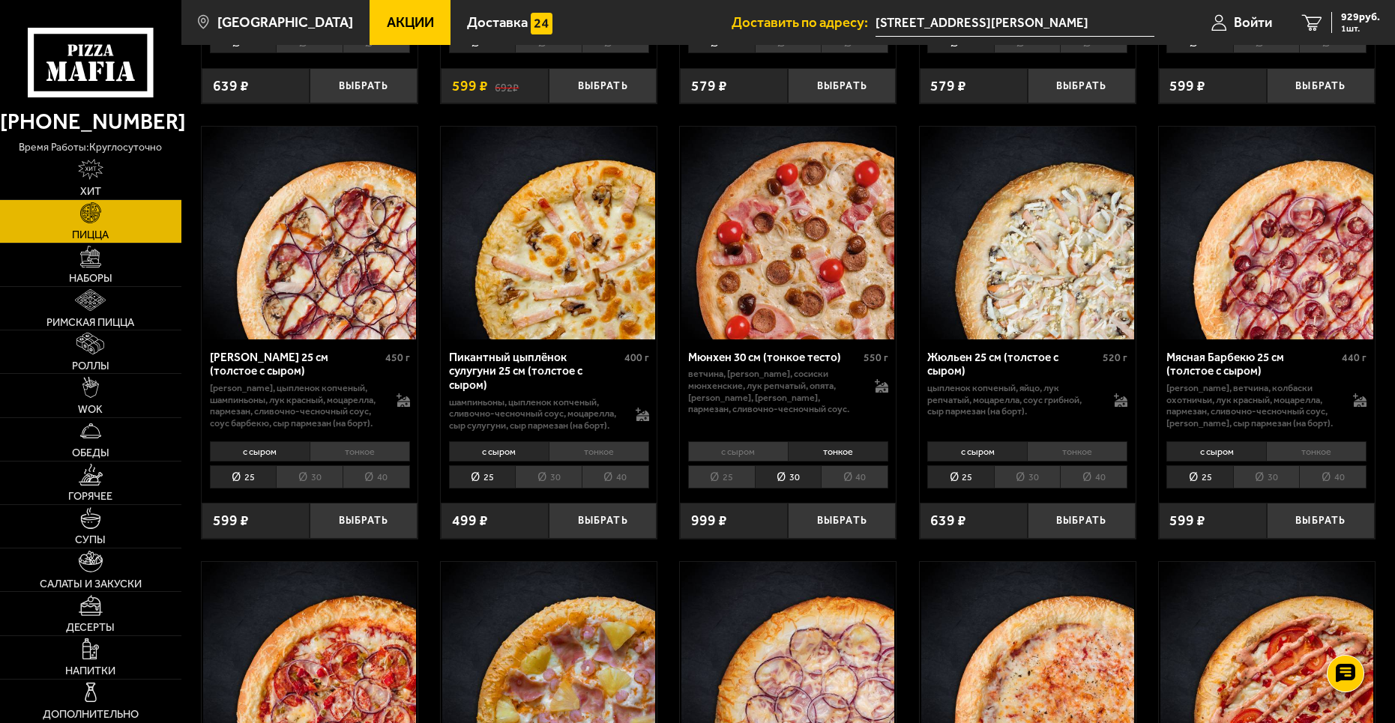
click at [756, 445] on li "с сыром" at bounding box center [738, 452] width 100 height 21
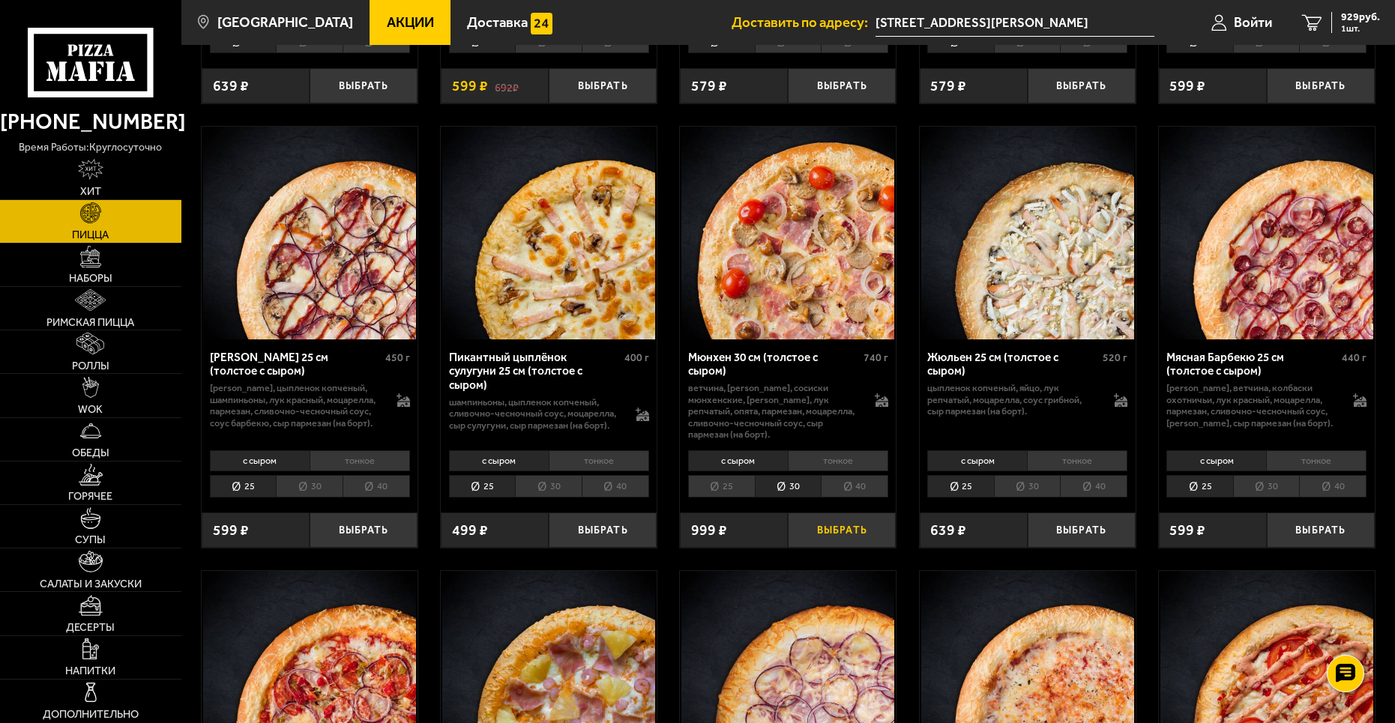
click at [849, 513] on button "Выбрать" at bounding box center [842, 530] width 108 height 35
click at [1340, 20] on span "1928 руб." at bounding box center [1357, 17] width 45 height 10
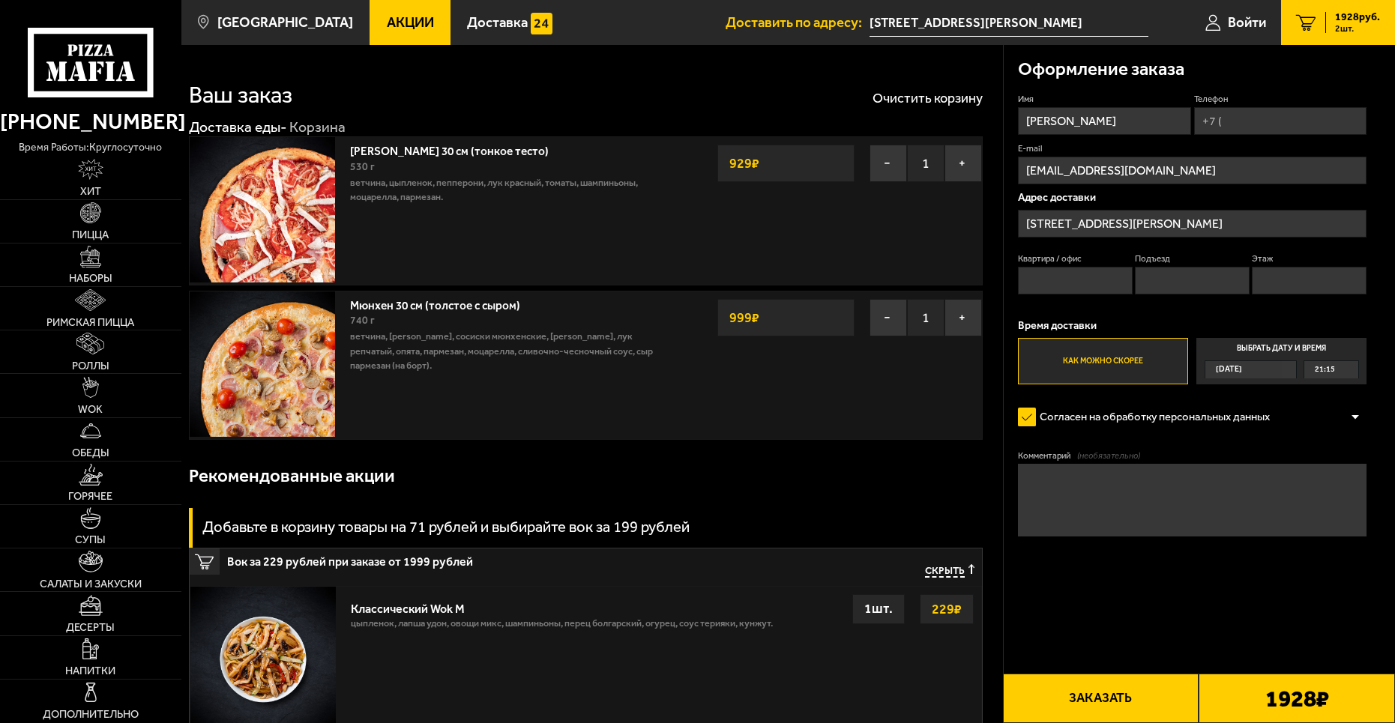
click at [1263, 116] on input "Телефон" at bounding box center [1280, 121] width 173 height 28
type input "[PHONE_NUMBER]"
click at [1083, 277] on input "Квартира / офис" at bounding box center [1075, 281] width 115 height 28
type input "1001"
click at [1185, 282] on input "Подъезд" at bounding box center [1192, 281] width 115 height 28
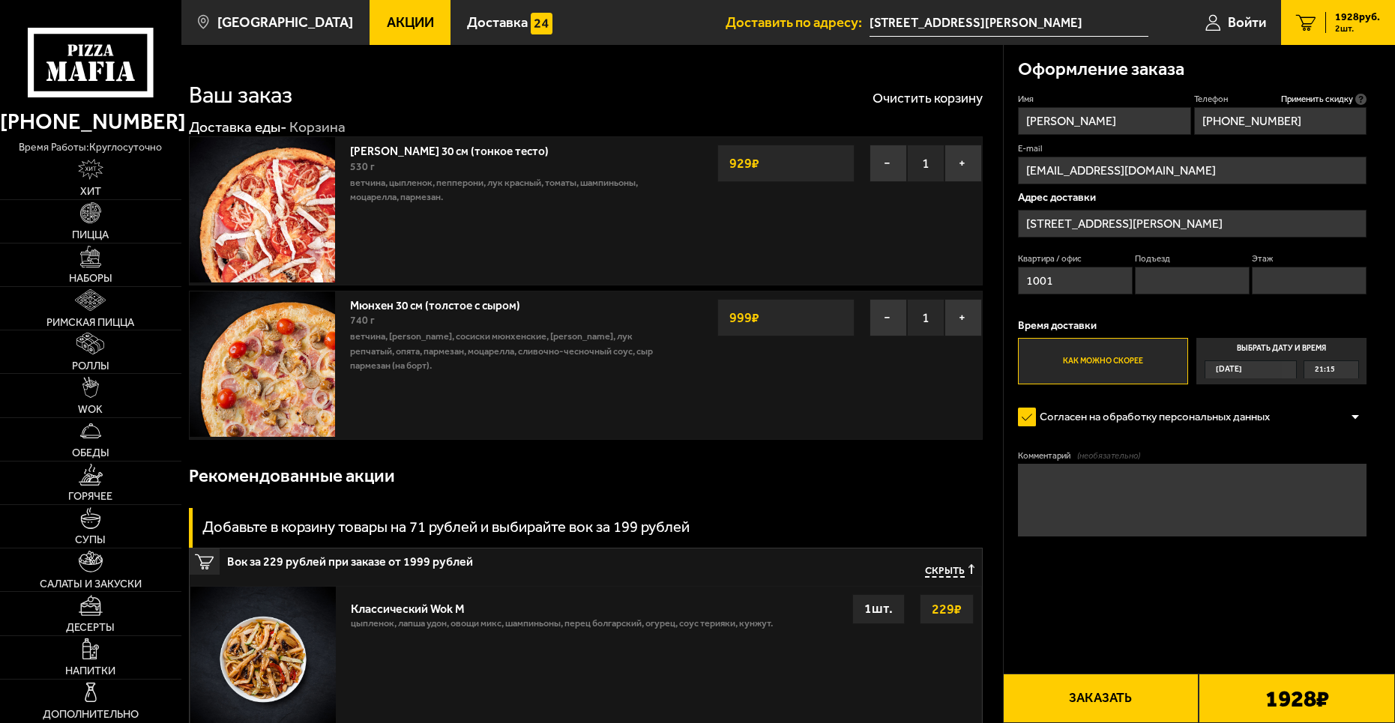
type input "7"
click at [1283, 286] on input "Этаж" at bounding box center [1309, 281] width 115 height 28
type input "11"
click at [1106, 375] on label "Как можно скорее" at bounding box center [1103, 361] width 170 height 46
click at [0, 0] on input "Как можно скорее" at bounding box center [0, 0] width 0 height 0
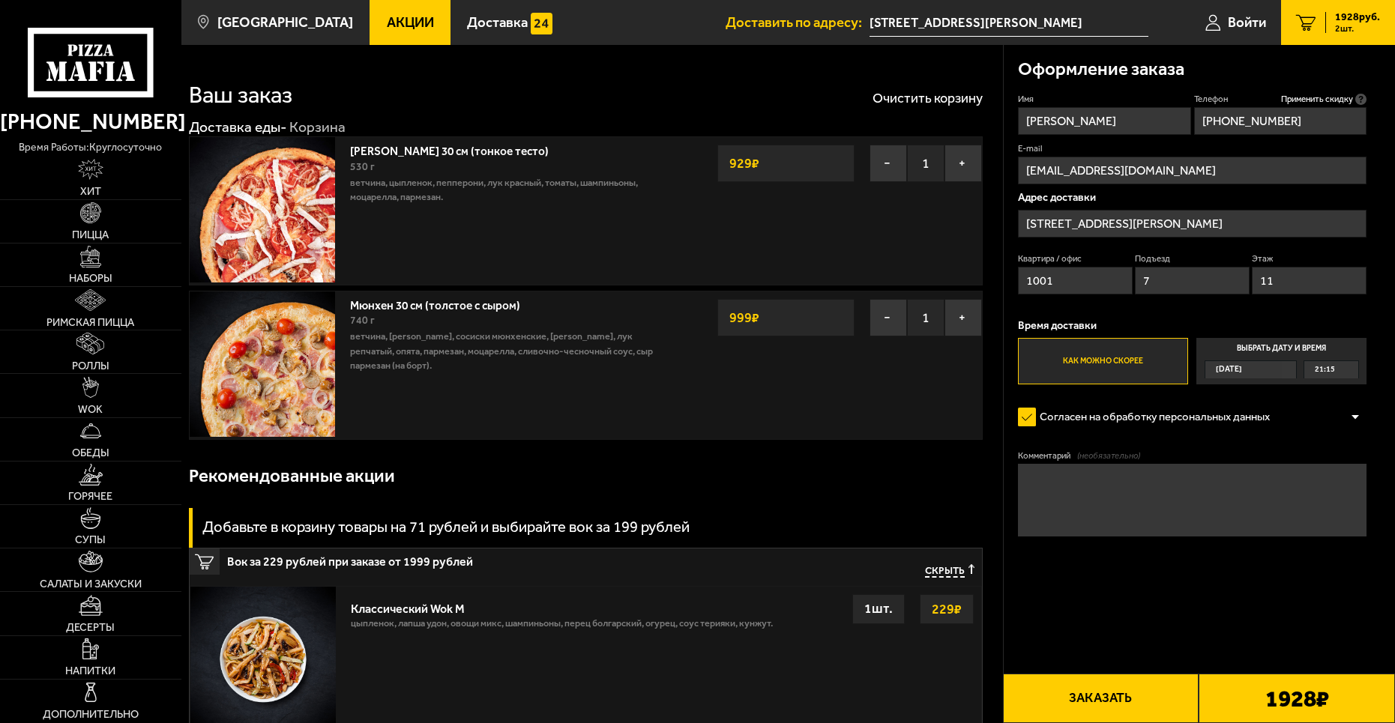
click at [1114, 704] on button "Заказать" at bounding box center [1101, 698] width 196 height 49
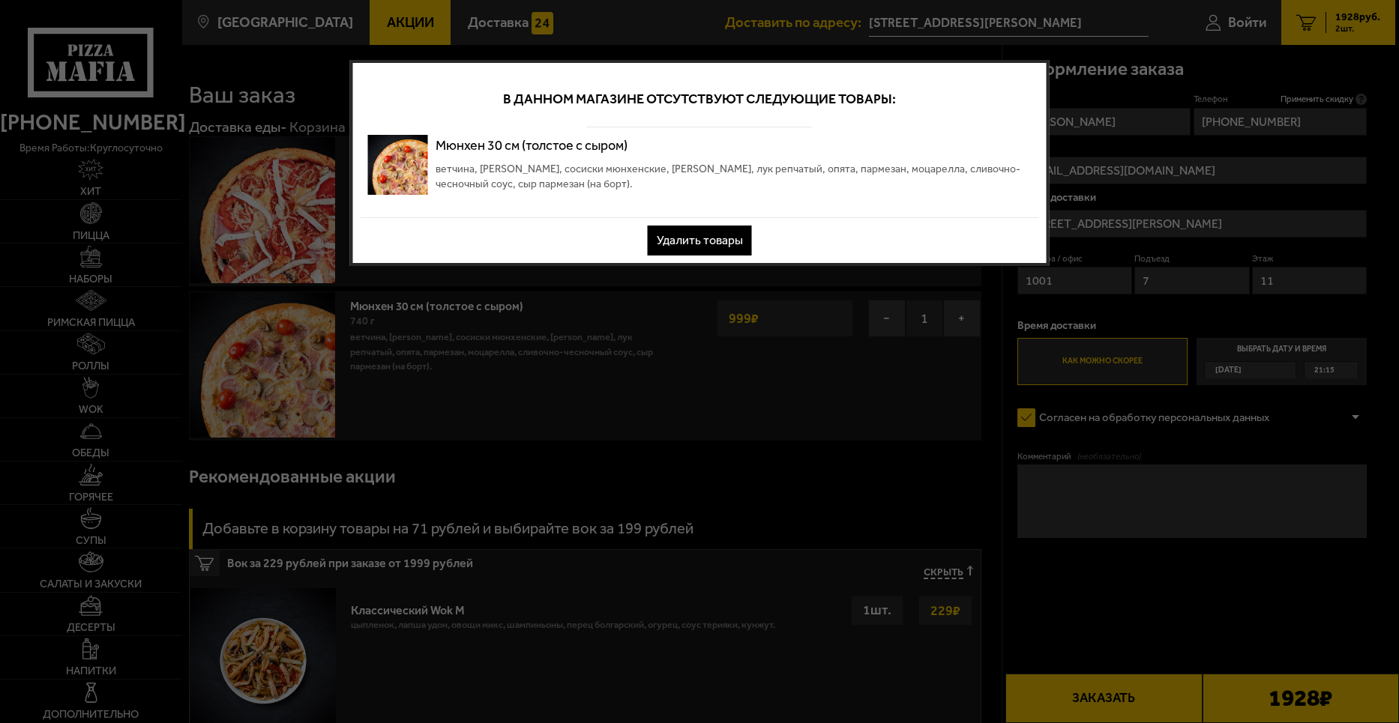
click at [737, 245] on button "Удалить товары" at bounding box center [700, 241] width 104 height 30
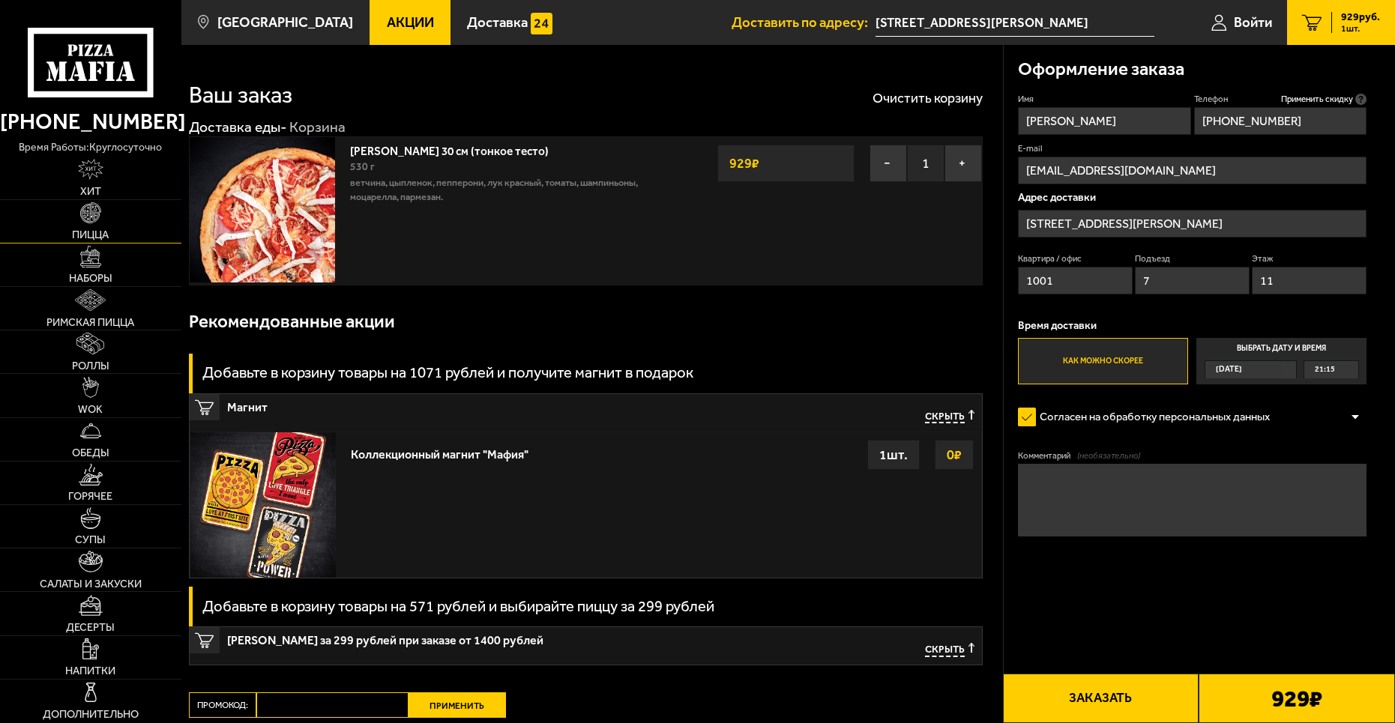
click at [109, 224] on link "Пицца" at bounding box center [90, 221] width 181 height 43
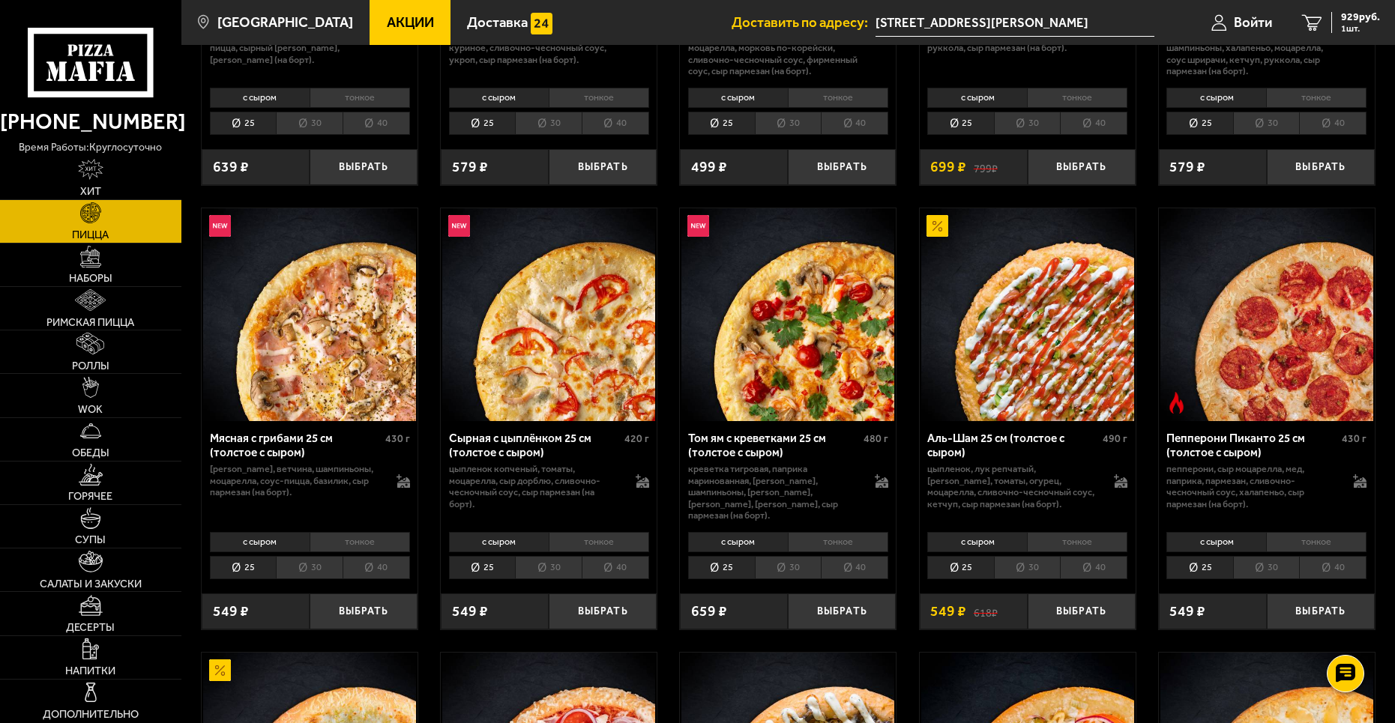
scroll to position [375, 0]
click at [358, 534] on li "тонкое" at bounding box center [360, 543] width 100 height 21
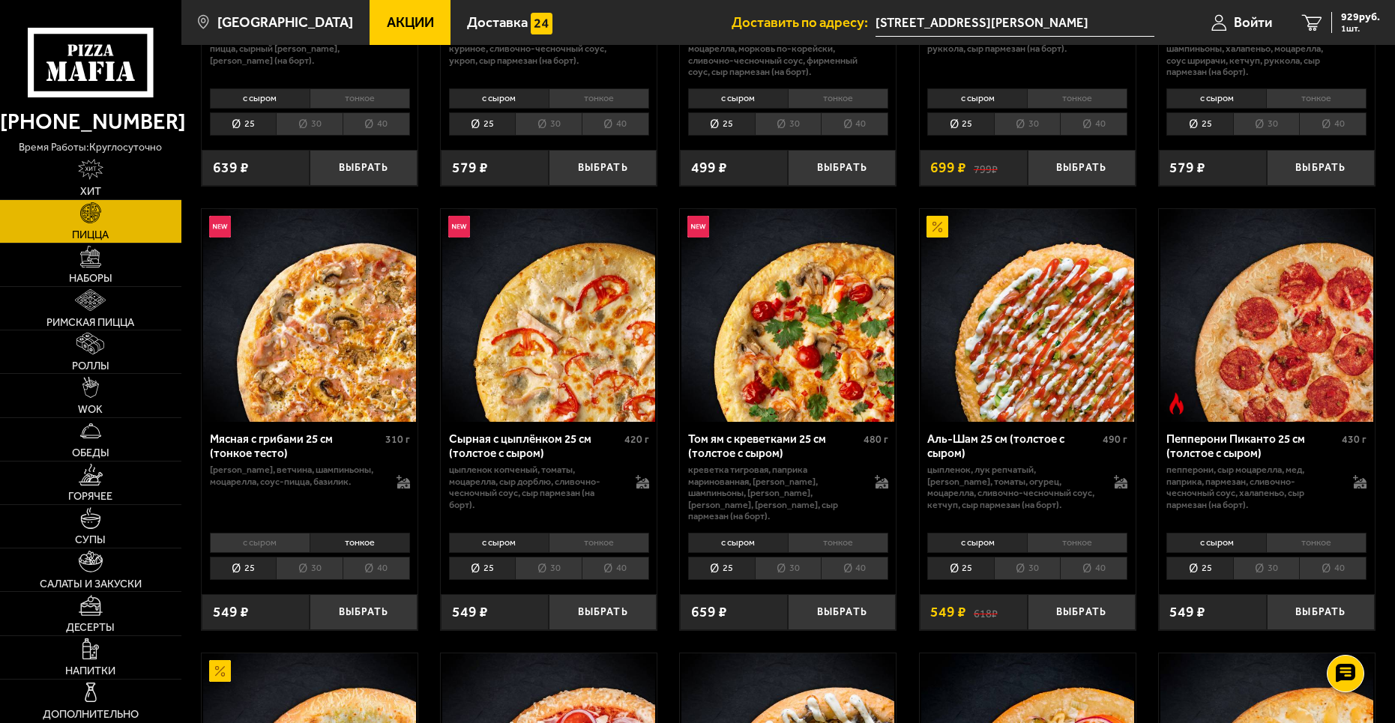
click at [322, 558] on li "30" at bounding box center [309, 568] width 67 height 23
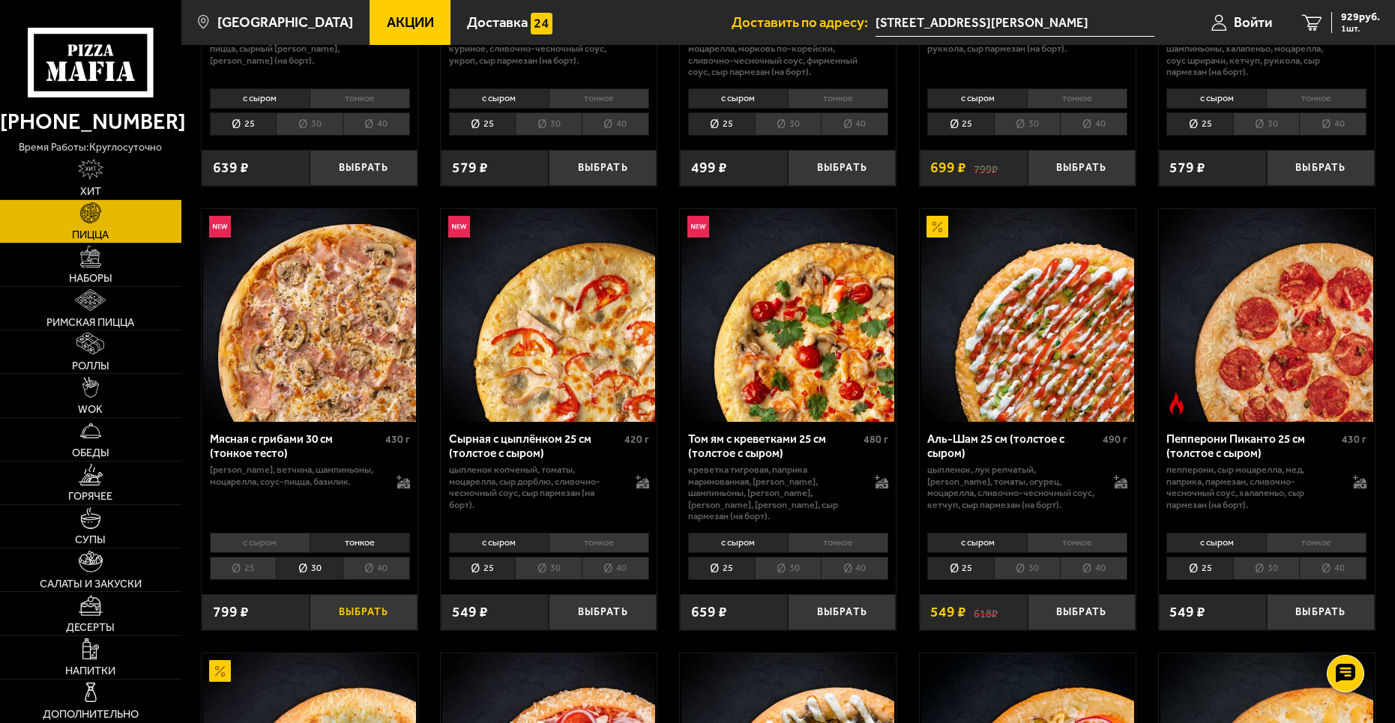
click at [367, 597] on button "Выбрать" at bounding box center [364, 611] width 108 height 35
click at [1346, 19] on span "1728 руб." at bounding box center [1357, 17] width 45 height 10
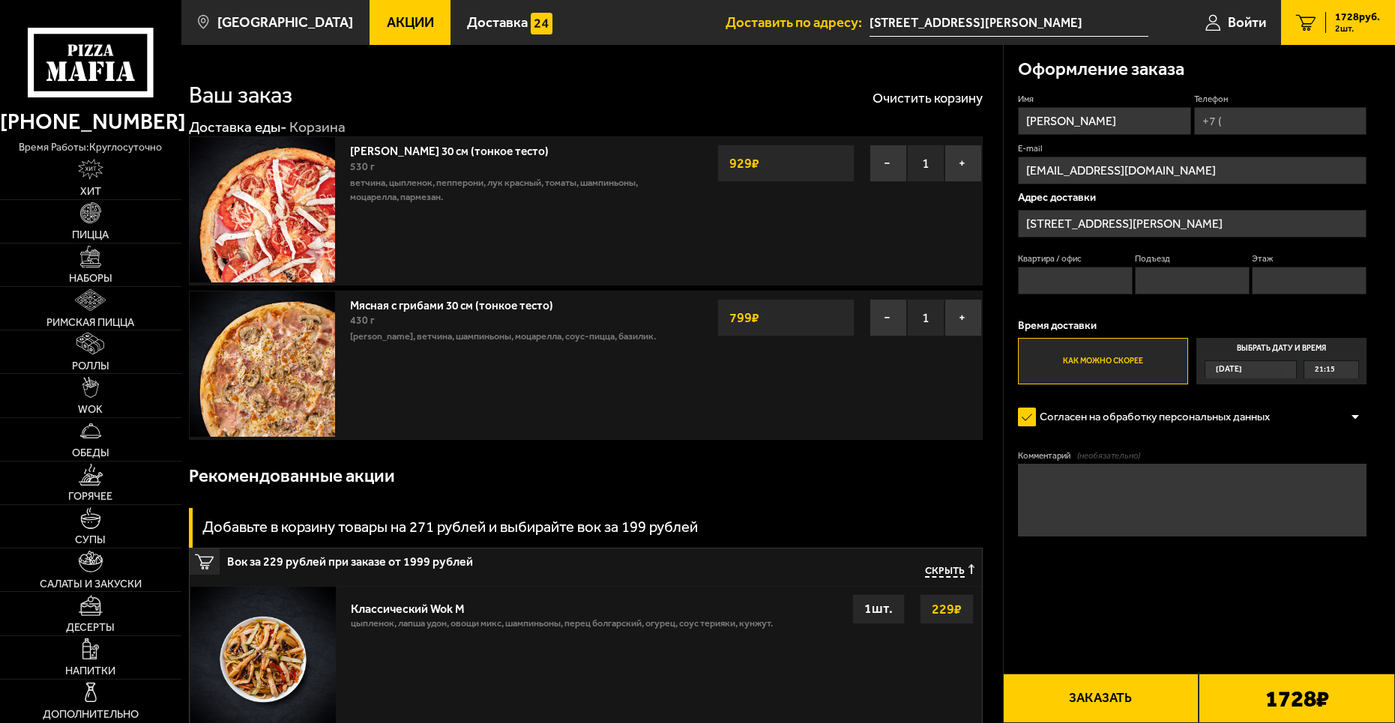
click at [1074, 277] on input "Квартира / офис" at bounding box center [1075, 281] width 115 height 28
type input "1001"
click at [1196, 268] on input "Подъезд" at bounding box center [1192, 281] width 115 height 28
type input "7"
click at [1286, 281] on input "Этаж" at bounding box center [1309, 281] width 115 height 28
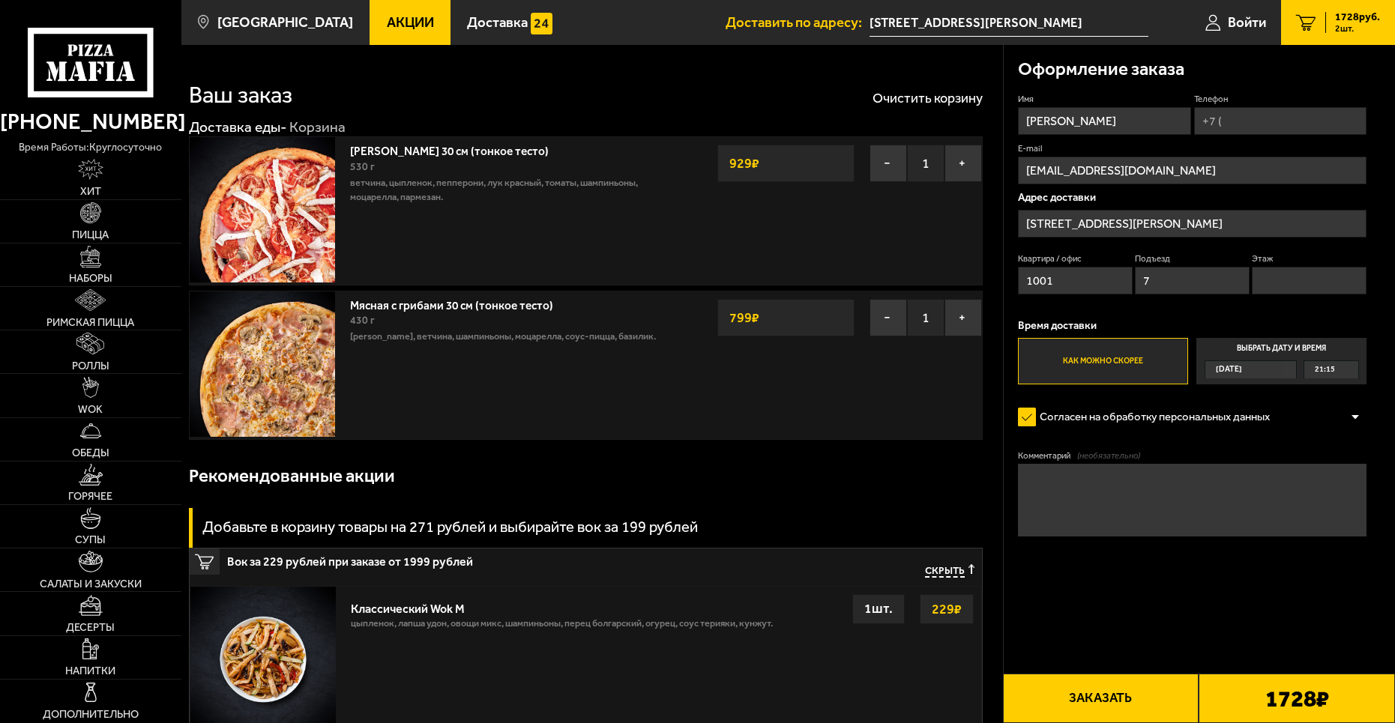
type input "11"
click at [1261, 123] on input "Телефон" at bounding box center [1280, 121] width 173 height 28
type input "[PHONE_NUMBER]"
click at [1155, 702] on button "Заказать" at bounding box center [1101, 698] width 196 height 49
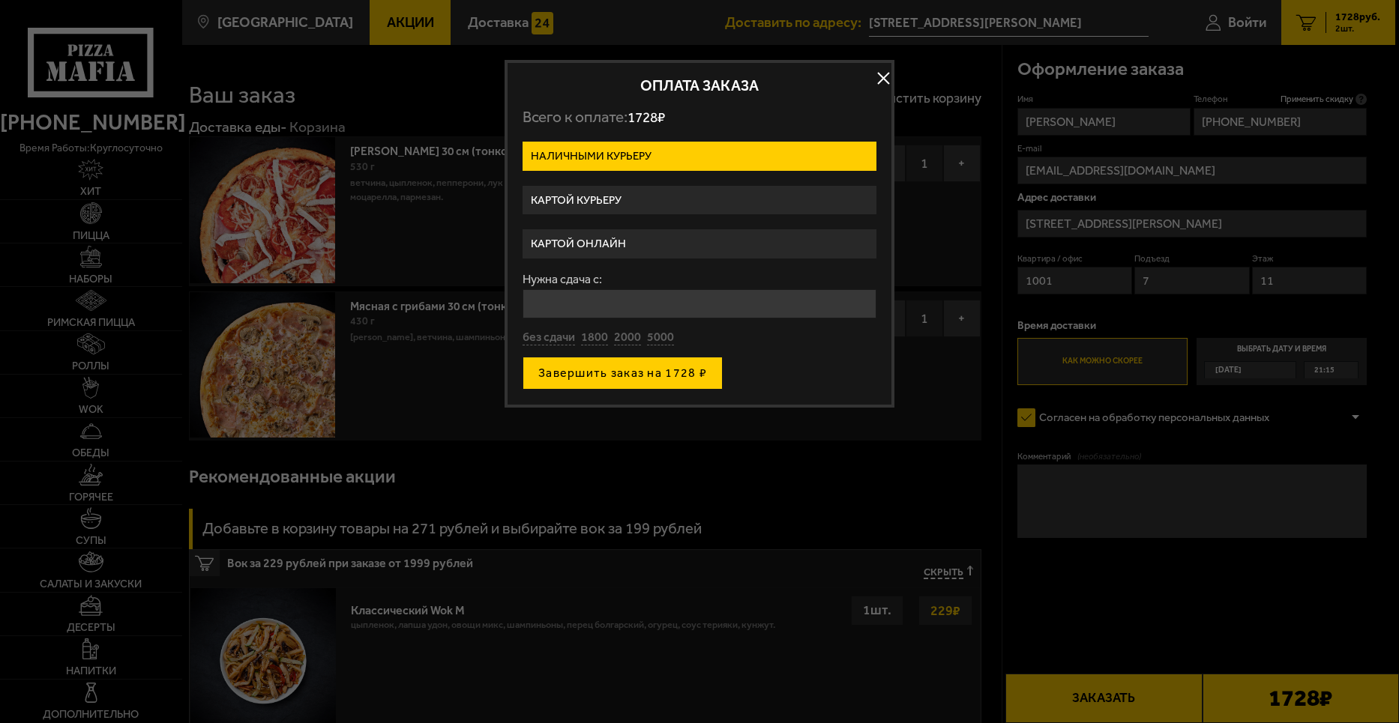
click at [608, 376] on button "Завершить заказ на 1728 ₽" at bounding box center [622, 373] width 200 height 33
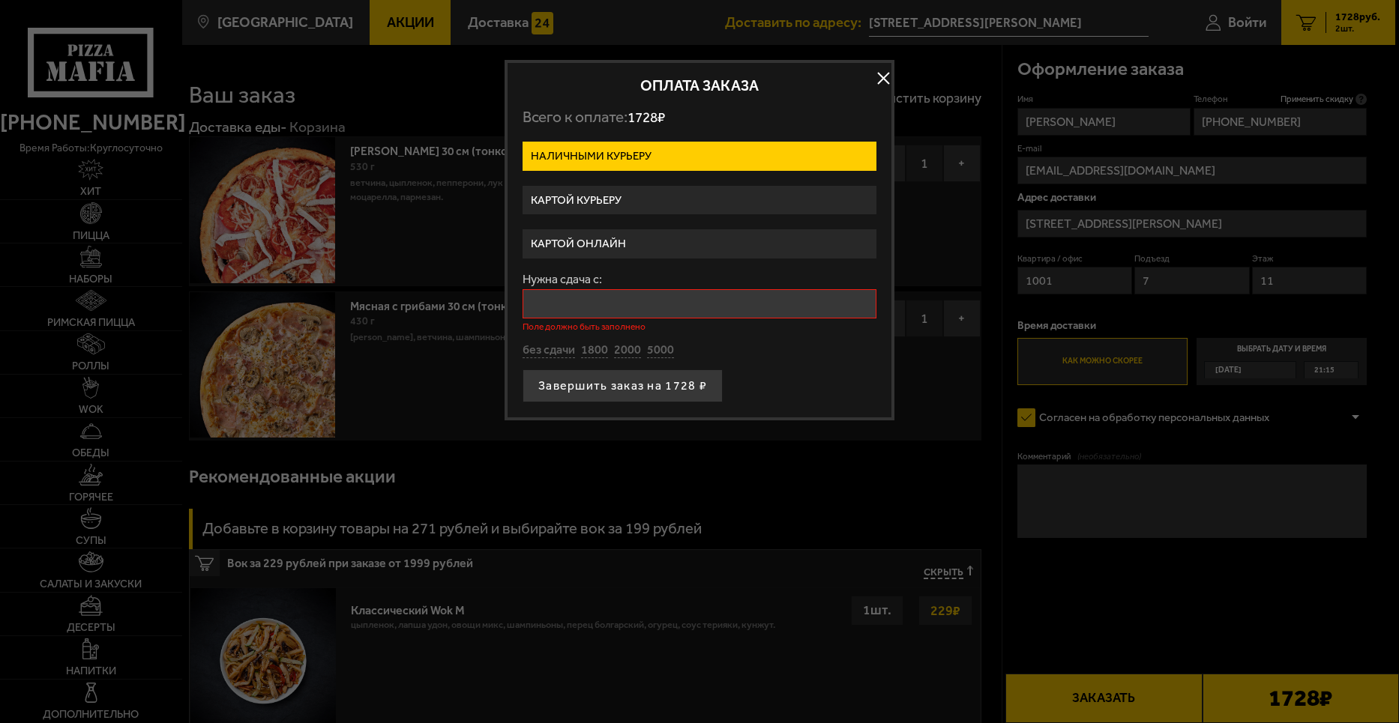
click at [582, 296] on input "Нужна сдача с:" at bounding box center [699, 303] width 354 height 29
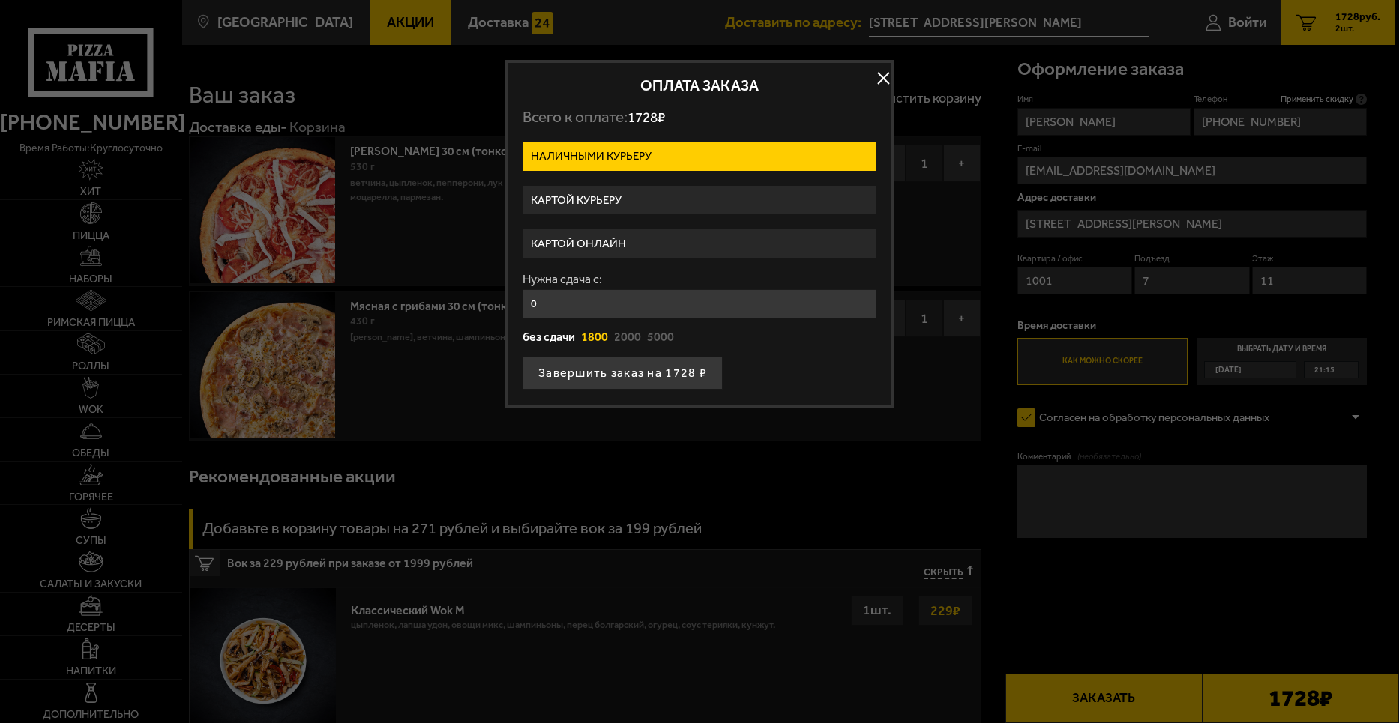
click at [587, 333] on button "1800" at bounding box center [594, 338] width 27 height 16
click at [546, 337] on button "без сдачи" at bounding box center [548, 338] width 52 height 16
type input "0"
click at [631, 375] on button "Завершить заказ на 1728 ₽" at bounding box center [622, 373] width 200 height 33
